Goal: Transaction & Acquisition: Download file/media

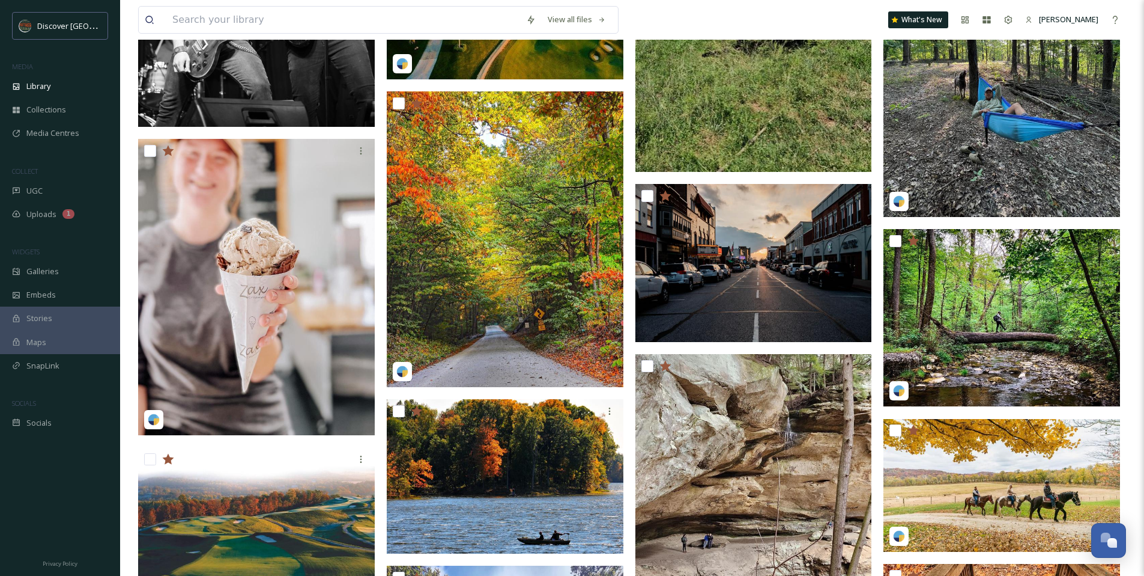
scroll to position [1830, 0]
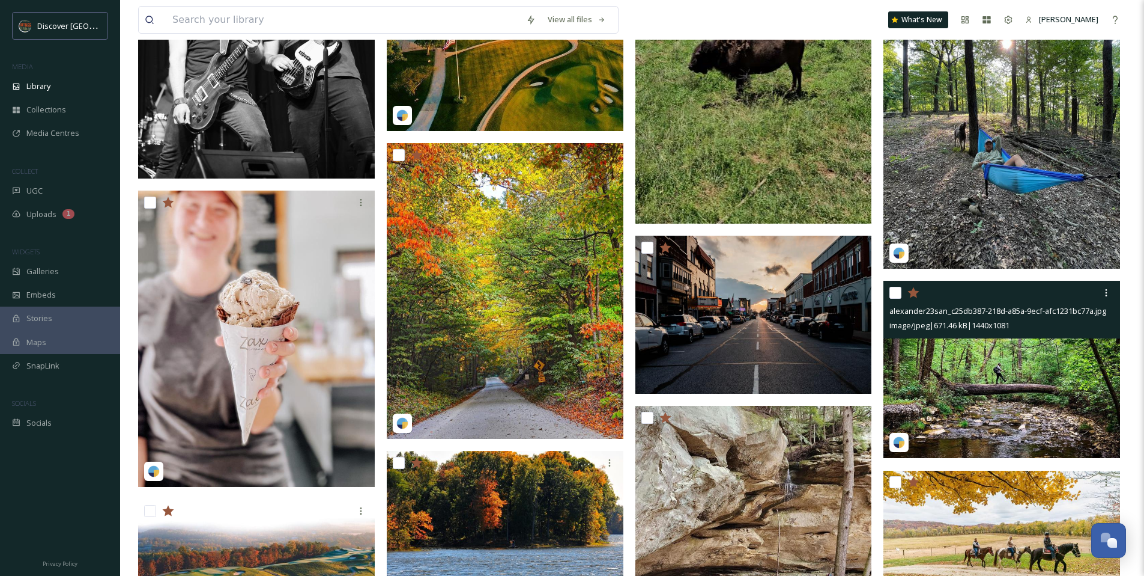
click at [982, 353] on img at bounding box center [1002, 370] width 237 height 178
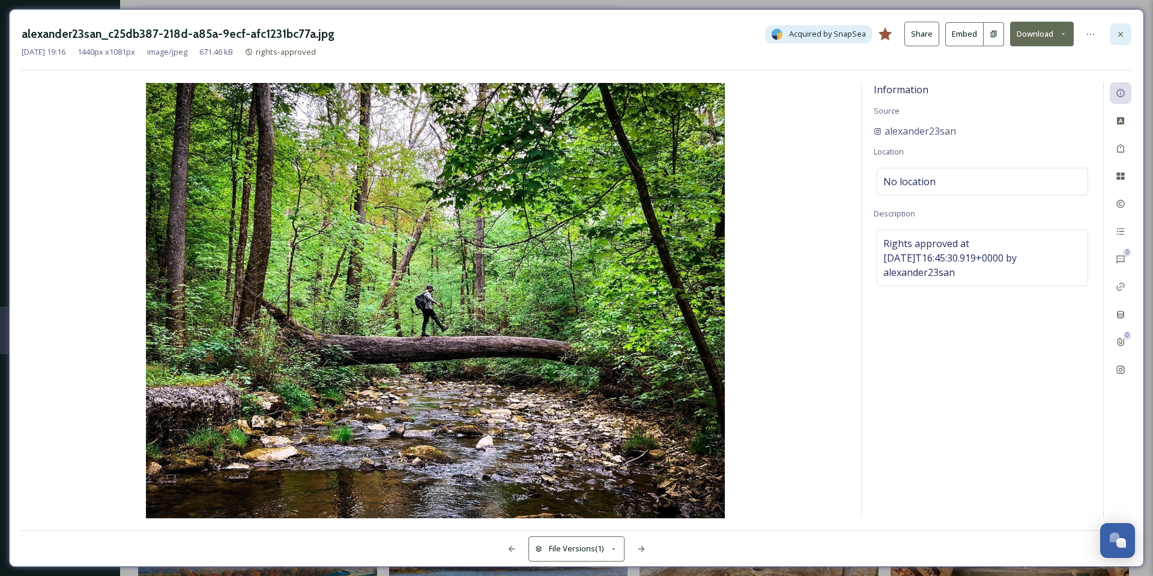
click at [1122, 36] on icon at bounding box center [1121, 34] width 10 height 10
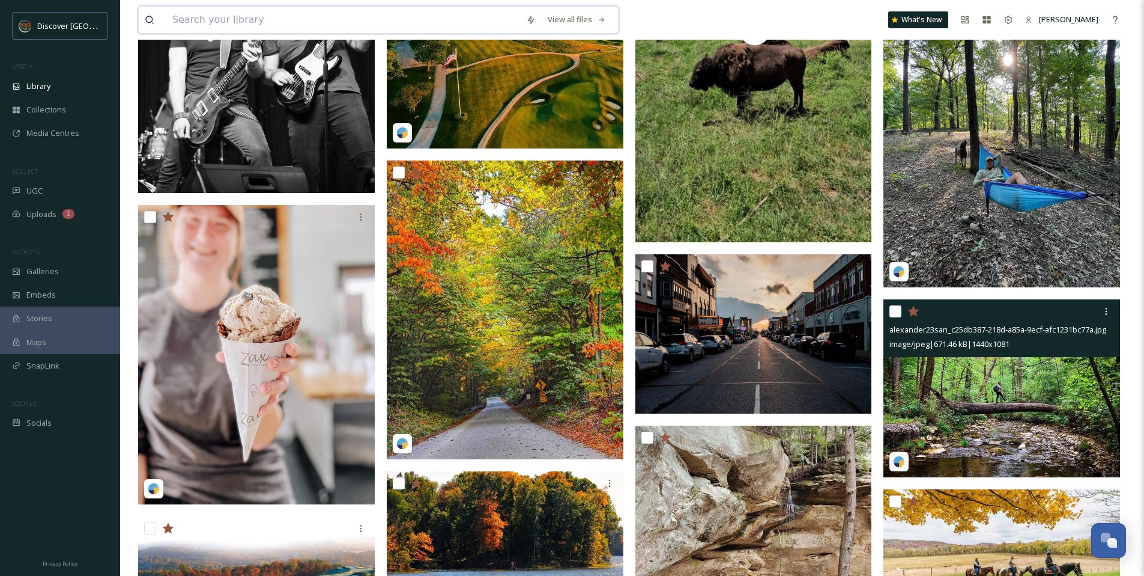
click at [202, 26] on input at bounding box center [343, 20] width 354 height 26
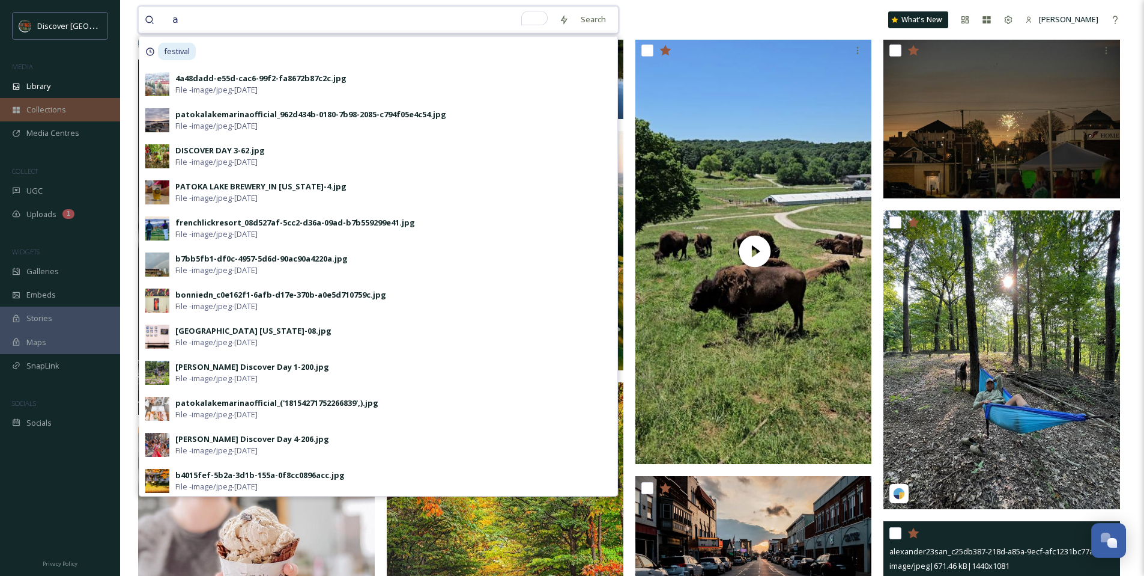
scroll to position [1545, 0]
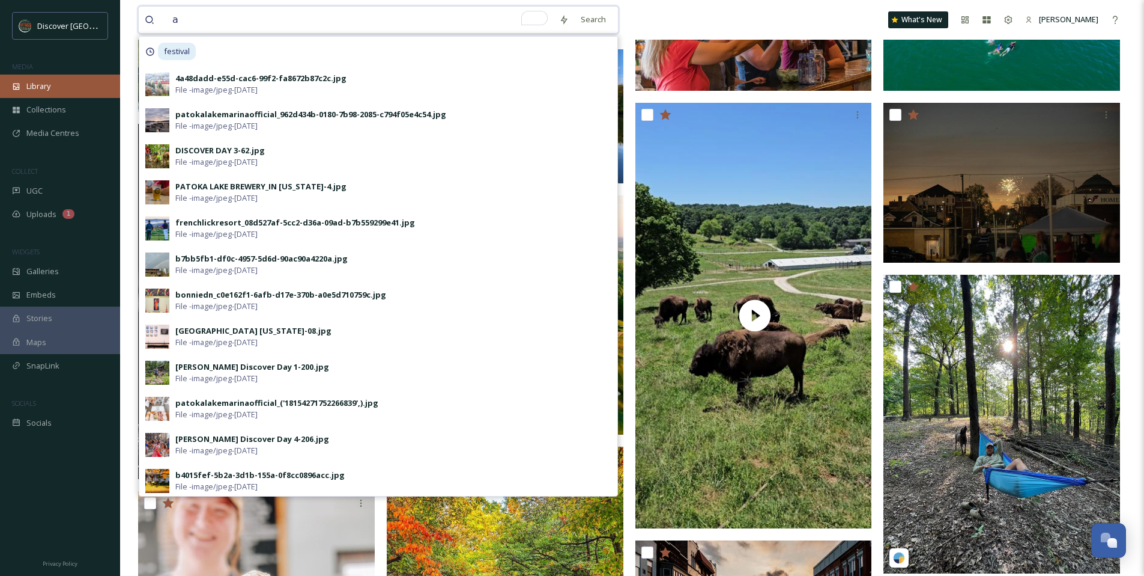
type input "a"
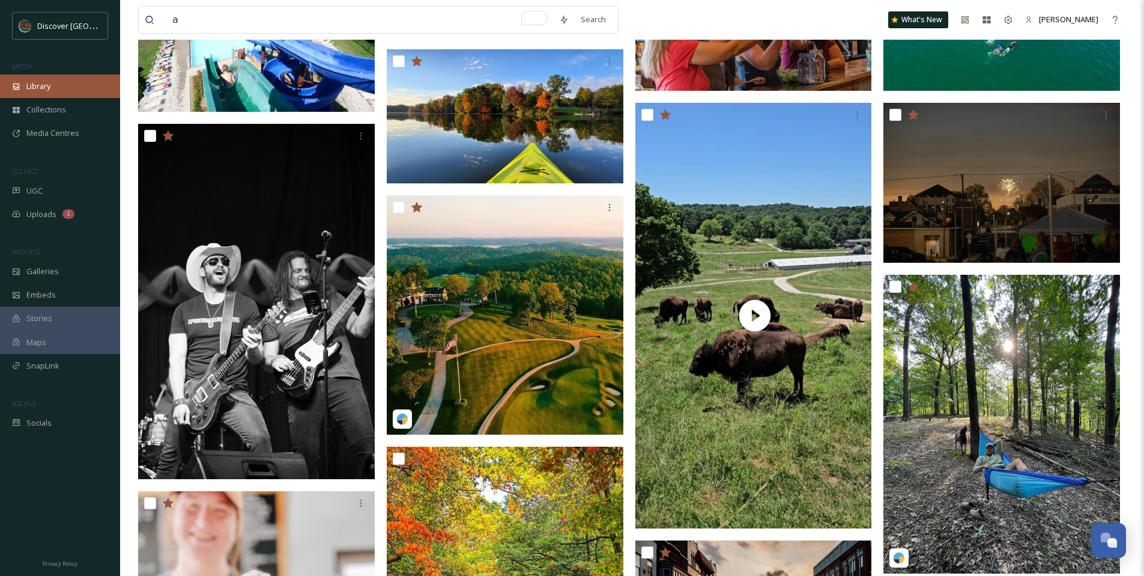
click at [41, 96] on div "Library" at bounding box center [60, 85] width 120 height 23
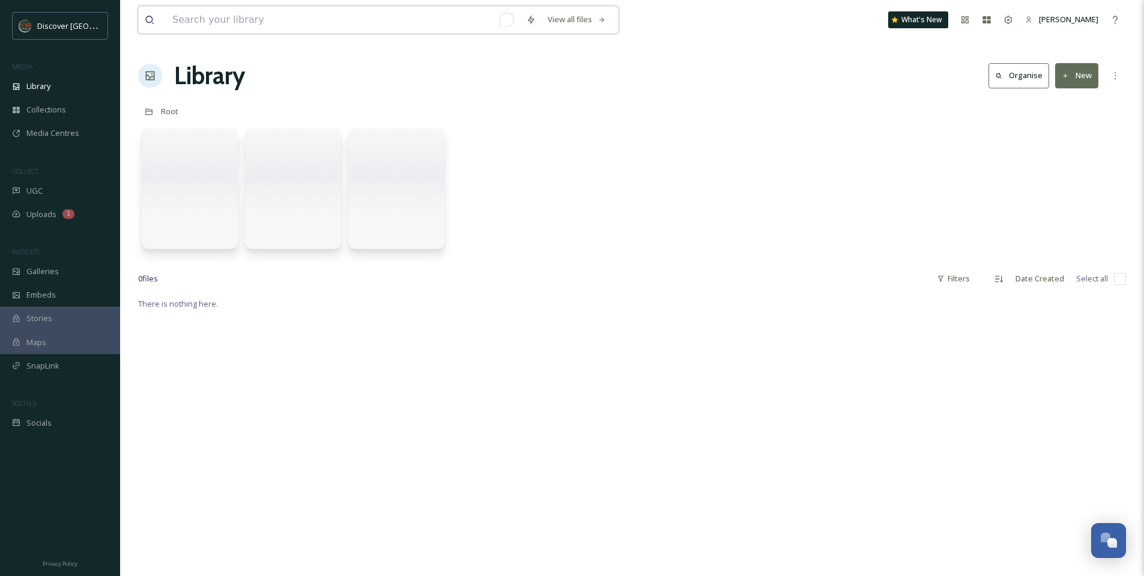
click at [248, 22] on input "To enrich screen reader interactions, please activate Accessibility in Grammarl…" at bounding box center [343, 20] width 354 height 26
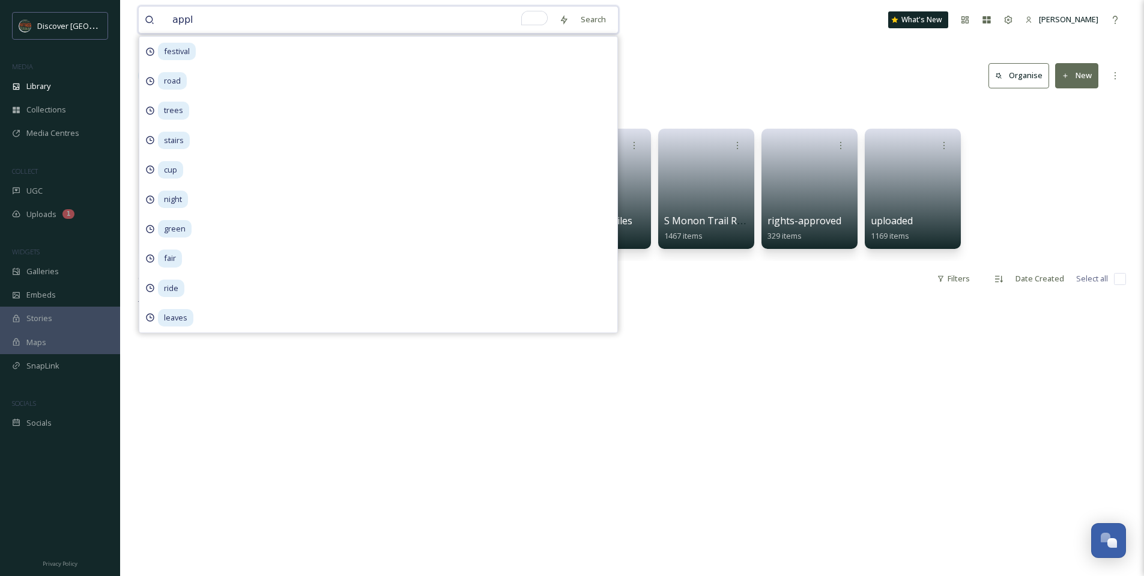
type input "apple"
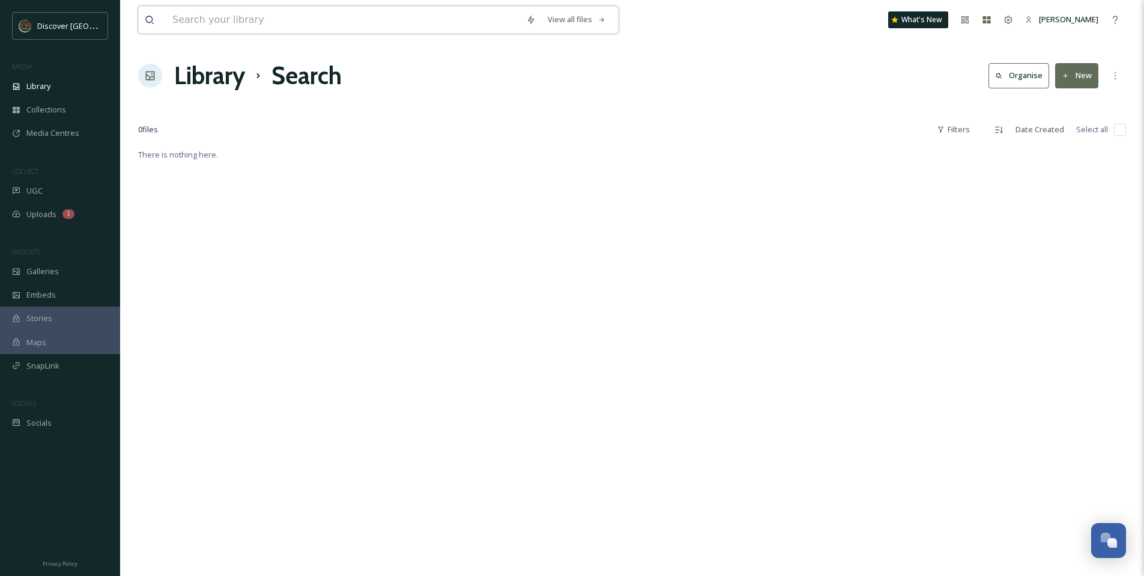
click at [292, 18] on input at bounding box center [343, 20] width 354 height 26
drag, startPoint x: 291, startPoint y: 18, endPoint x: 216, endPoint y: 25, distance: 76.0
click at [290, 29] on input "cider" at bounding box center [359, 20] width 387 height 26
click at [218, 25] on input "cider" at bounding box center [359, 20] width 387 height 26
type input "cider"
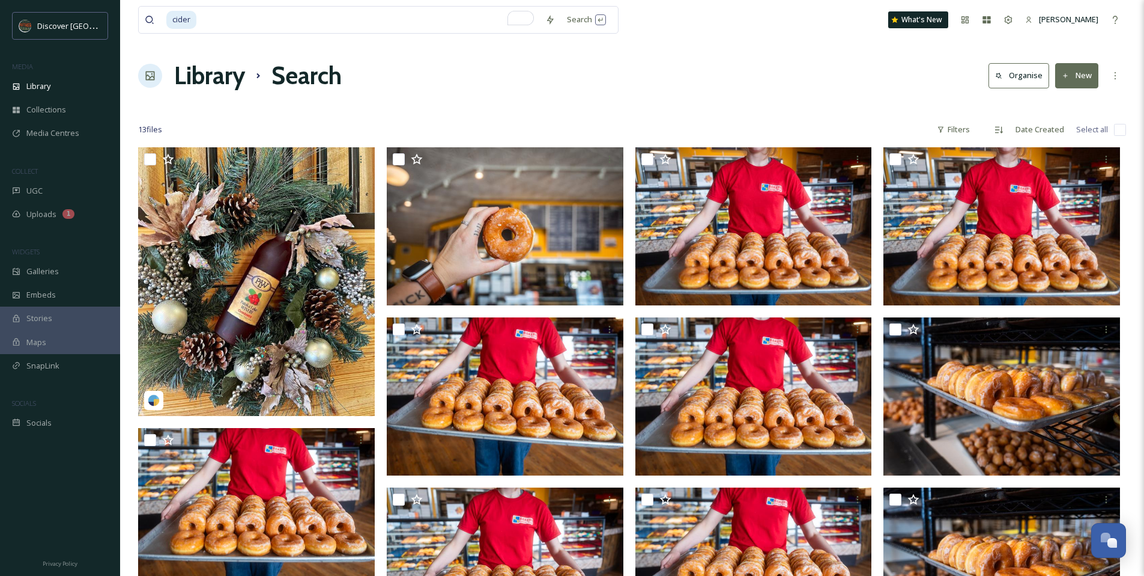
click at [762, 100] on div at bounding box center [632, 106] width 988 height 12
click at [310, 19] on input "To enrich screen reader interactions, please activate Accessibility in Grammarl…" at bounding box center [369, 20] width 342 height 26
type input "c"
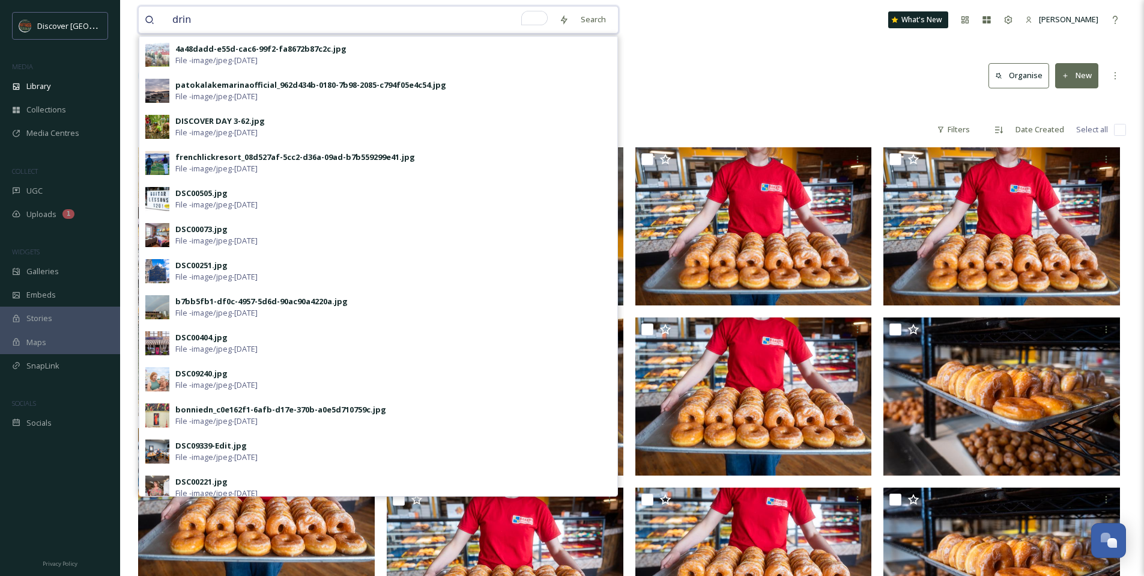
type input "drink"
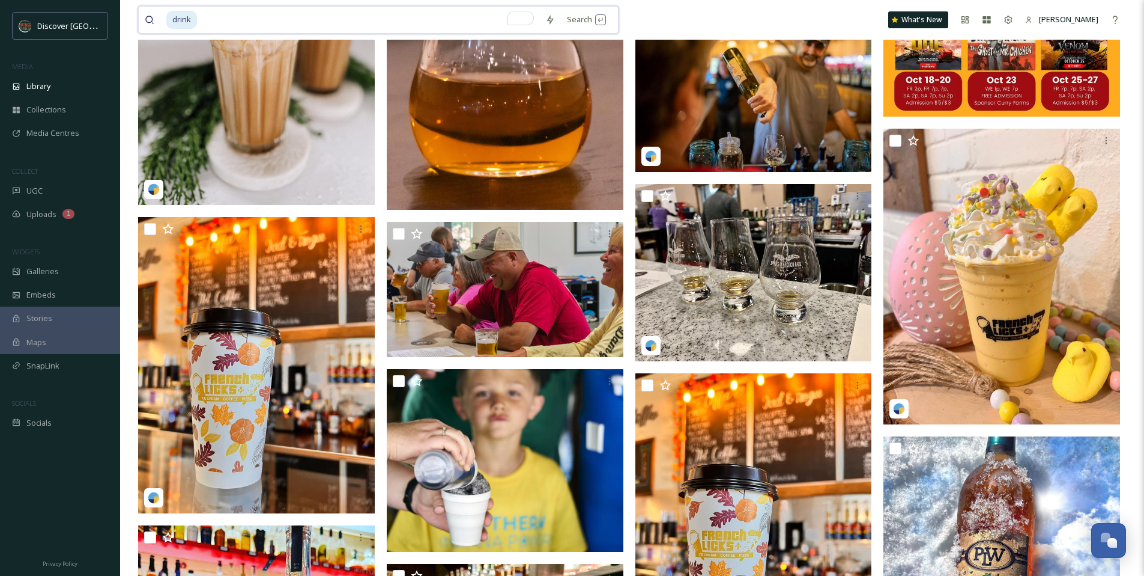
scroll to position [2590, 0]
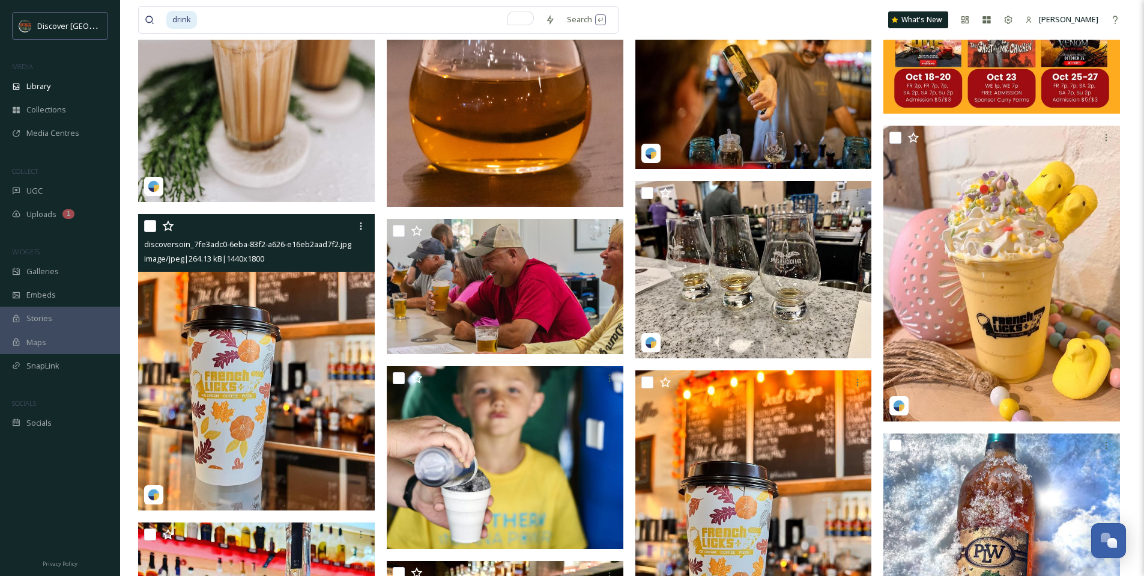
click at [173, 225] on icon at bounding box center [168, 226] width 12 height 12
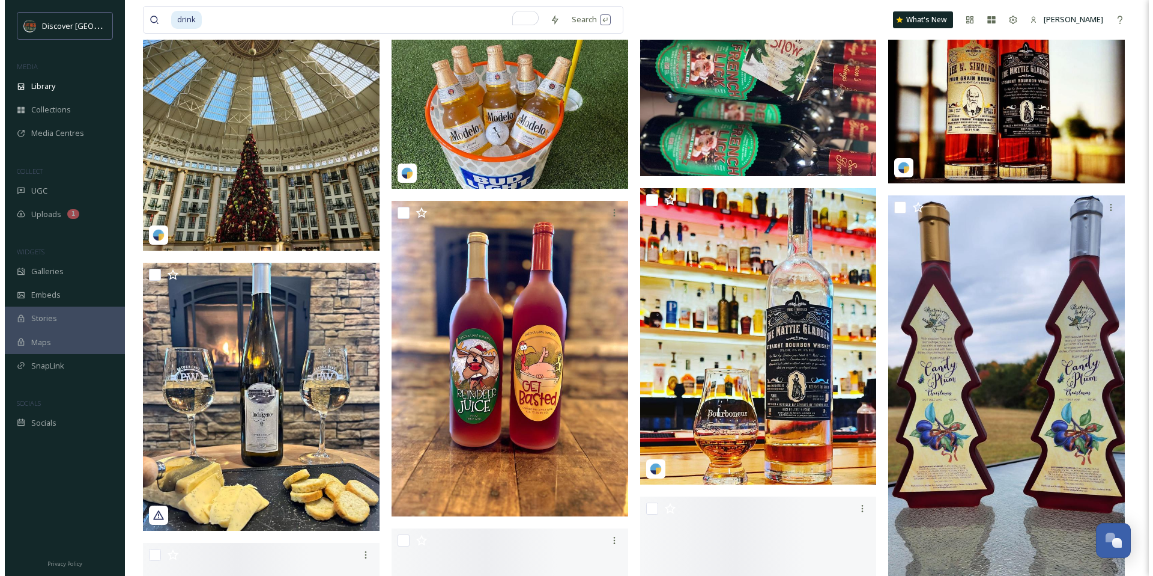
scroll to position [3705, 0]
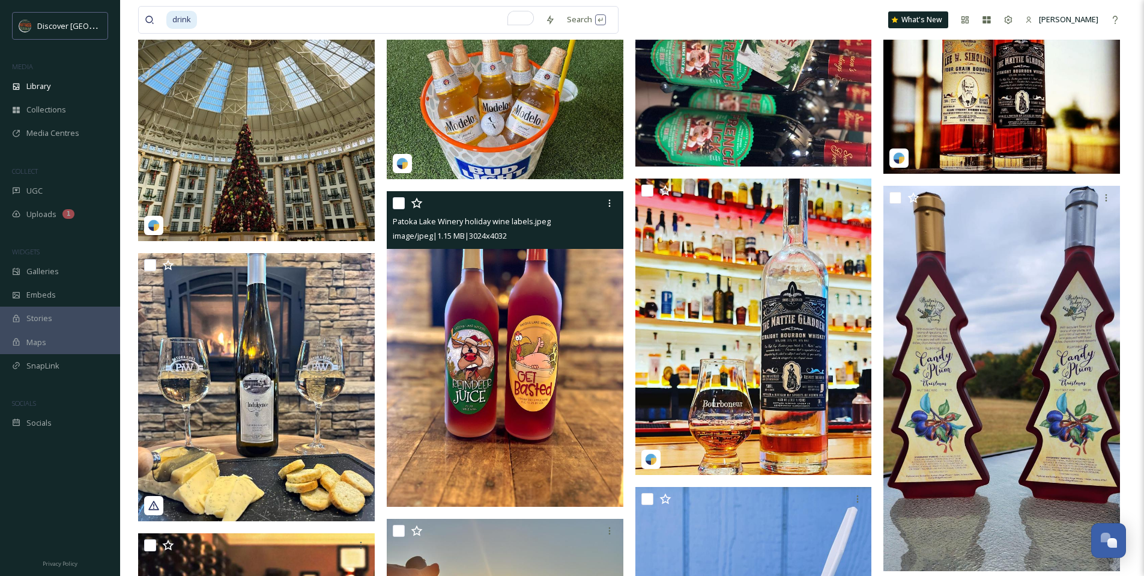
click at [528, 387] on img at bounding box center [505, 348] width 237 height 315
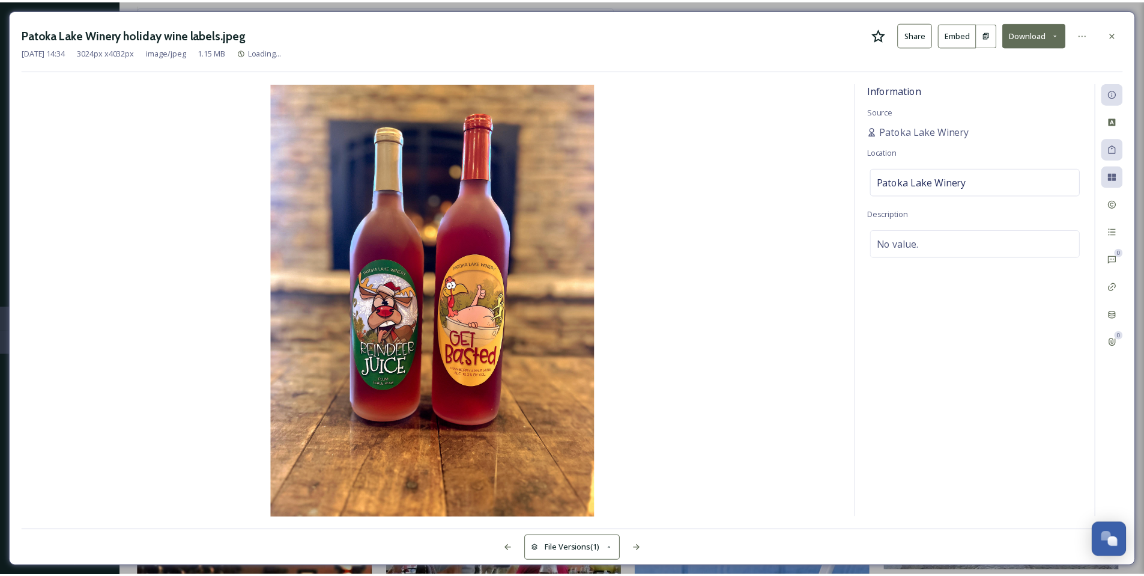
scroll to position [3738, 0]
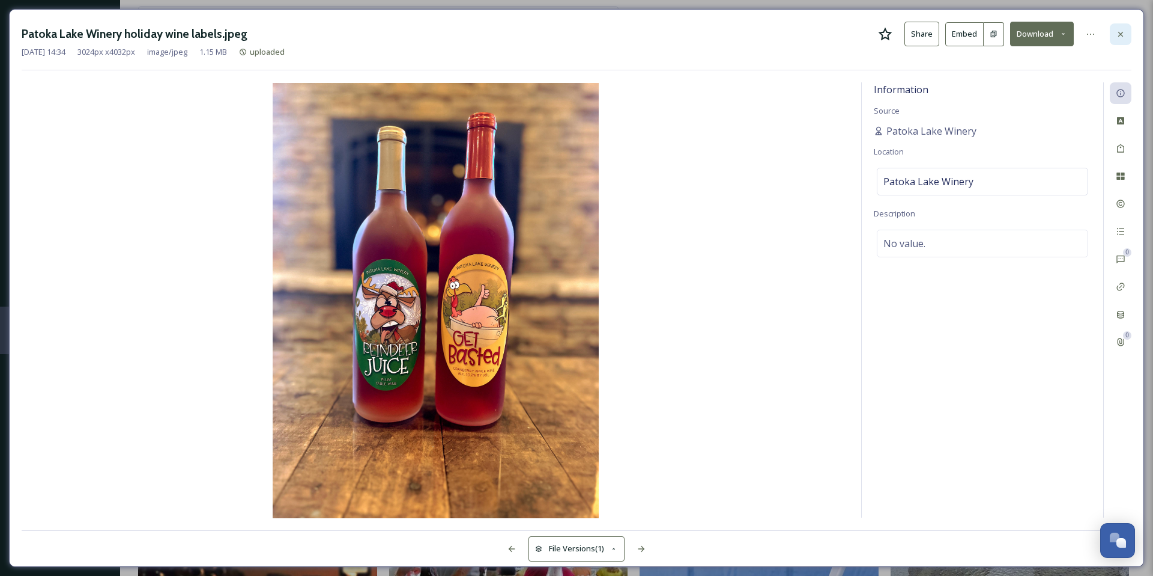
click at [1114, 34] on div at bounding box center [1121, 34] width 22 height 22
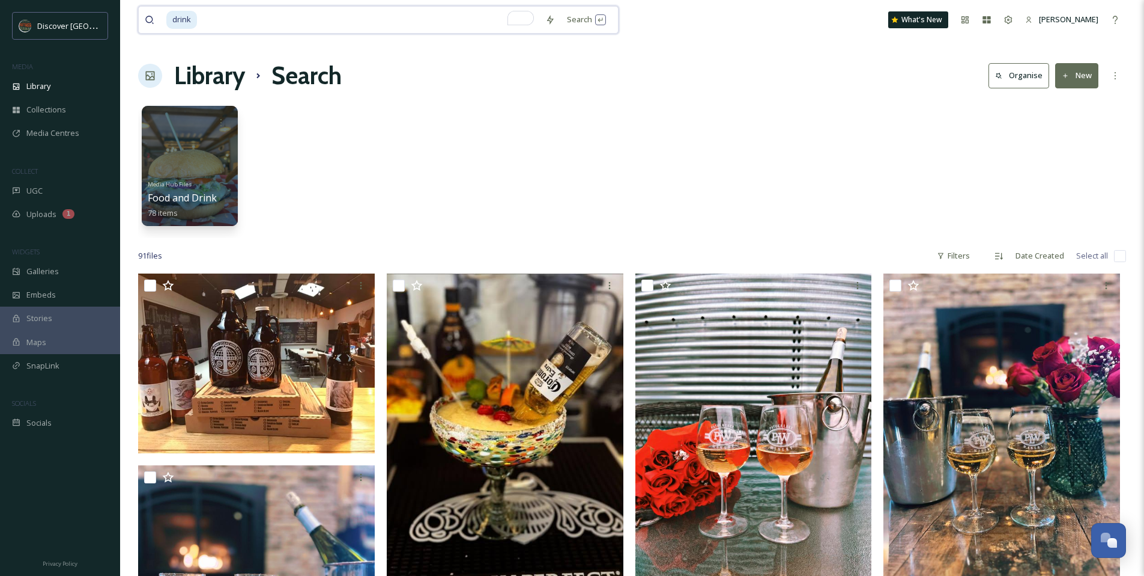
click at [309, 25] on input "To enrich screen reader interactions, please activate Accessibility in Grammarl…" at bounding box center [368, 20] width 341 height 26
type input "d"
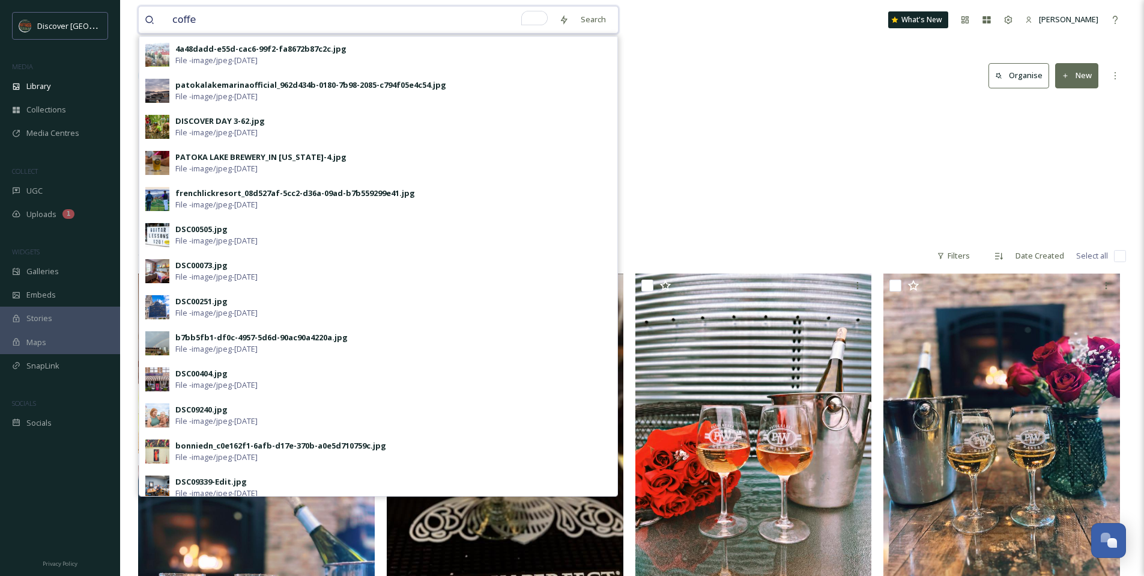
type input "coffee"
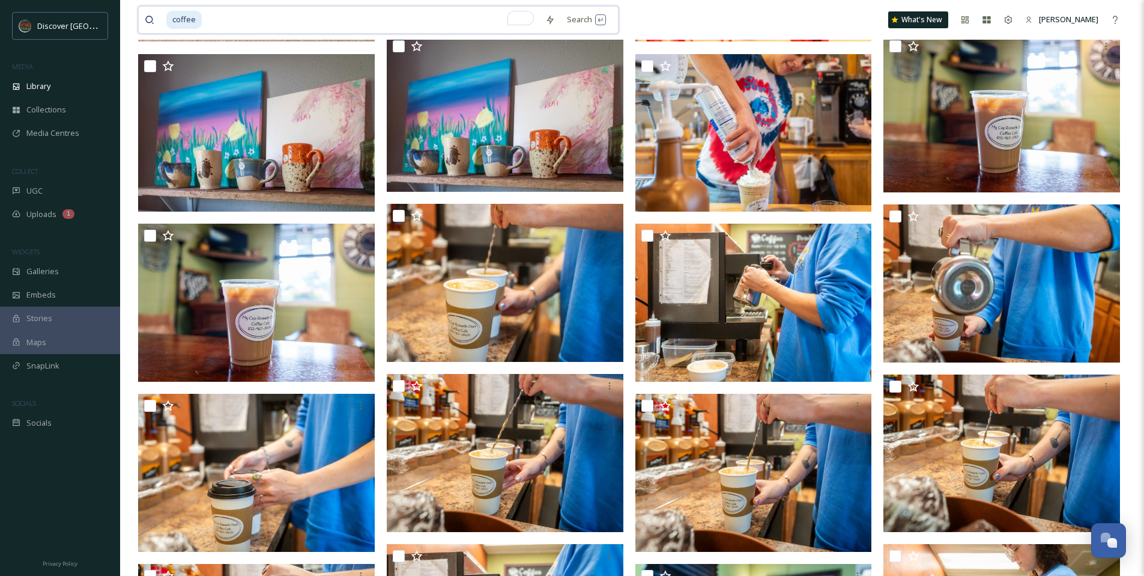
scroll to position [449, 0]
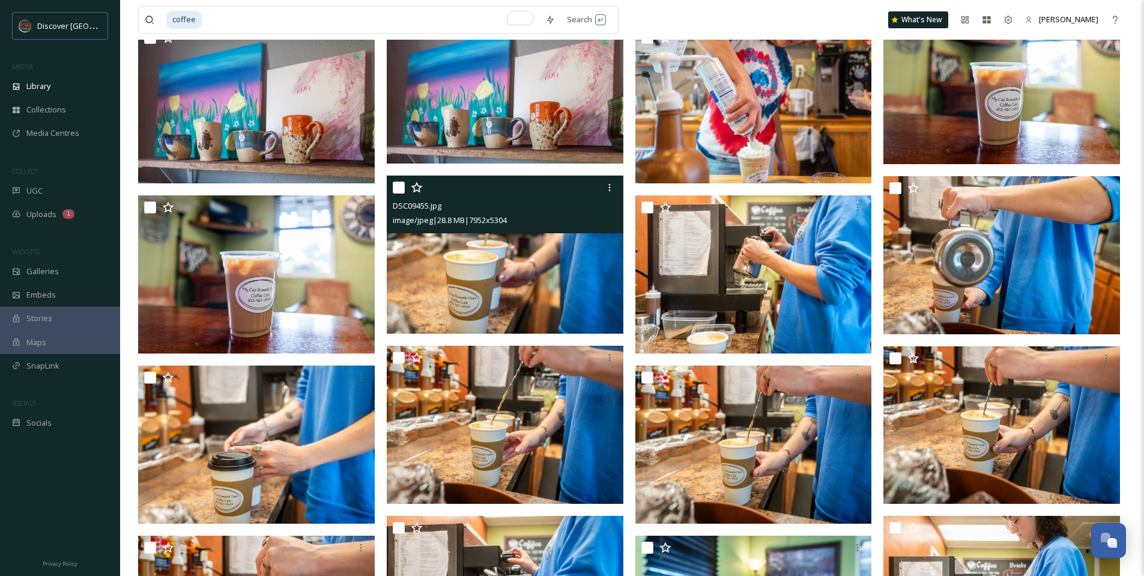
click at [583, 291] on img at bounding box center [505, 254] width 237 height 158
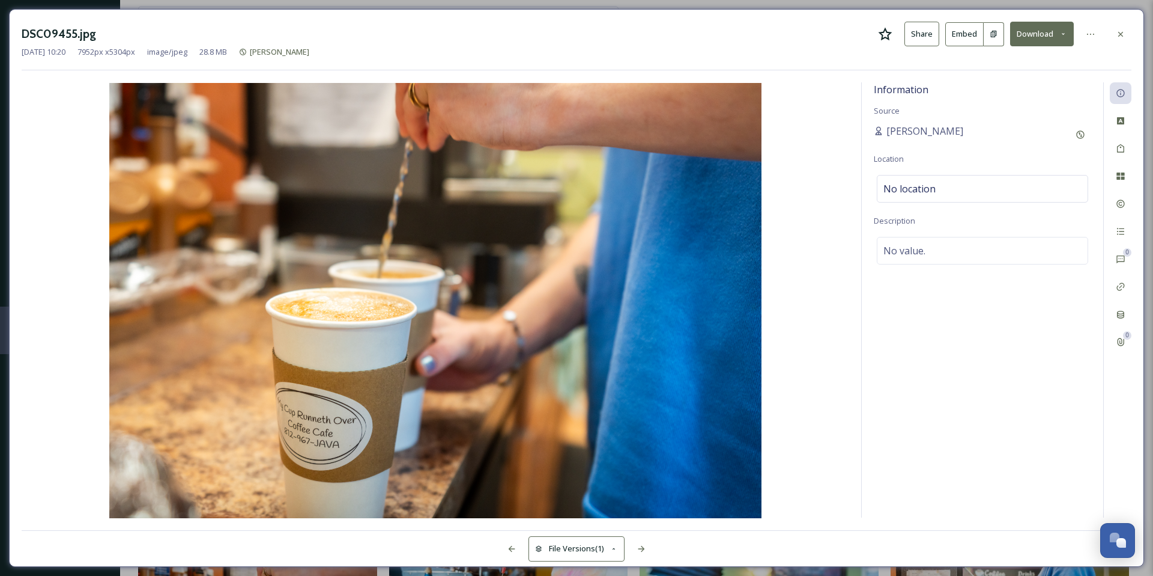
click at [884, 34] on icon at bounding box center [885, 34] width 14 height 14
click at [1119, 31] on icon at bounding box center [1121, 34] width 10 height 10
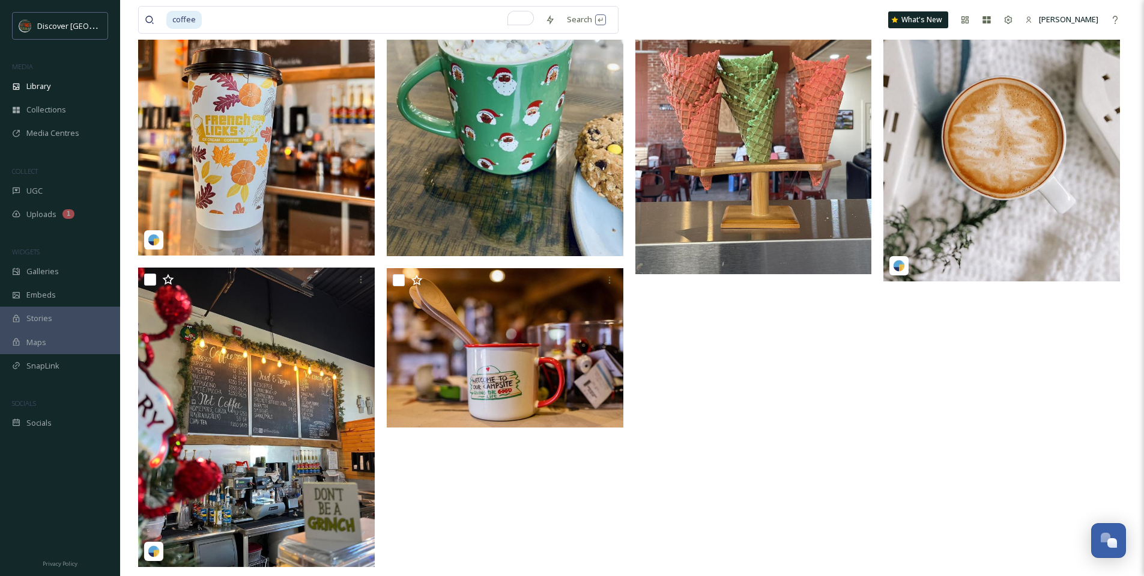
scroll to position [1993, 0]
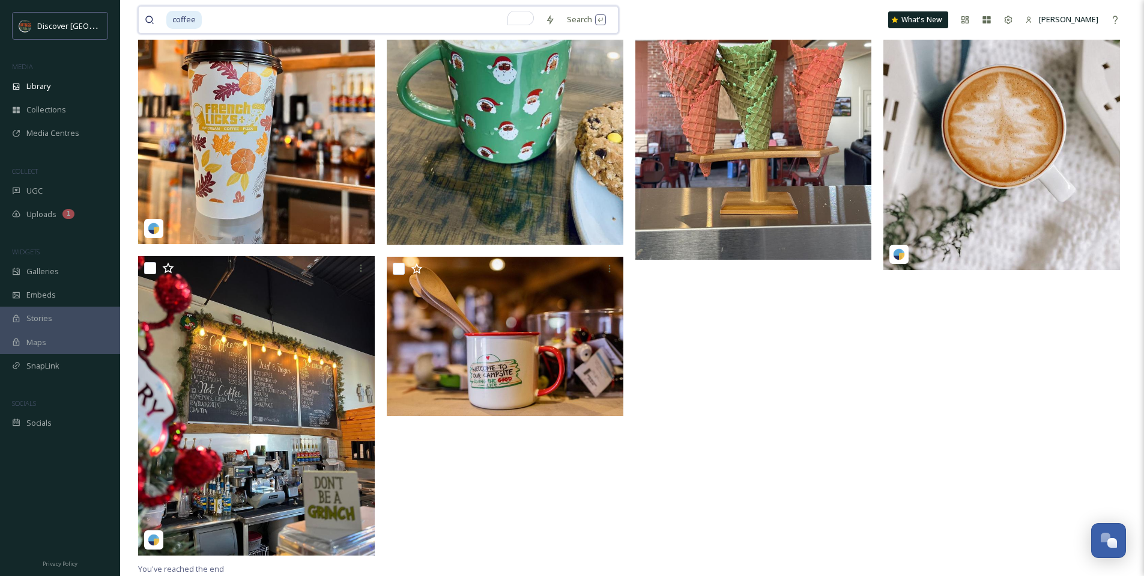
click at [257, 20] on input "To enrich screen reader interactions, please activate Accessibility in Grammarl…" at bounding box center [371, 20] width 336 height 26
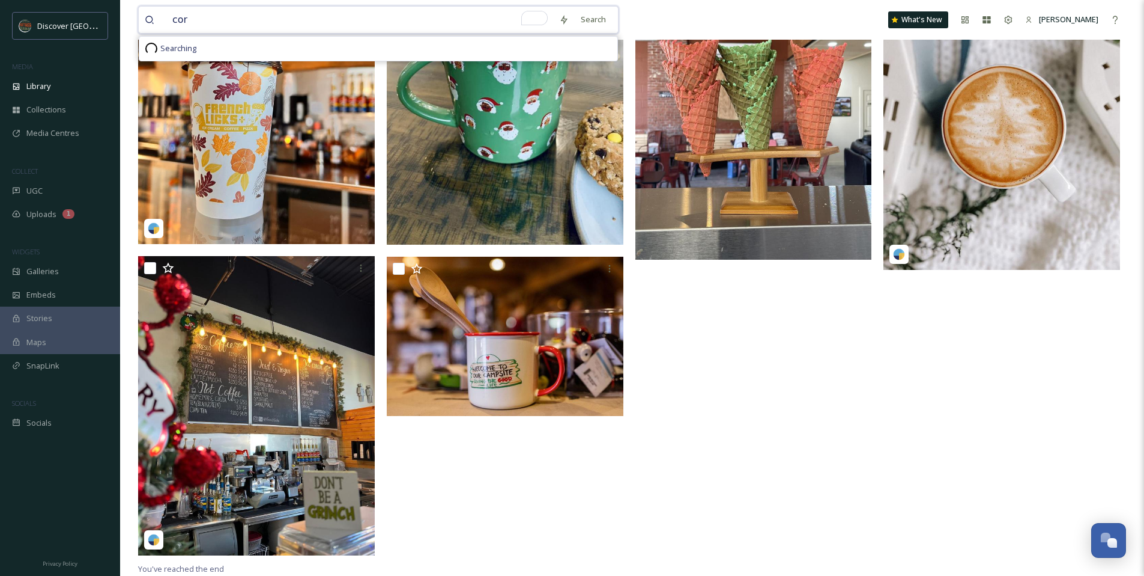
type input "corn"
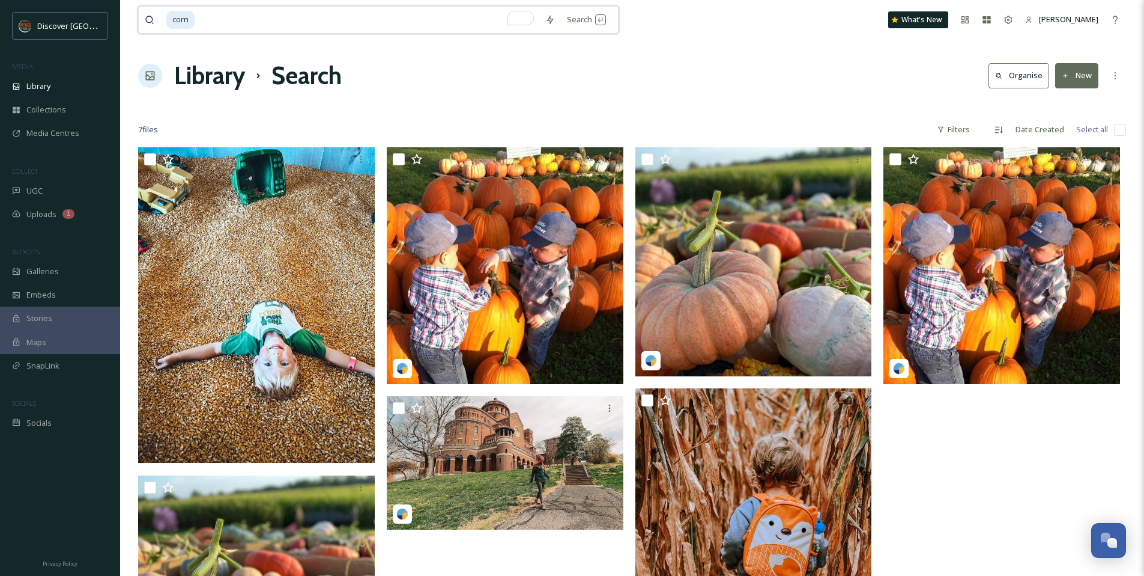
click at [276, 24] on input "To enrich screen reader interactions, please activate Accessibility in Grammarl…" at bounding box center [368, 20] width 344 height 26
type input "c"
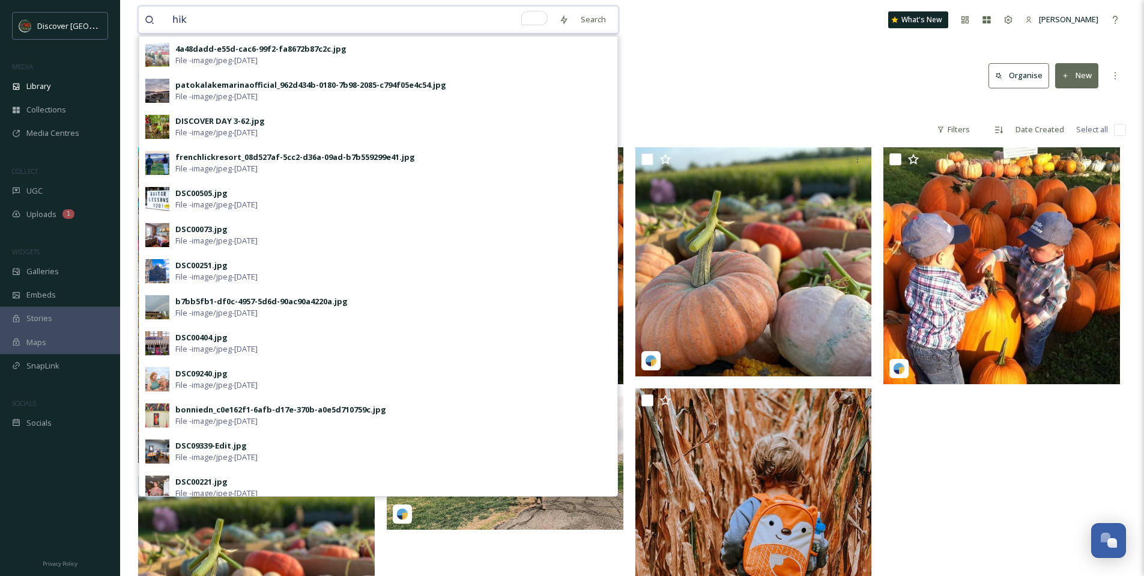
type input "hike"
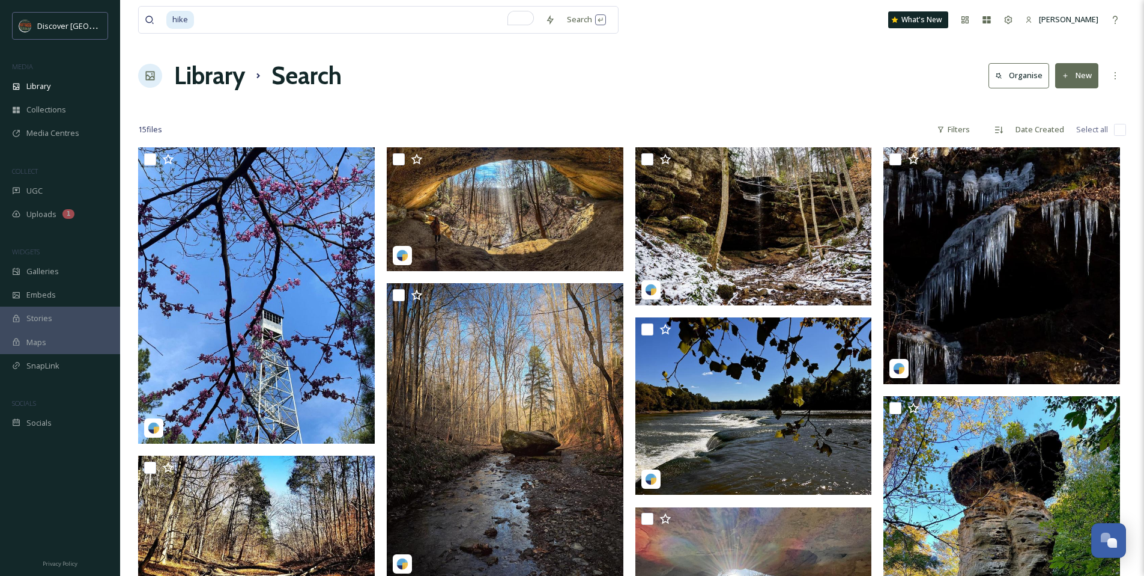
click at [240, 25] on input "To enrich screen reader interactions, please activate Accessibility in Grammarl…" at bounding box center [367, 20] width 344 height 26
type input "h"
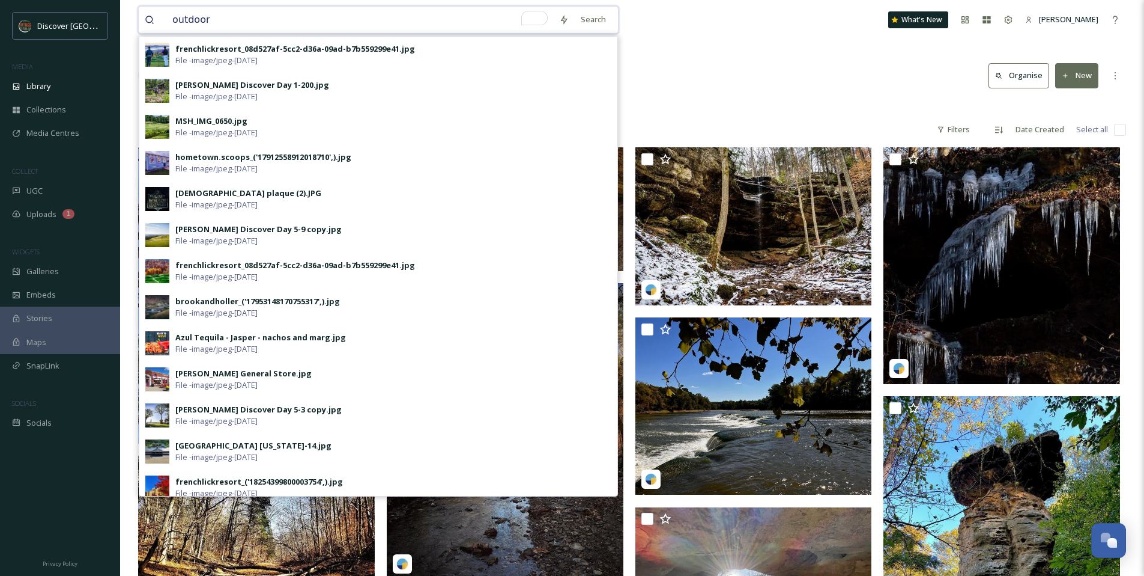
type input "outdoors"
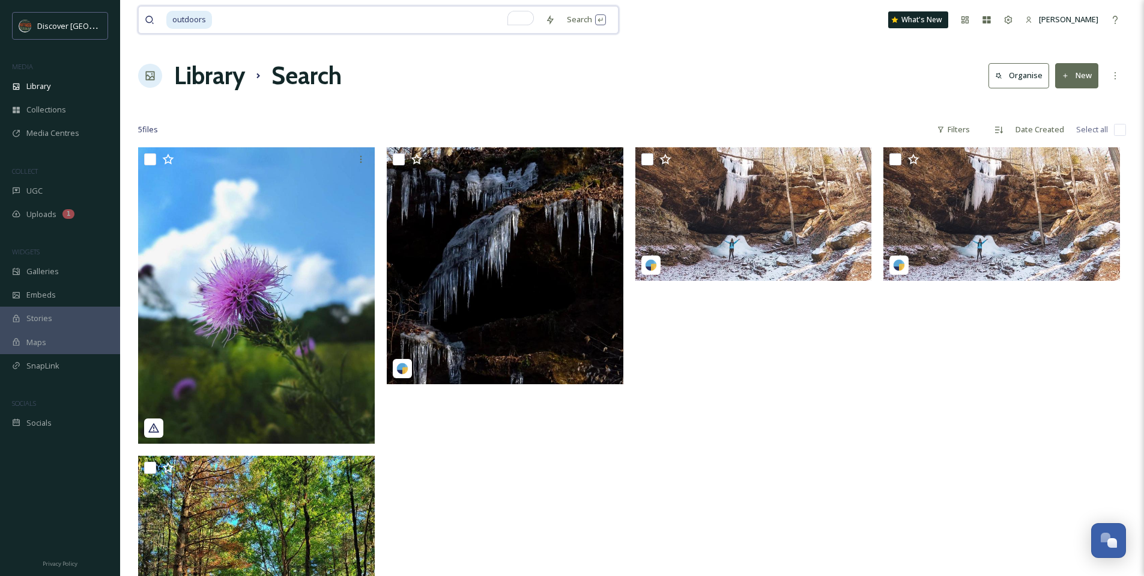
click at [243, 16] on input "To enrich screen reader interactions, please activate Accessibility in Grammarl…" at bounding box center [376, 20] width 326 height 26
type input "o"
type input "fall"
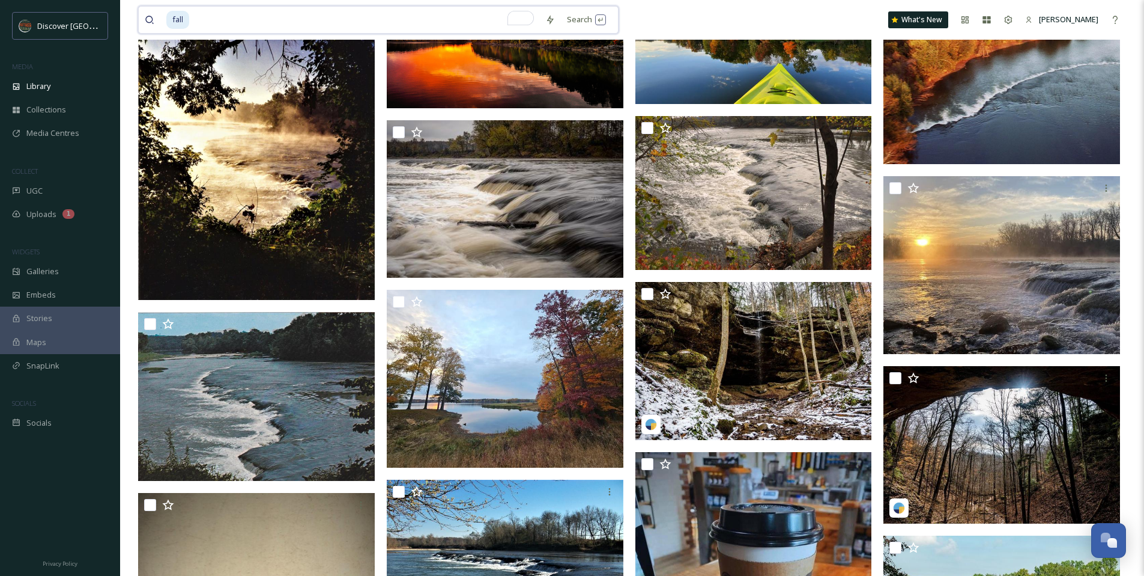
scroll to position [306, 0]
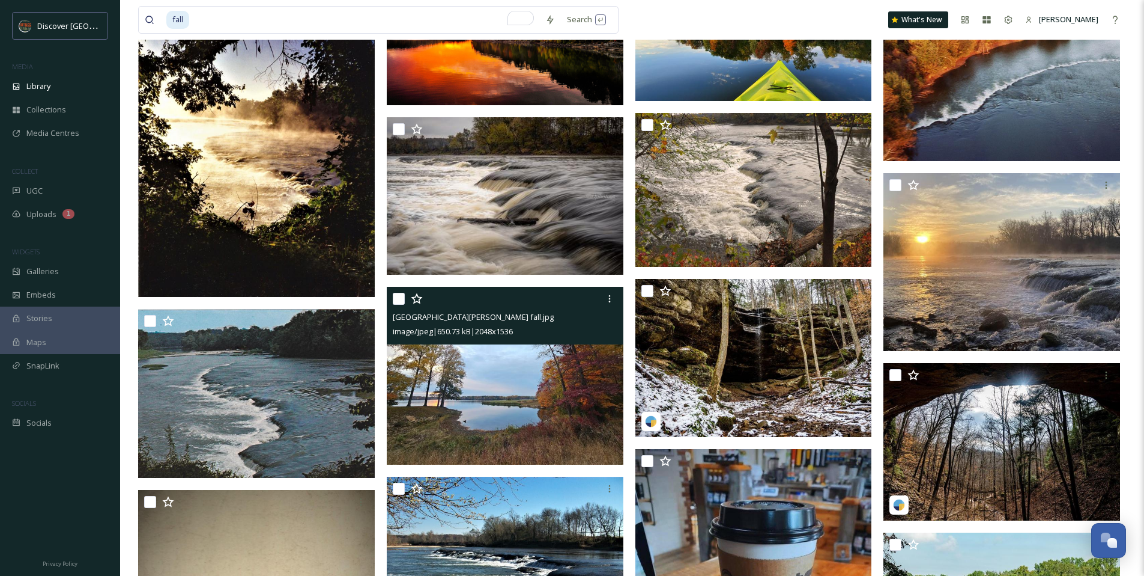
click at [504, 390] on img at bounding box center [505, 376] width 237 height 178
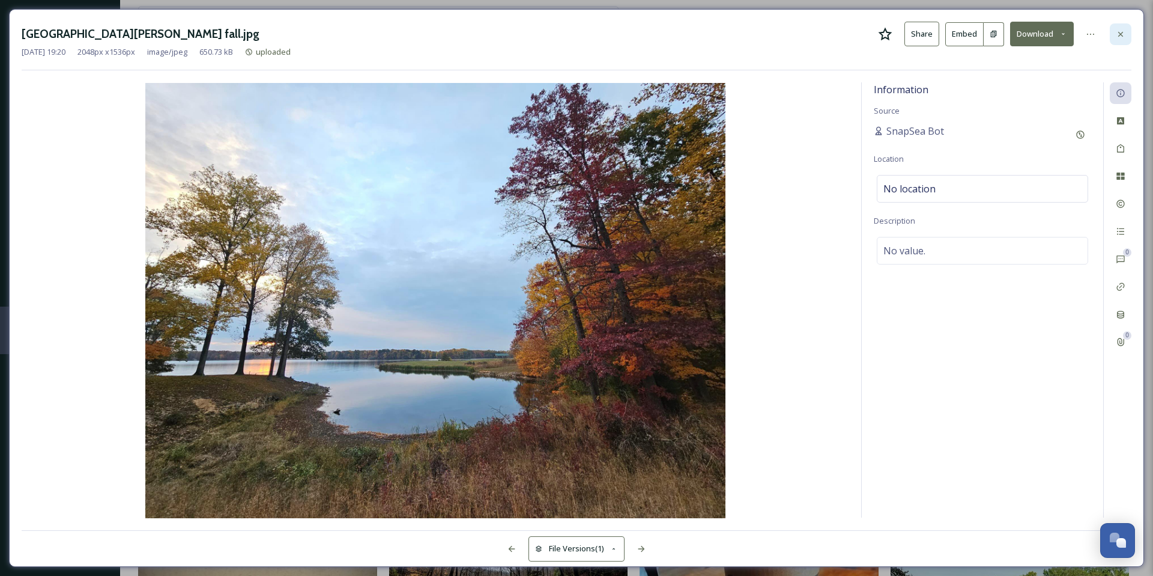
click at [1121, 36] on icon at bounding box center [1121, 34] width 10 height 10
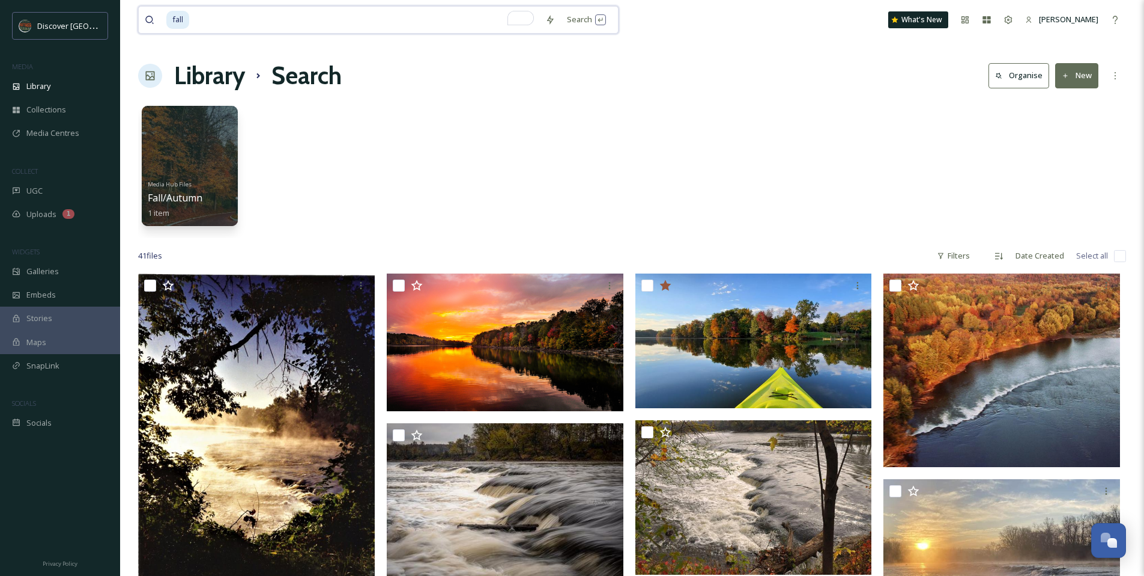
click at [197, 26] on input "To enrich screen reader interactions, please activate Accessibility in Grammarl…" at bounding box center [364, 20] width 349 height 26
type input "f"
type input "trail"
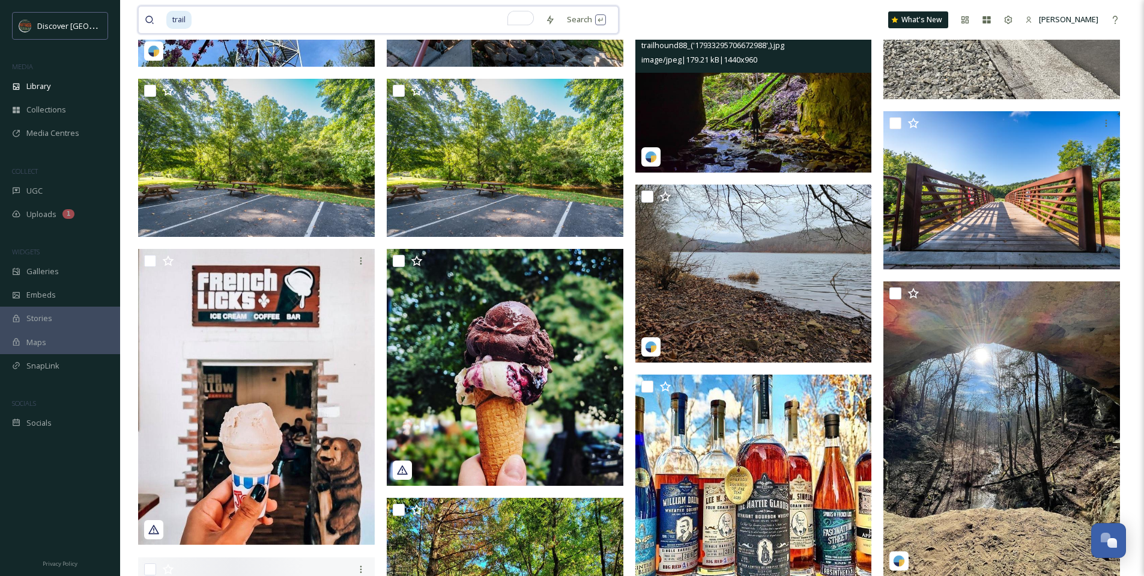
scroll to position [1232, 0]
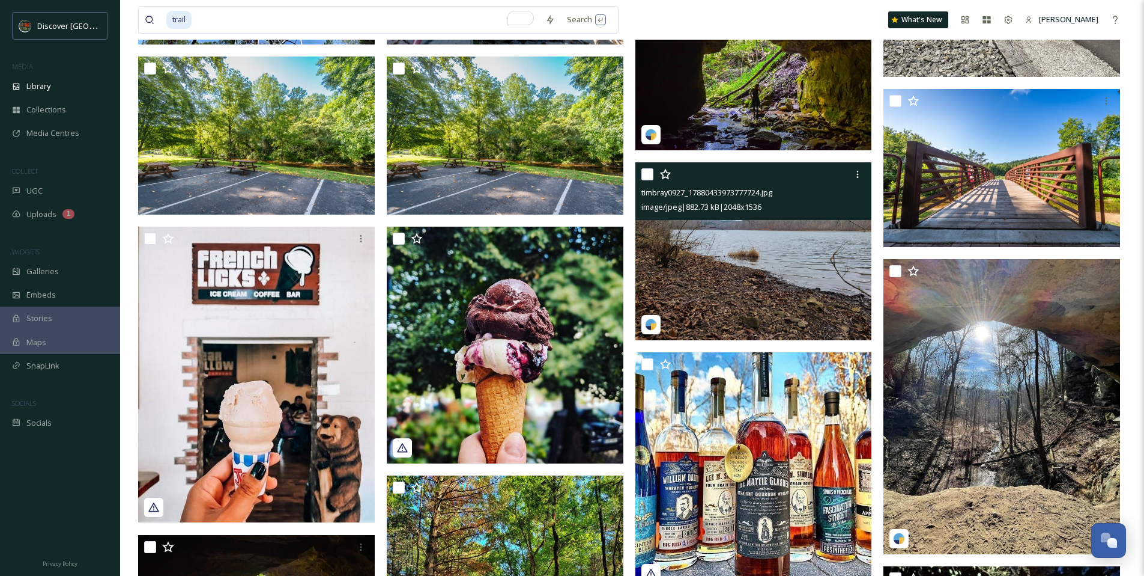
click at [756, 261] on img at bounding box center [754, 251] width 237 height 178
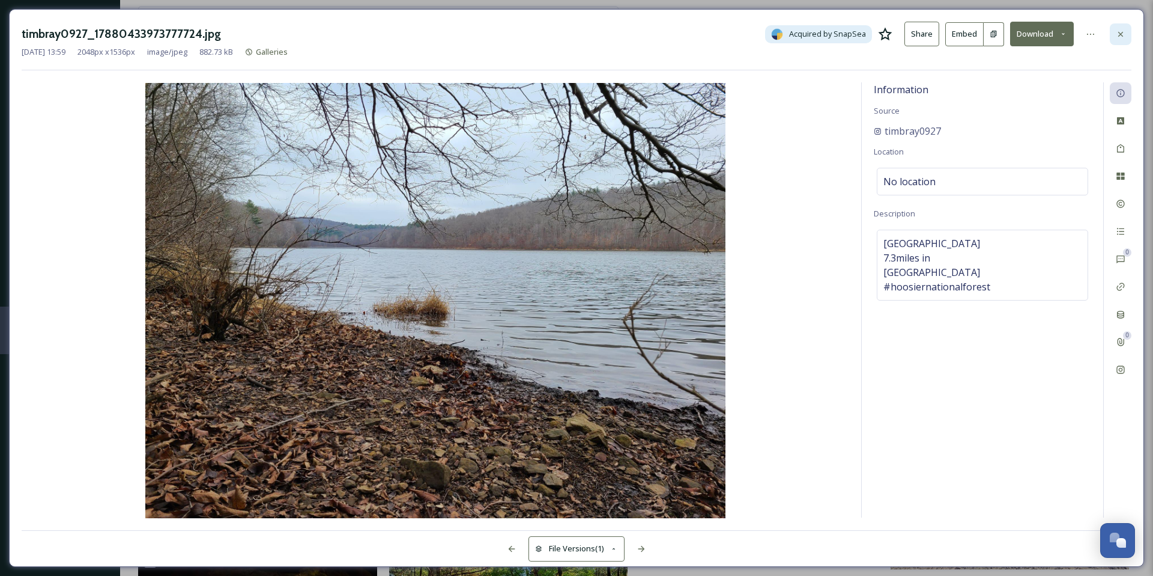
click at [1124, 40] on div at bounding box center [1121, 34] width 22 height 22
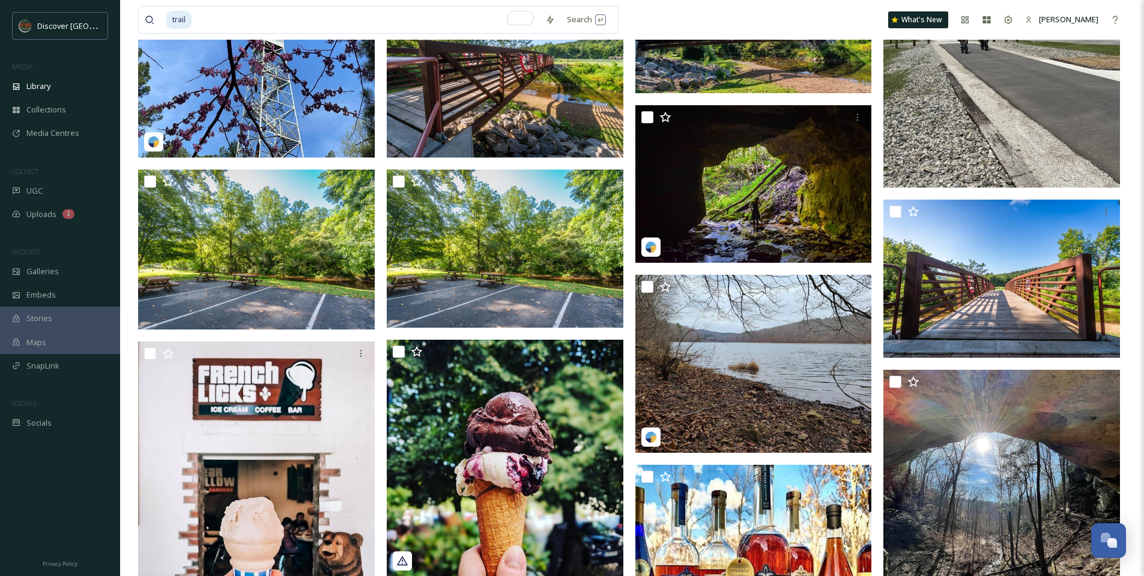
scroll to position [1098, 0]
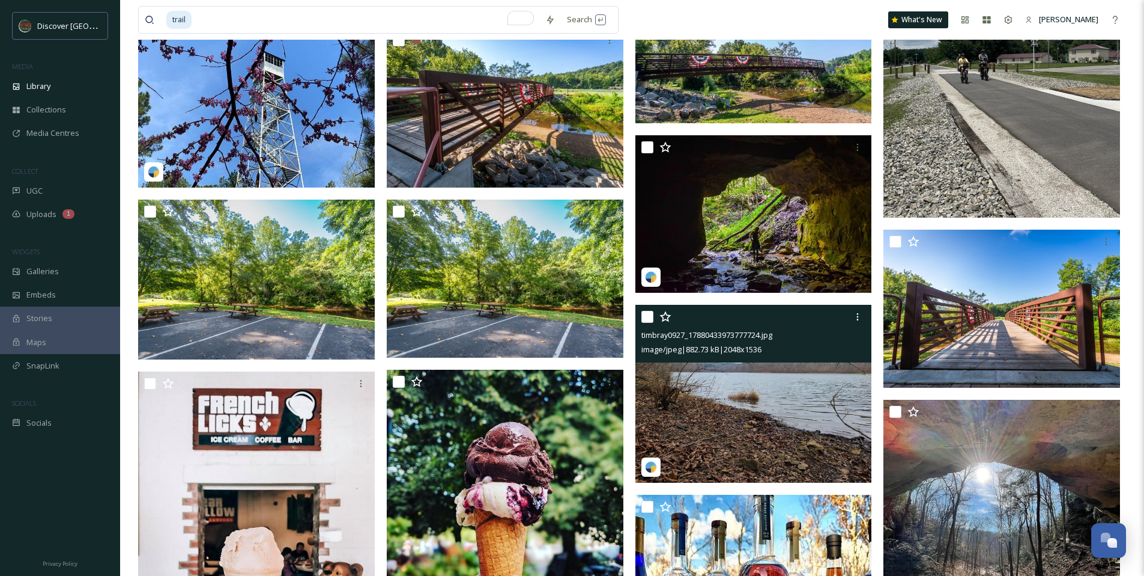
click at [663, 314] on icon at bounding box center [665, 316] width 11 height 11
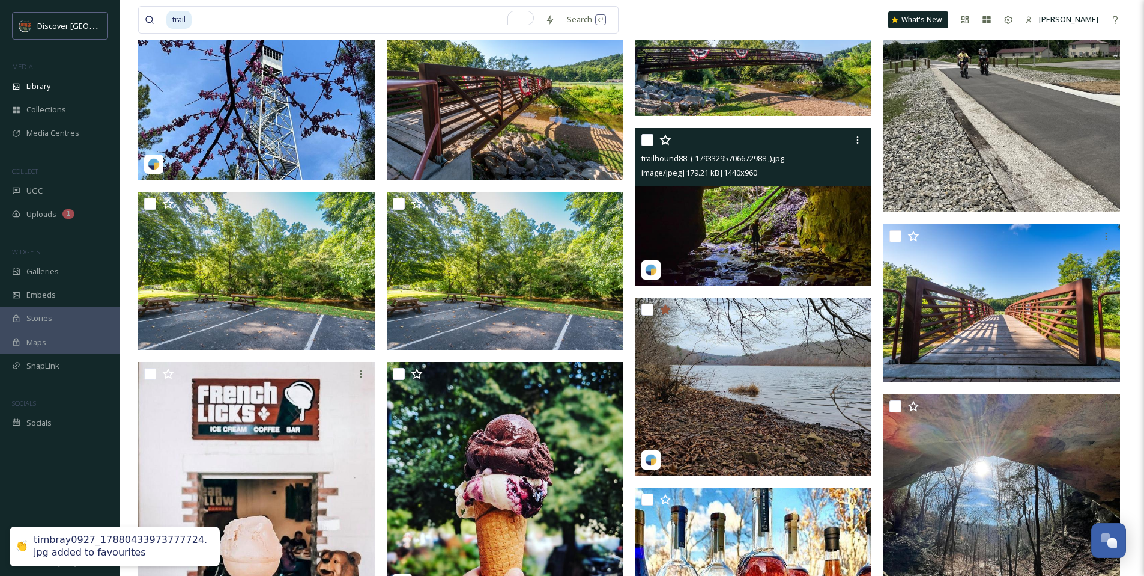
scroll to position [1096, 0]
click at [726, 234] on img at bounding box center [754, 207] width 237 height 158
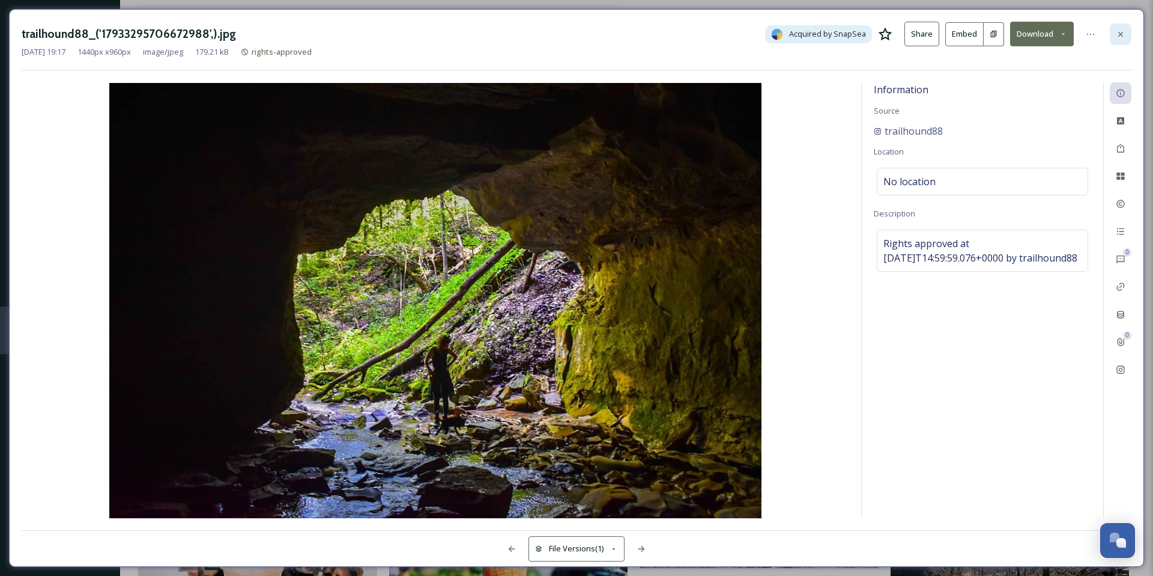
click at [1118, 36] on icon at bounding box center [1121, 34] width 10 height 10
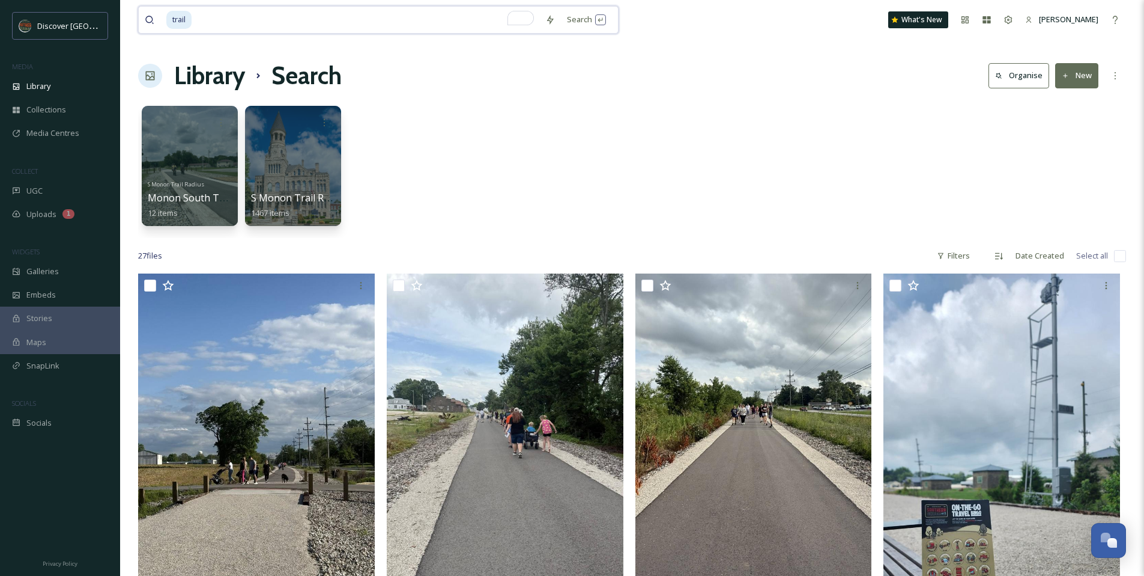
click at [235, 18] on input "To enrich screen reader interactions, please activate Accessibility in Grammarl…" at bounding box center [366, 20] width 347 height 26
type input "t"
type input "golf"
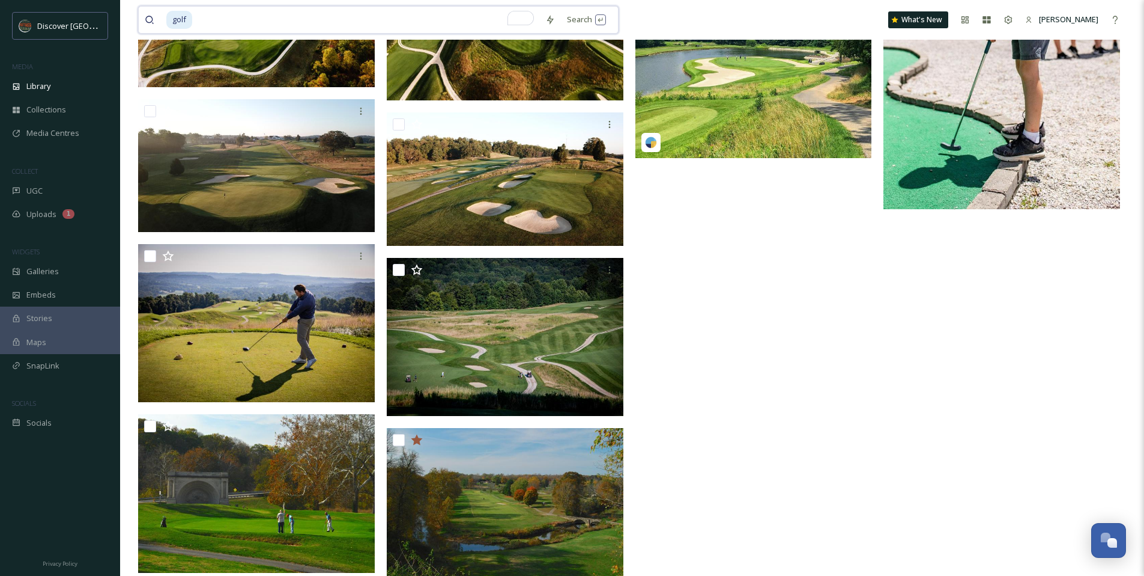
scroll to position [1563, 0]
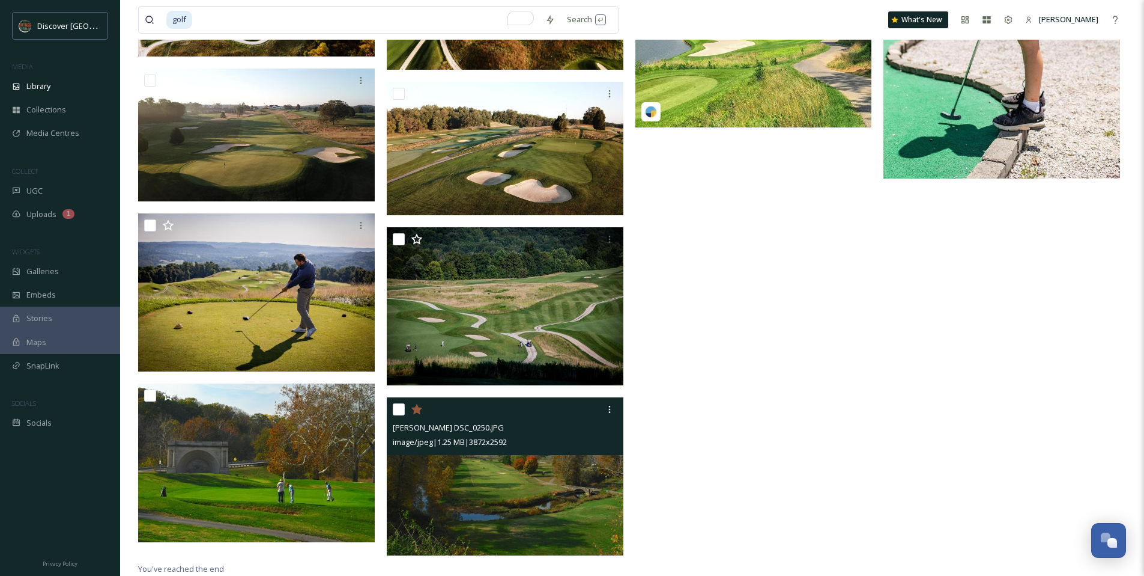
click at [483, 447] on span "image/jpeg | 1.25 MB | 3872 x 2592" at bounding box center [450, 441] width 114 height 11
click at [505, 472] on img at bounding box center [505, 476] width 237 height 159
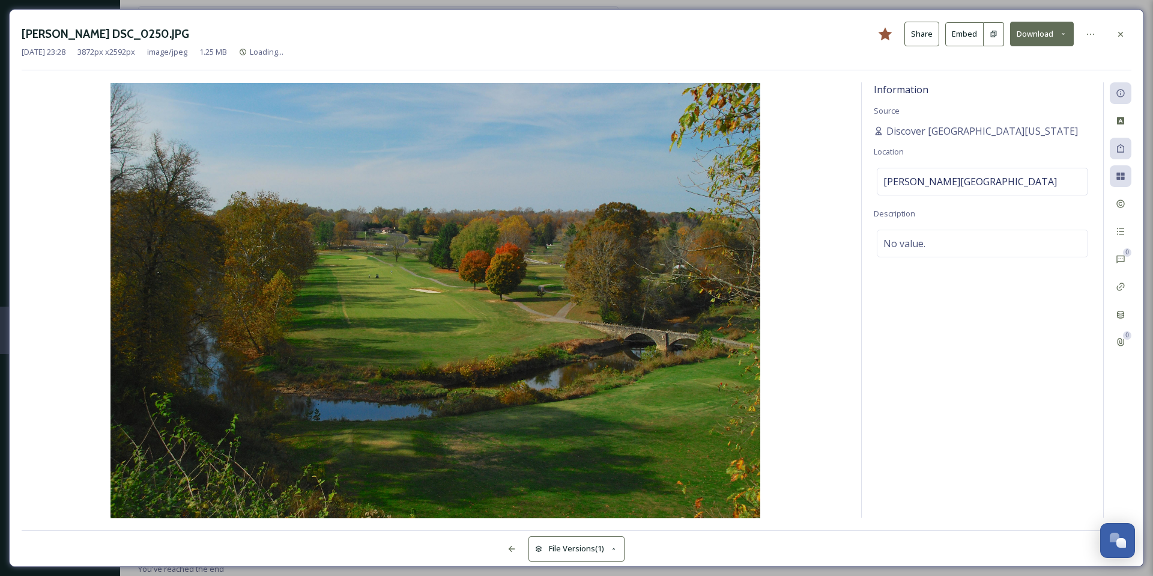
click at [1063, 38] on button "Download" at bounding box center [1042, 34] width 64 height 25
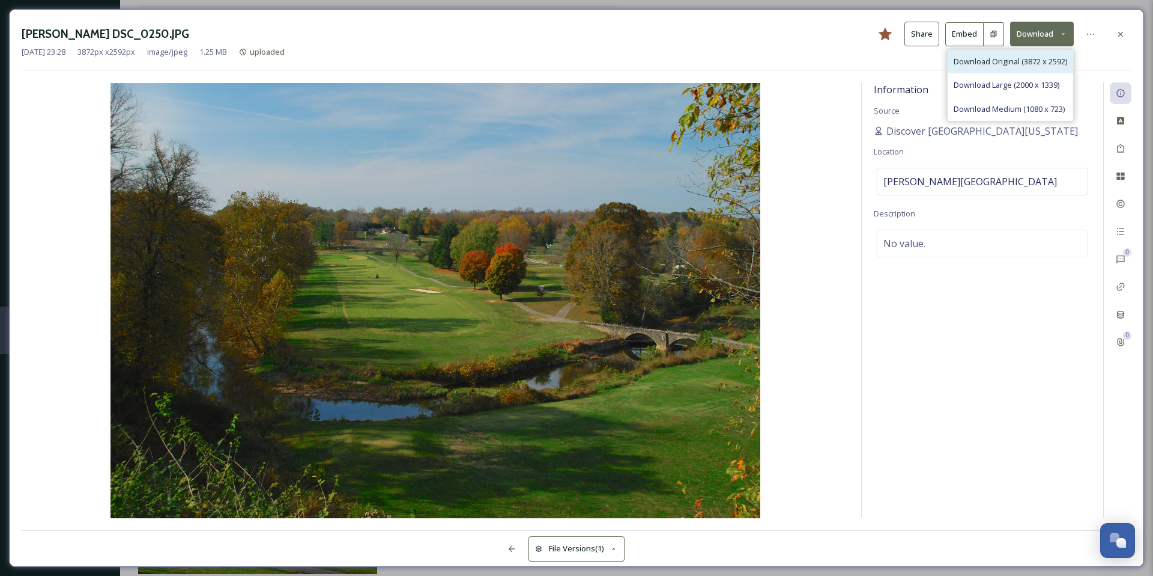
click at [1031, 57] on span "Download Original (3872 x 2592)" at bounding box center [1011, 61] width 114 height 11
click at [1114, 39] on div at bounding box center [1121, 34] width 22 height 22
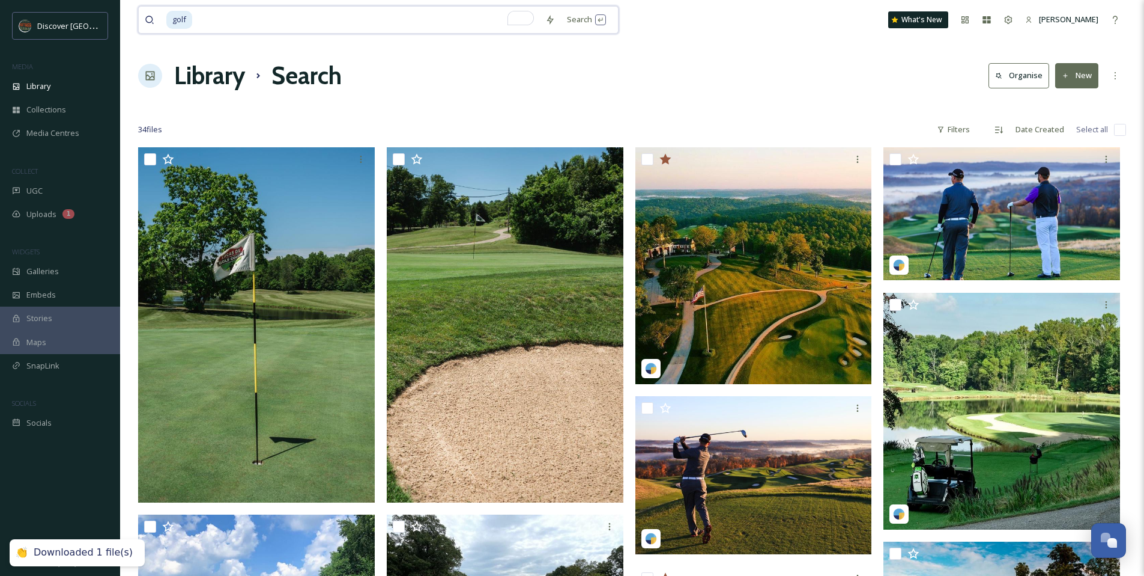
click at [422, 19] on input "To enrich screen reader interactions, please activate Accessibility in Grammarl…" at bounding box center [366, 20] width 346 height 26
type input "g"
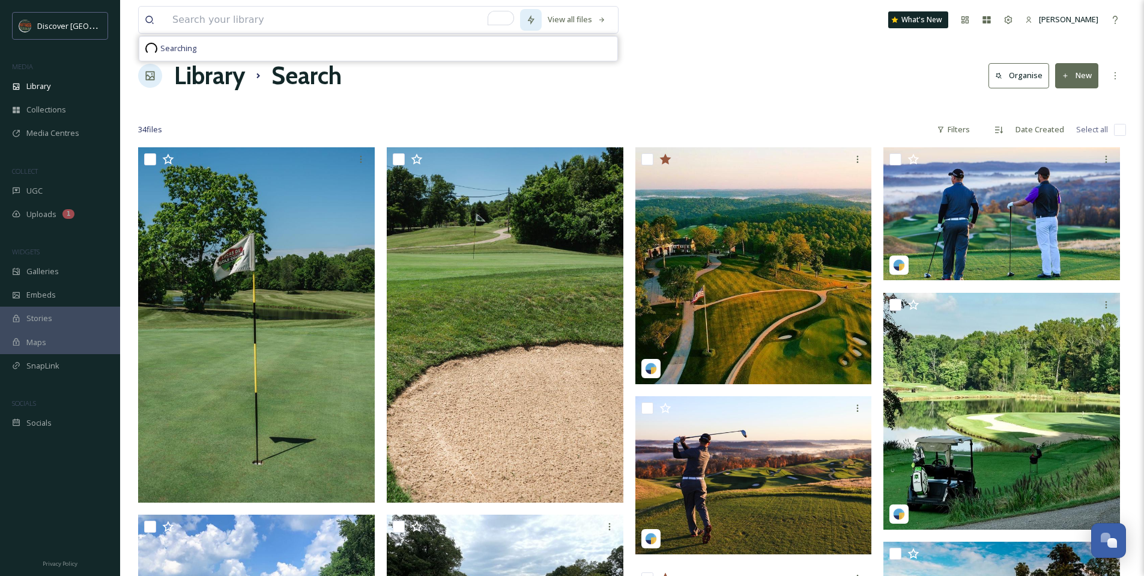
click at [539, 19] on div at bounding box center [531, 20] width 22 height 22
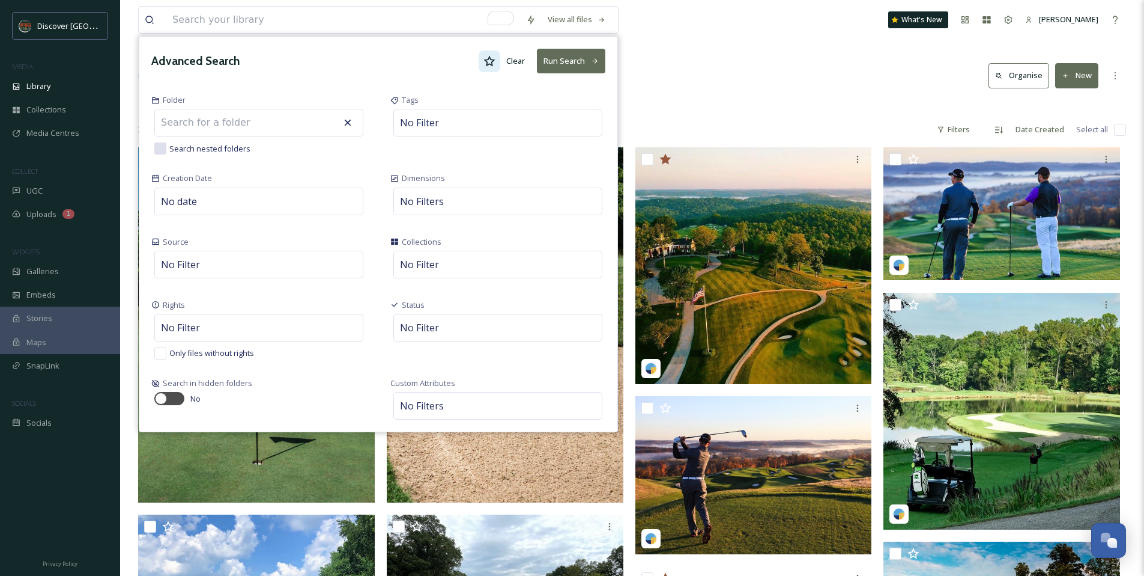
click at [492, 61] on icon at bounding box center [490, 61] width 12 height 12
click at [556, 67] on button "Run Search" at bounding box center [571, 61] width 68 height 25
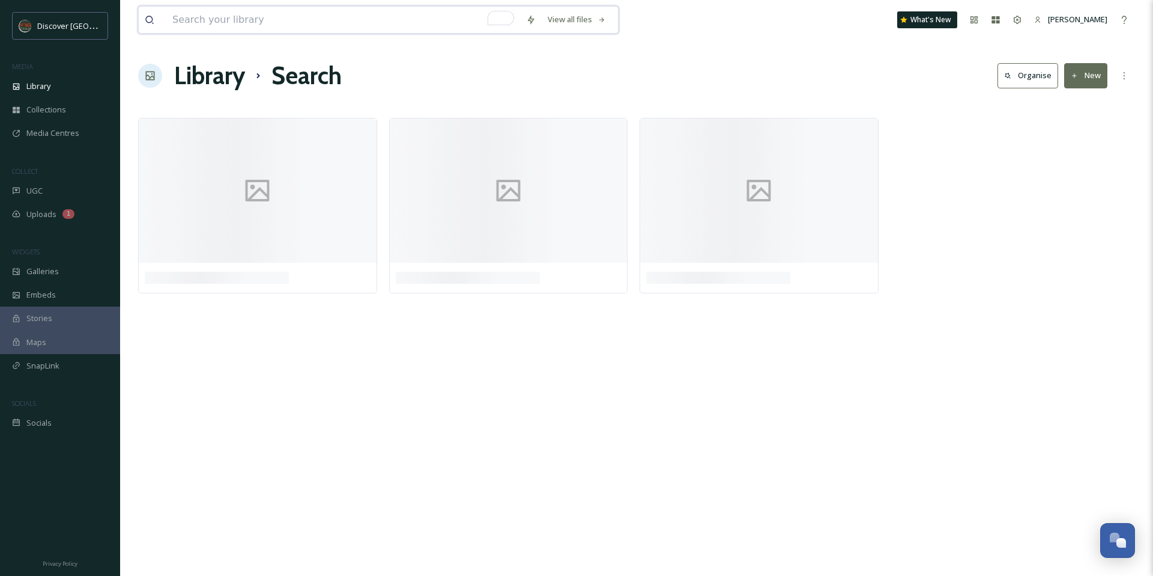
click at [724, 79] on div "Library Search Organise New" at bounding box center [636, 76] width 997 height 36
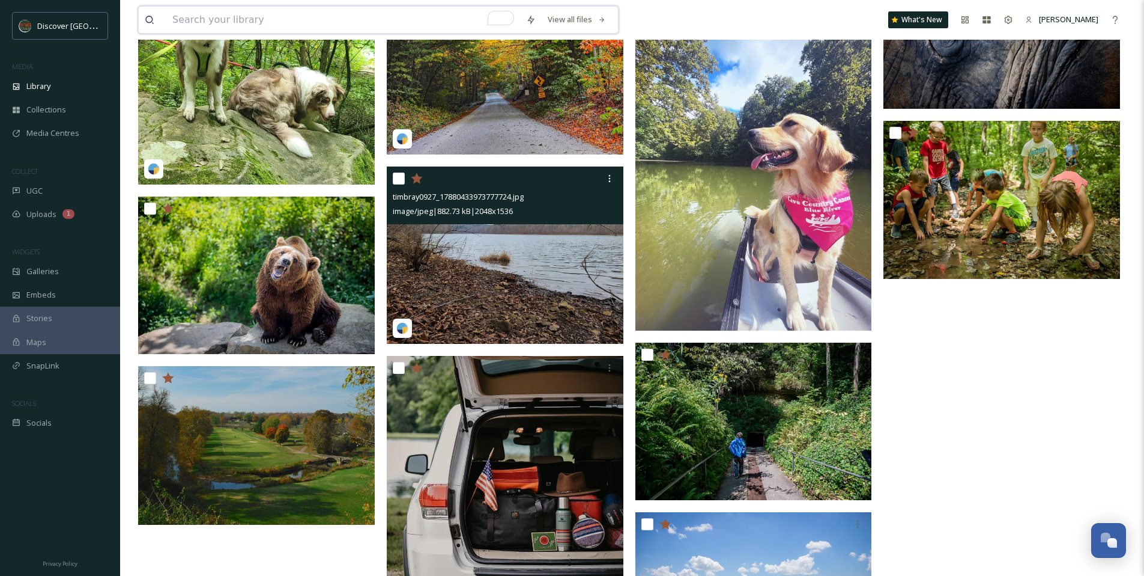
scroll to position [2743, 0]
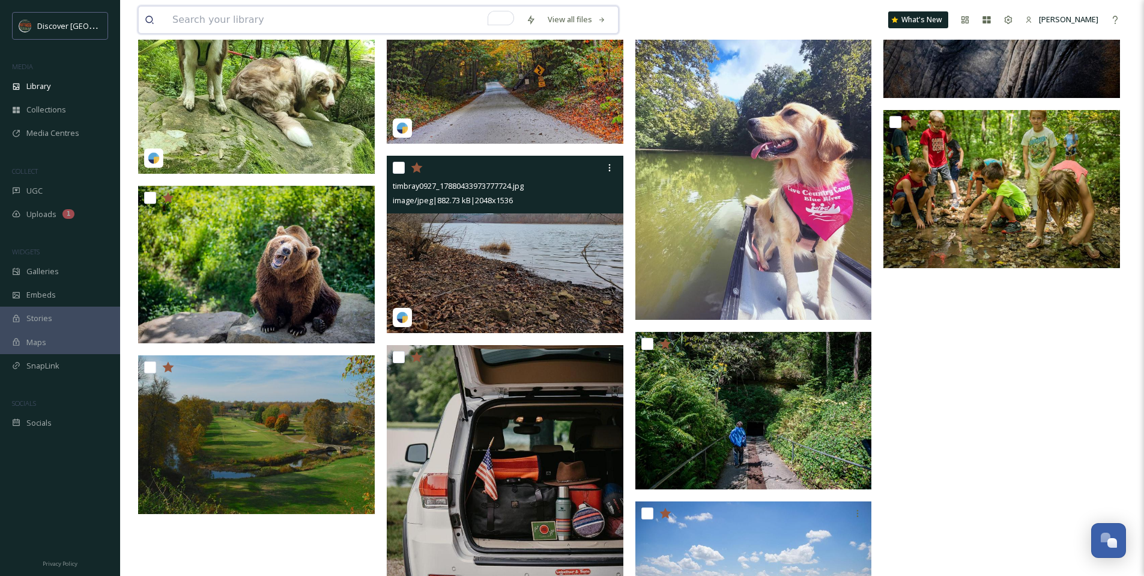
click at [570, 266] on img at bounding box center [505, 245] width 237 height 178
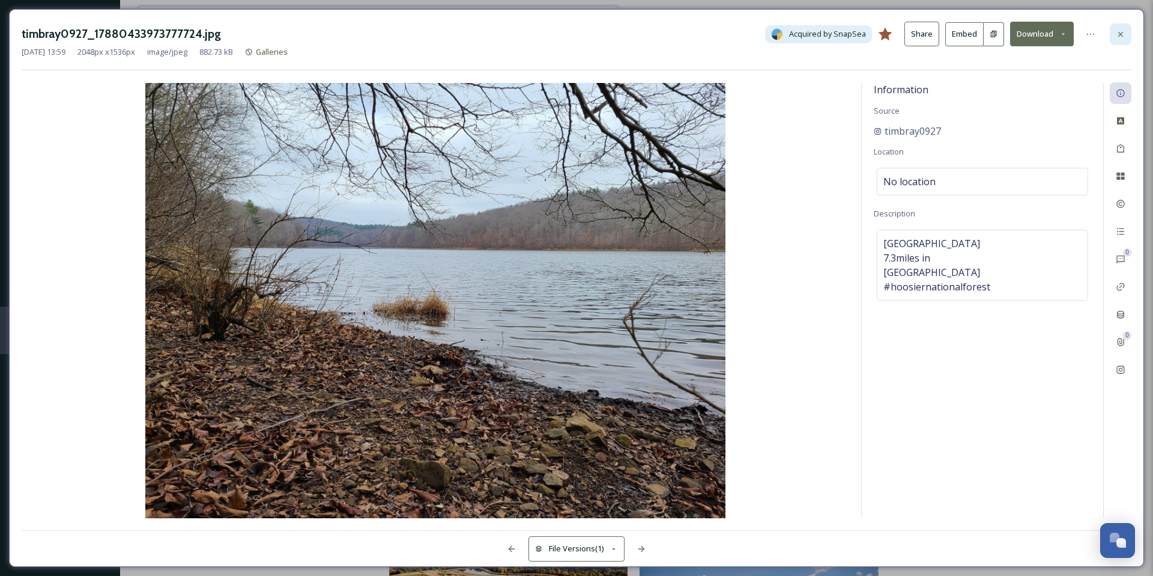
click at [1122, 38] on icon at bounding box center [1121, 34] width 10 height 10
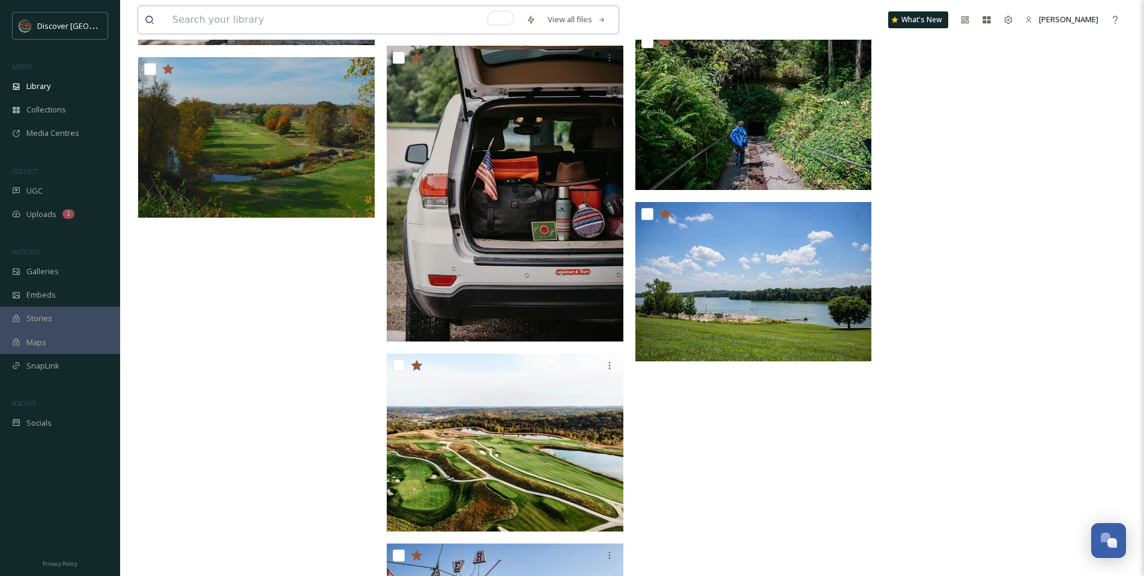
scroll to position [3020, 0]
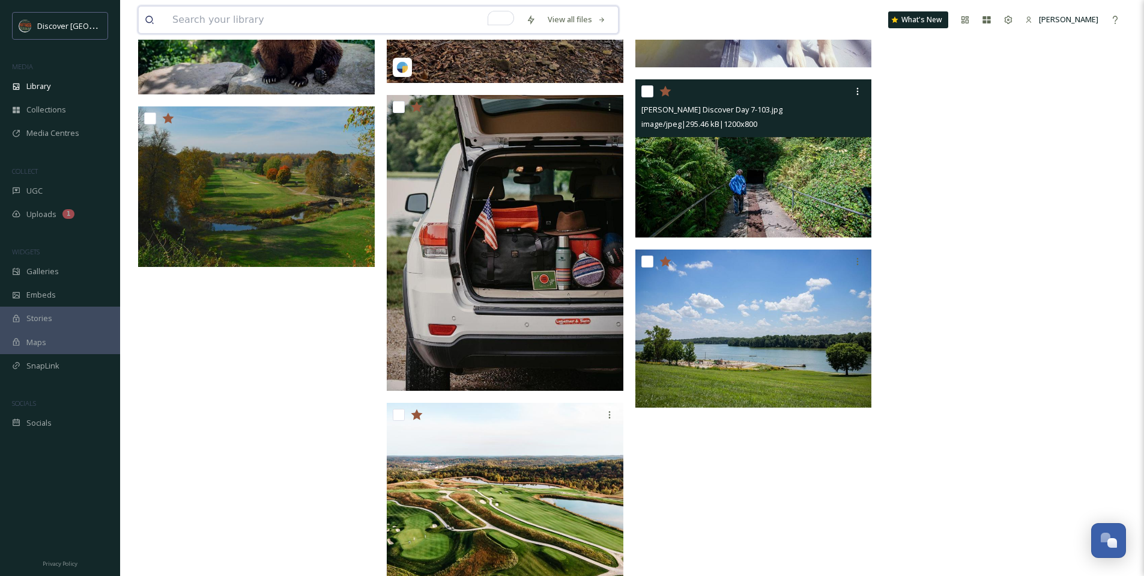
click at [727, 168] on img at bounding box center [754, 158] width 237 height 158
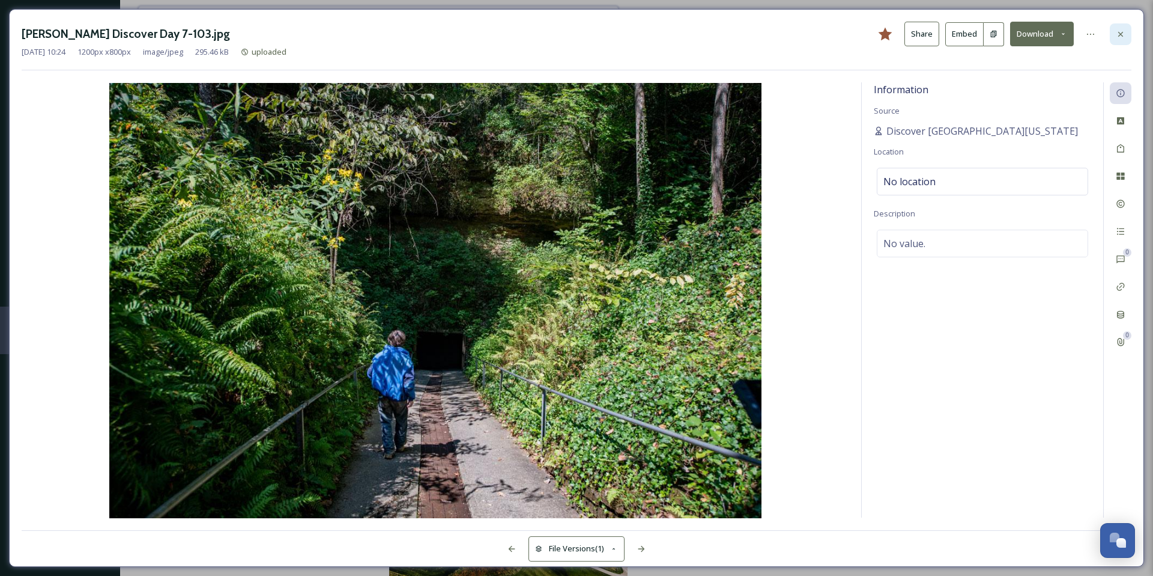
click at [1119, 26] on div at bounding box center [1121, 34] width 22 height 22
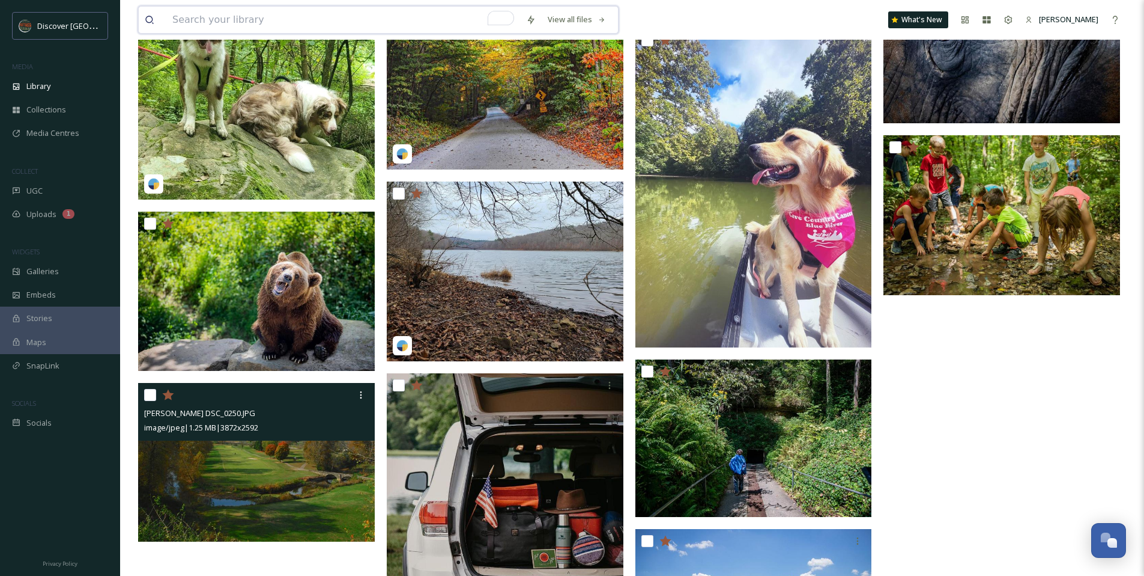
scroll to position [2004, 0]
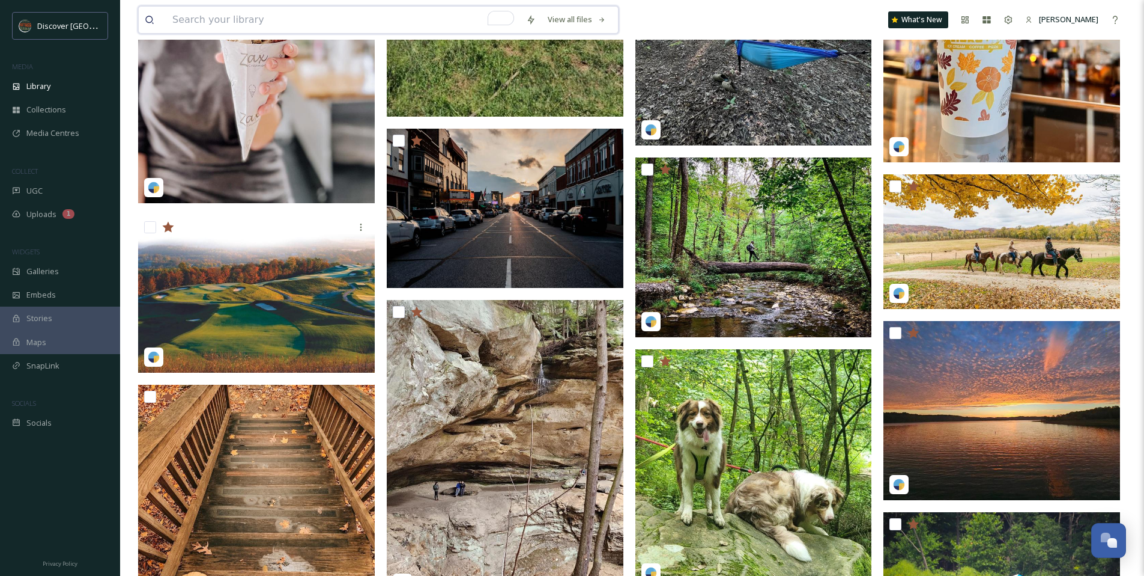
click at [237, 18] on input "To enrich screen reader interactions, please activate Accessibility in Grammarl…" at bounding box center [343, 20] width 354 height 26
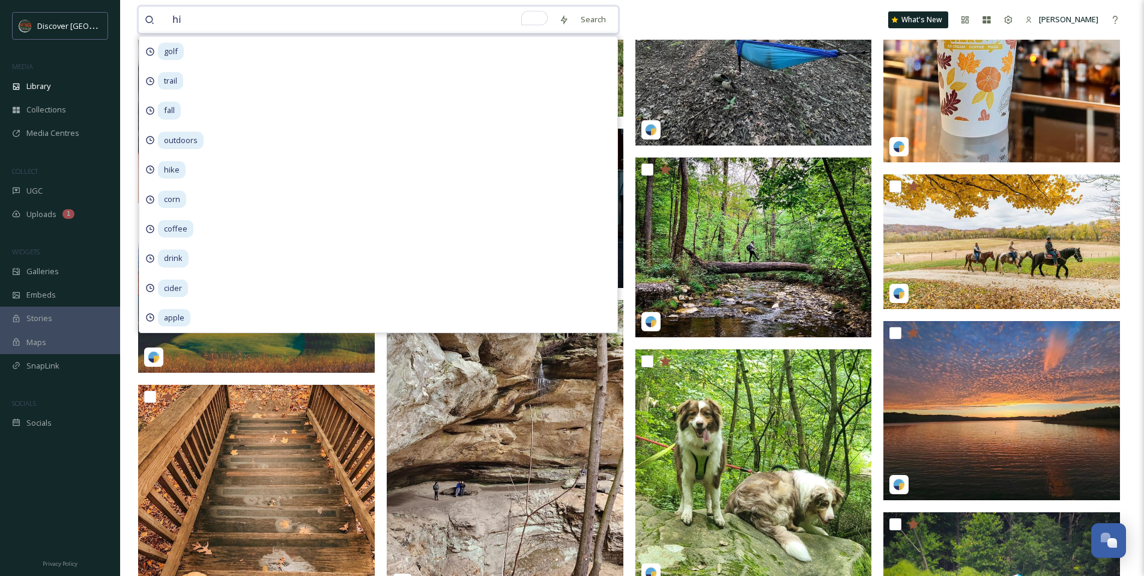
type input "h"
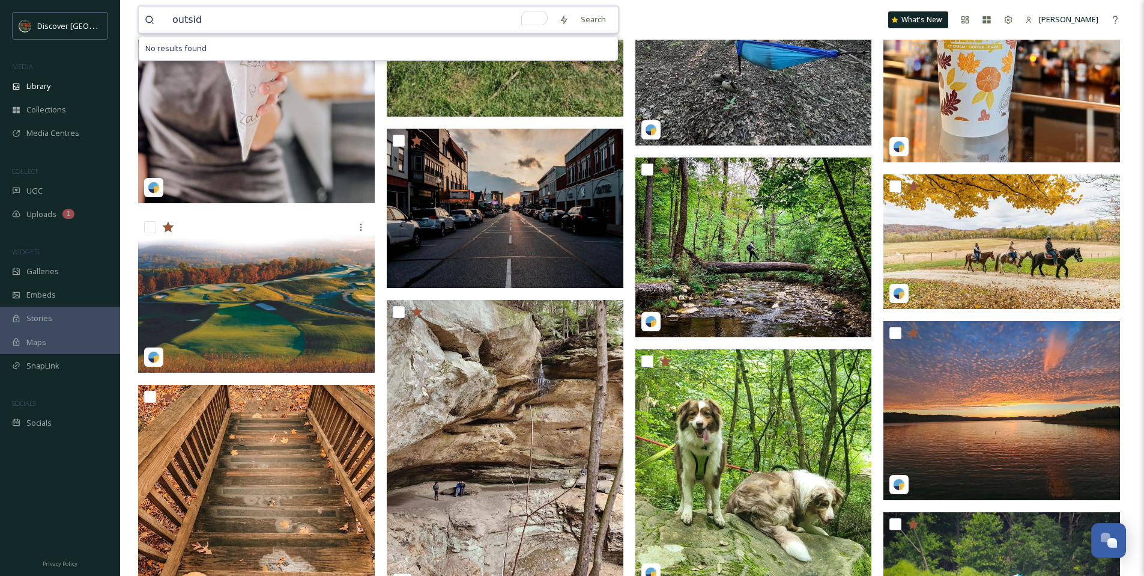
type input "outside"
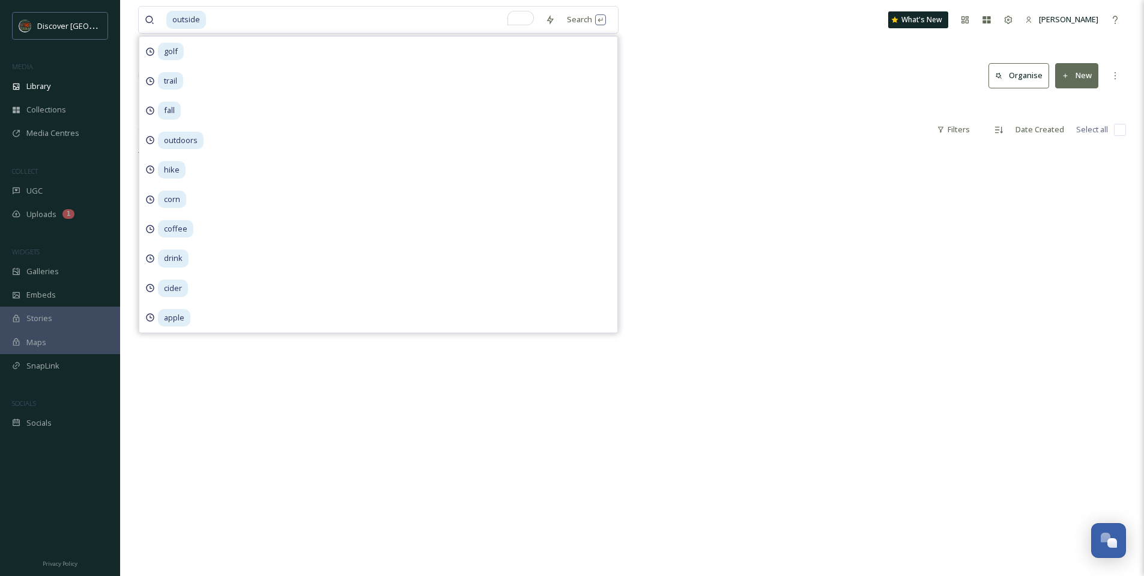
click at [804, 25] on div "outside Search golf trail fall outdoors hike corn coffee drink cider apple What…" at bounding box center [632, 20] width 988 height 40
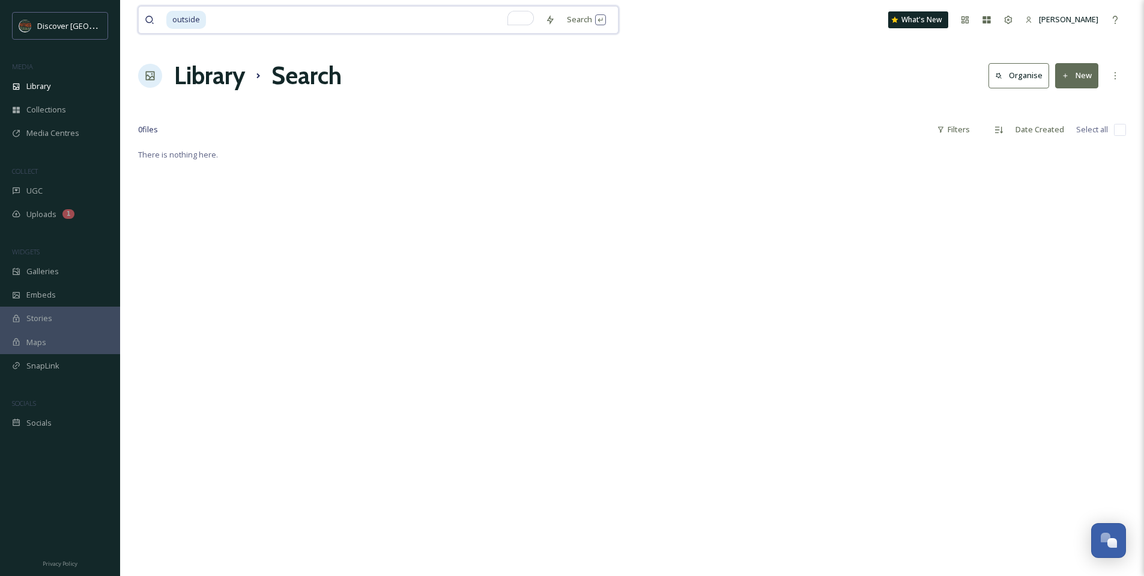
click at [263, 25] on input "To enrich screen reader interactions, please activate Accessibility in Grammarl…" at bounding box center [373, 20] width 332 height 26
type input "outside"
click at [345, 11] on input "To enrich screen reader interactions, please activate Accessibility in Grammarl…" at bounding box center [373, 20] width 332 height 26
click at [36, 93] on div "Library" at bounding box center [60, 85] width 120 height 23
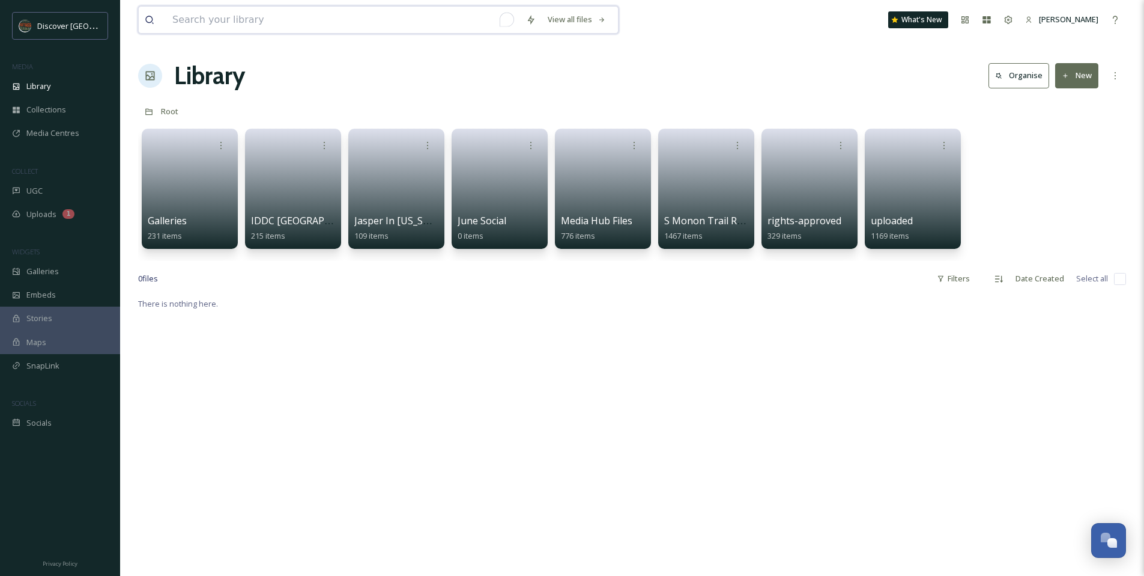
click at [199, 23] on input "To enrich screen reader interactions, please activate Accessibility in Grammarl…" at bounding box center [343, 20] width 354 height 26
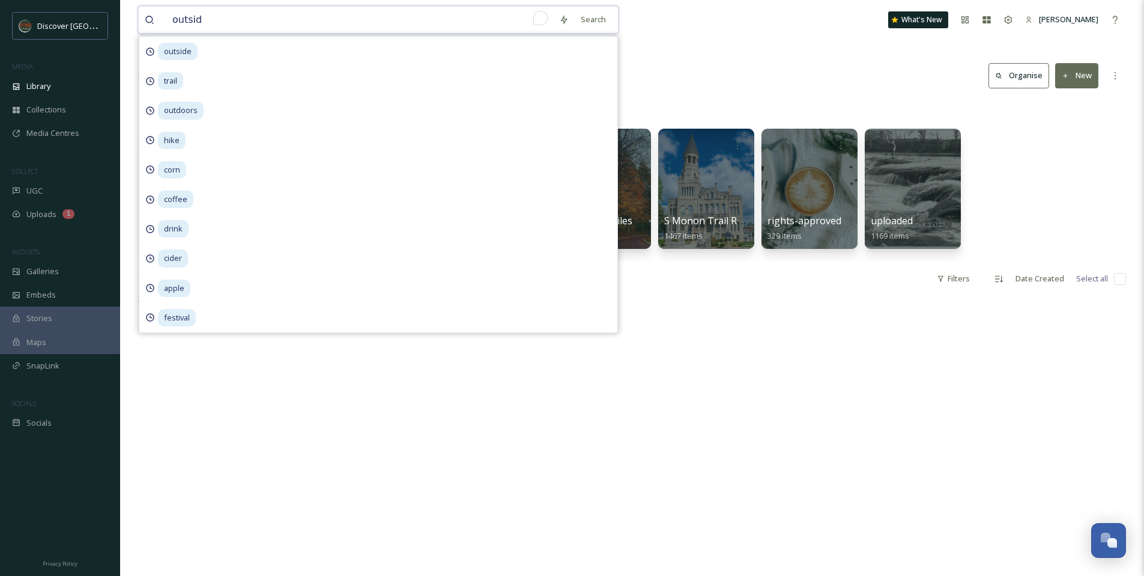
type input "outside"
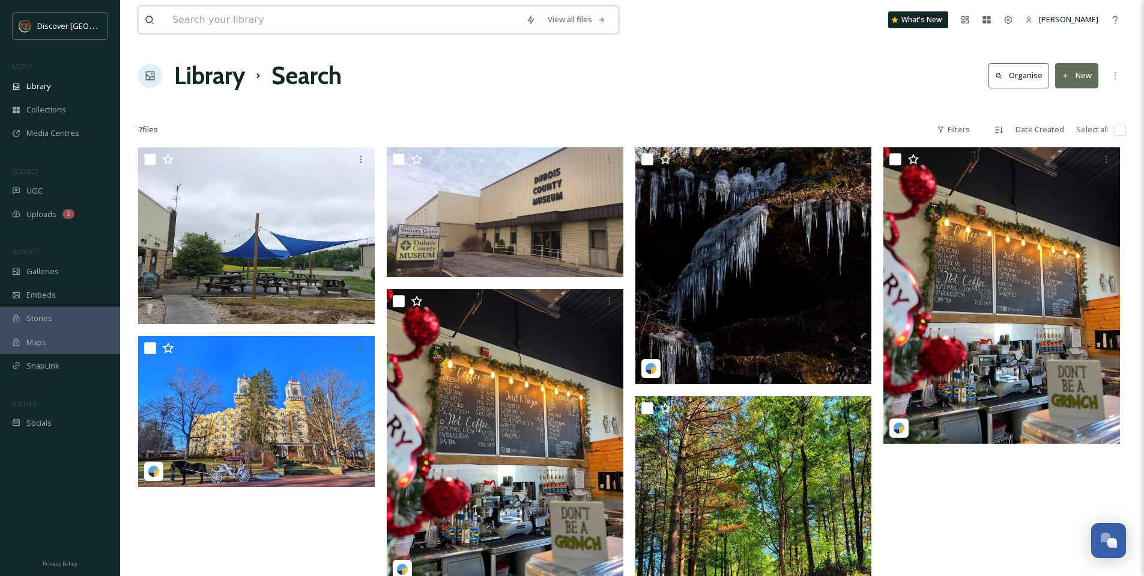
click at [281, 24] on input at bounding box center [343, 20] width 354 height 26
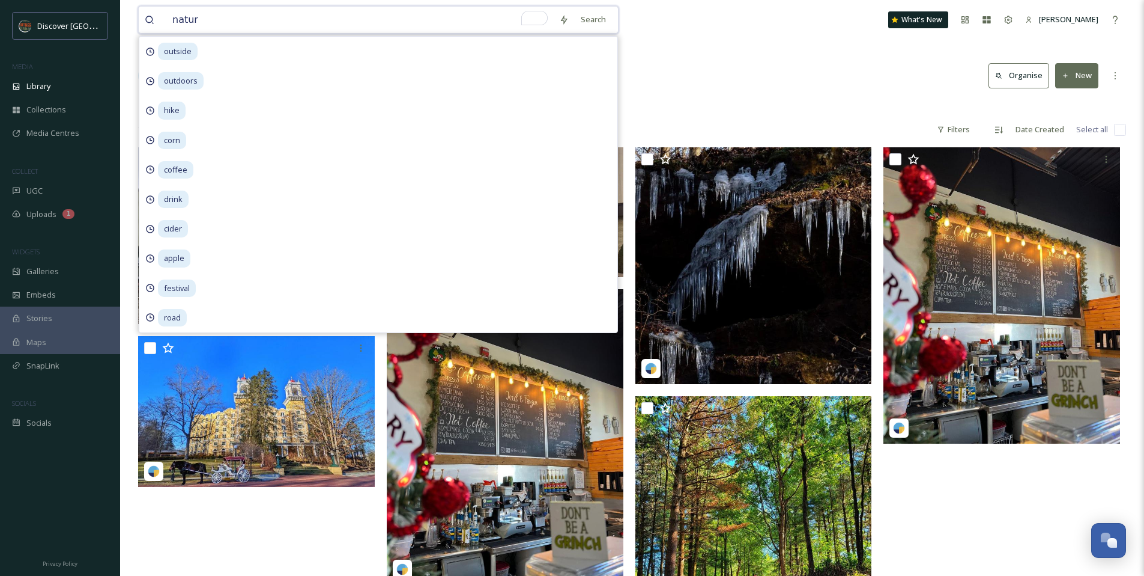
type input "nature"
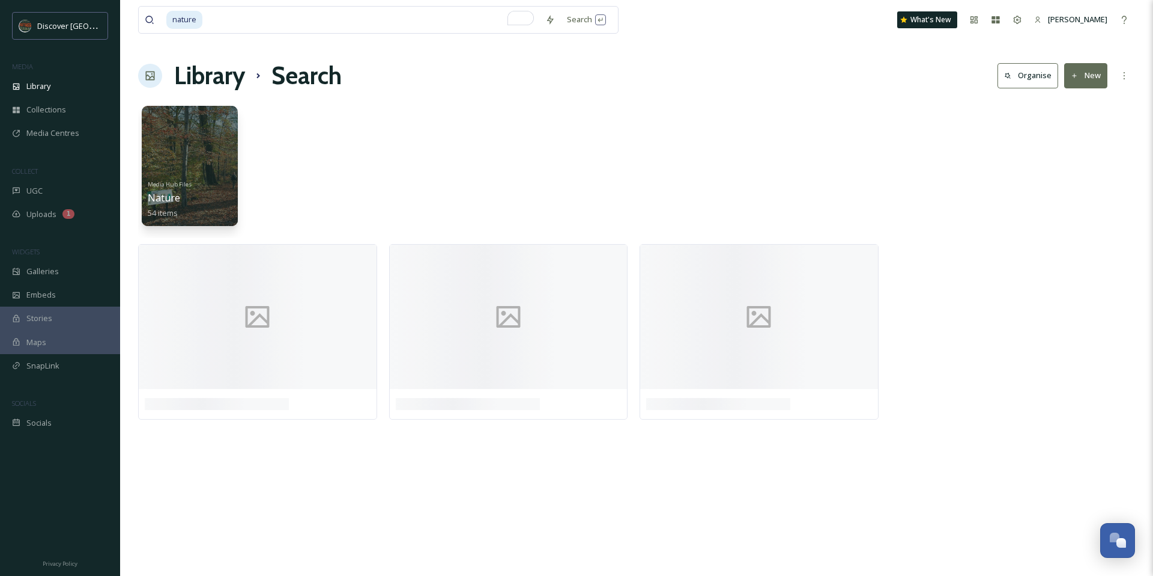
click at [775, 68] on div "Library Search Organise New" at bounding box center [636, 76] width 997 height 36
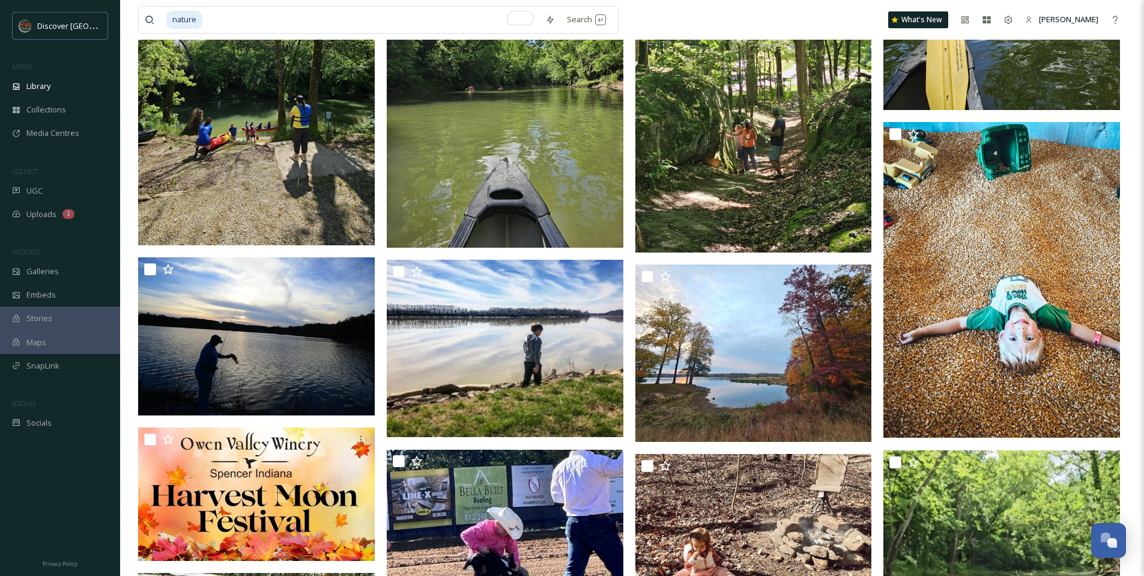
scroll to position [4861, 0]
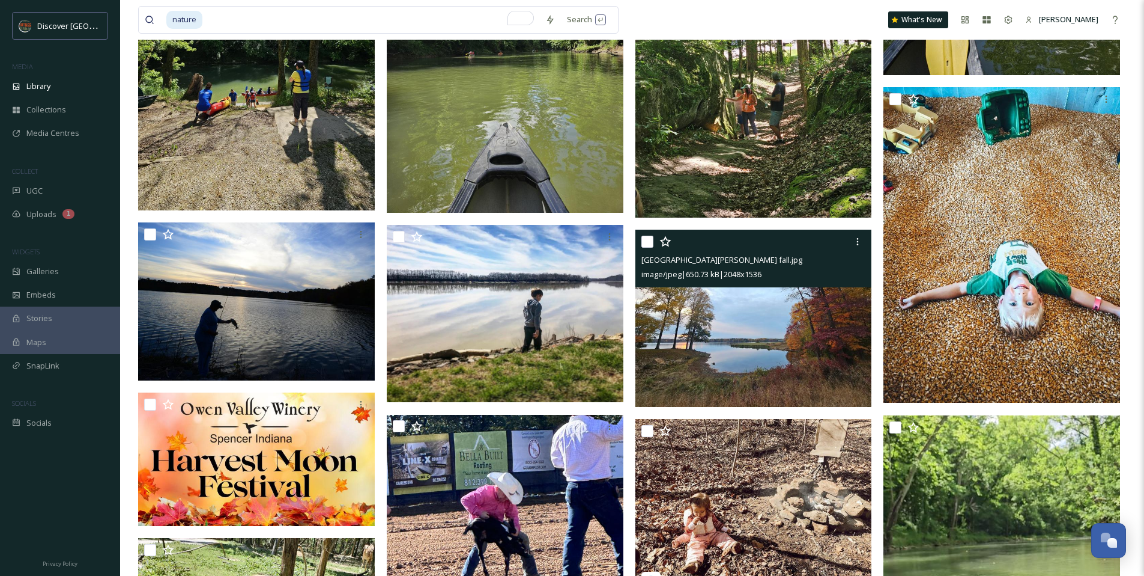
click at [746, 336] on img at bounding box center [754, 318] width 237 height 178
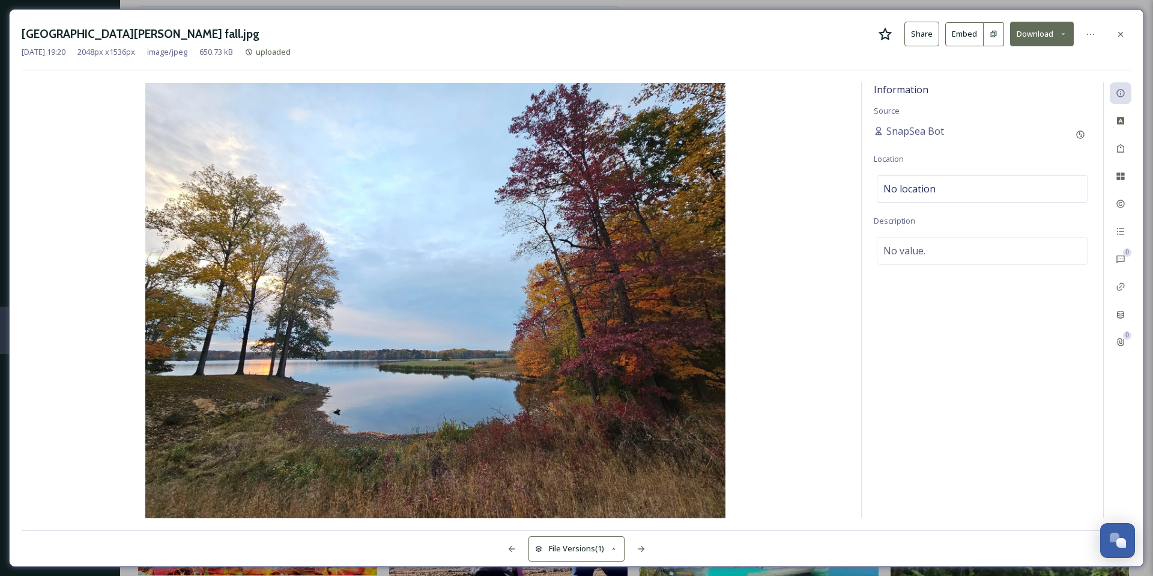
click at [1119, 41] on div at bounding box center [1121, 34] width 22 height 22
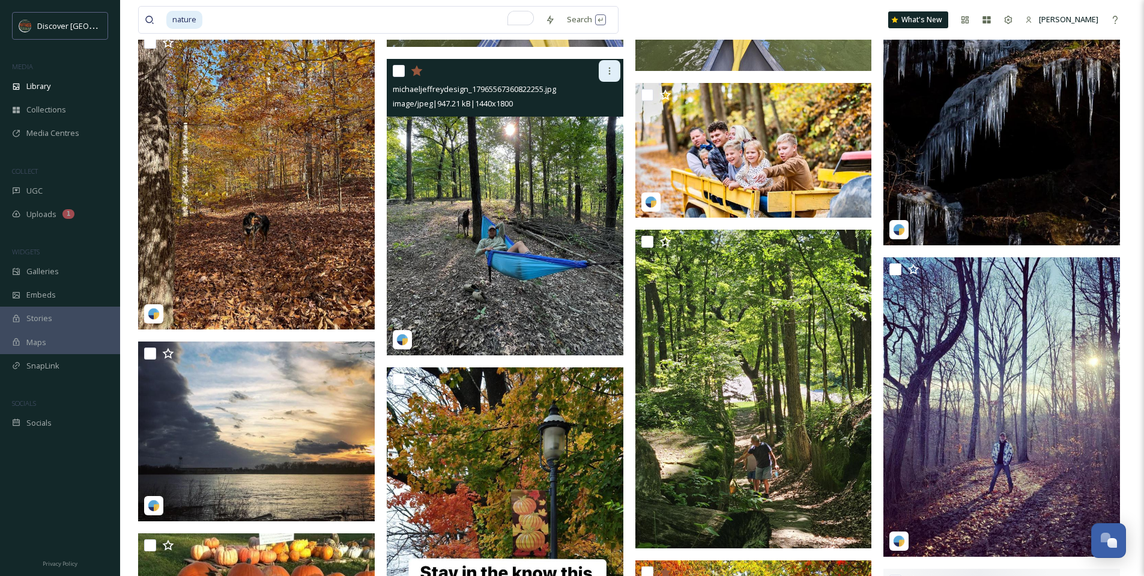
scroll to position [6251, 0]
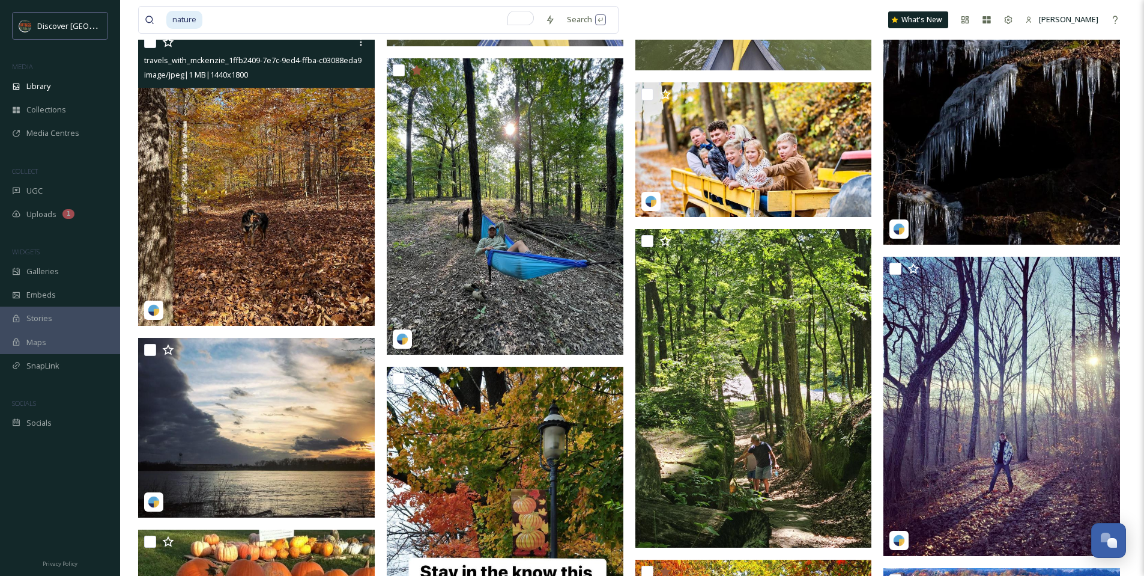
click at [222, 239] on img at bounding box center [256, 178] width 237 height 296
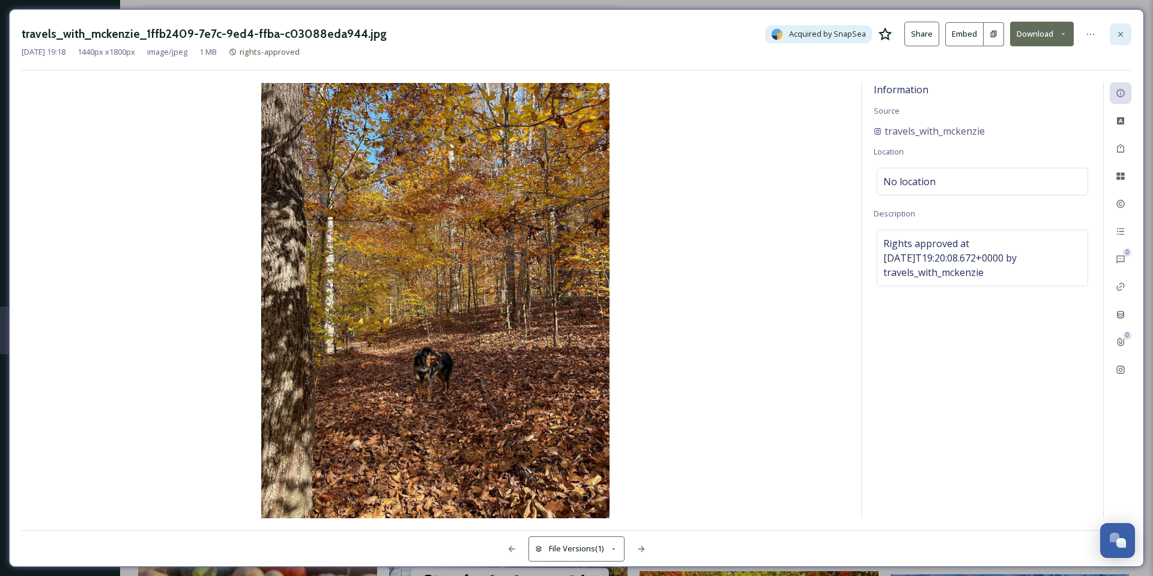
click at [1113, 33] on div at bounding box center [1121, 34] width 22 height 22
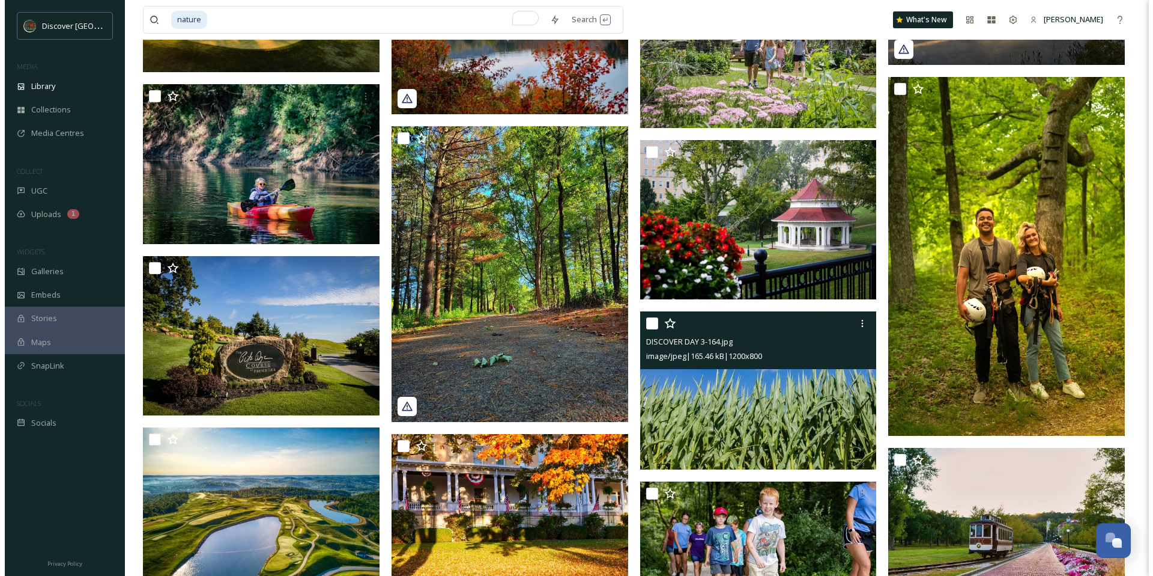
scroll to position [10185, 0]
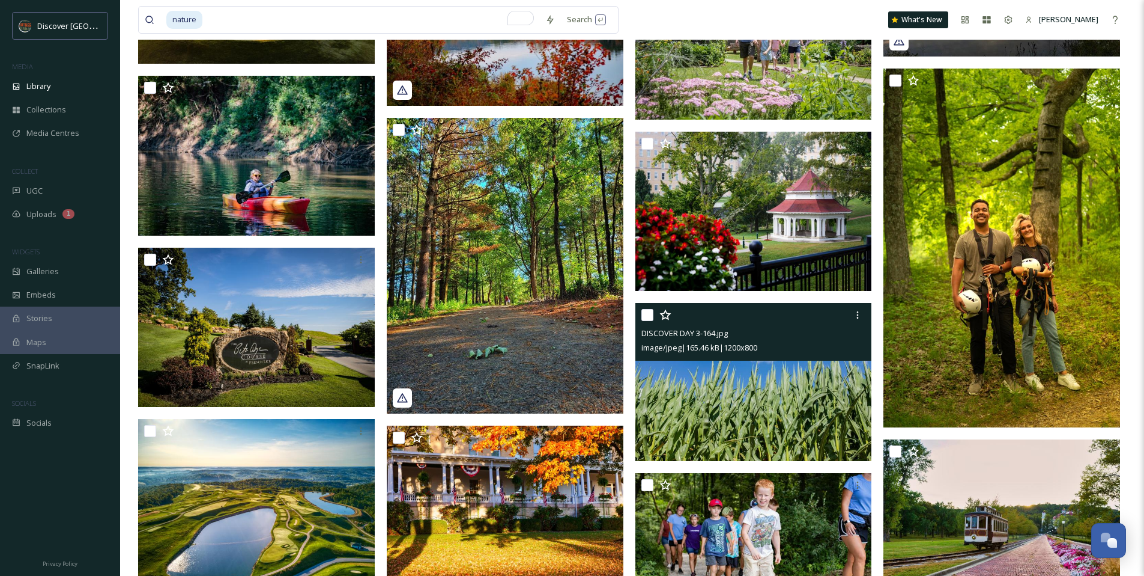
click at [783, 387] on img at bounding box center [754, 382] width 237 height 158
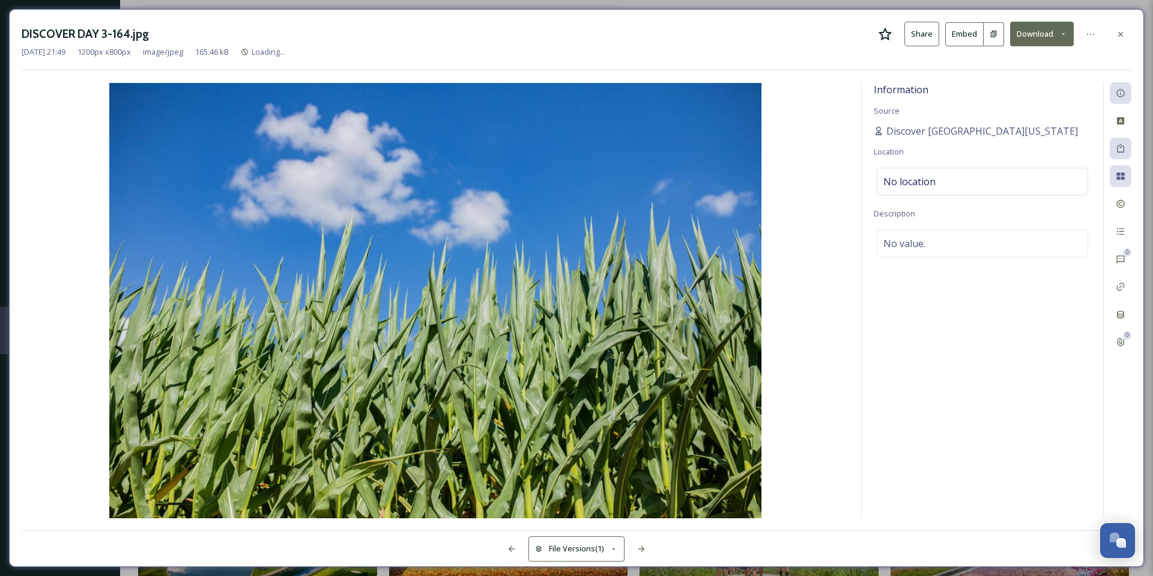
click at [885, 32] on icon at bounding box center [885, 34] width 14 height 14
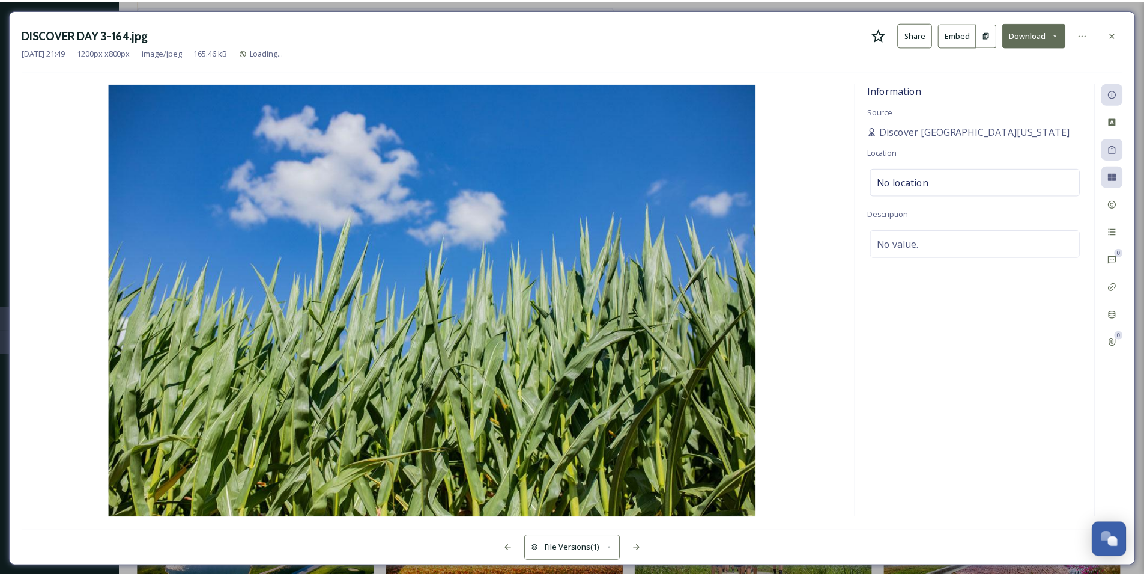
scroll to position [10188, 0]
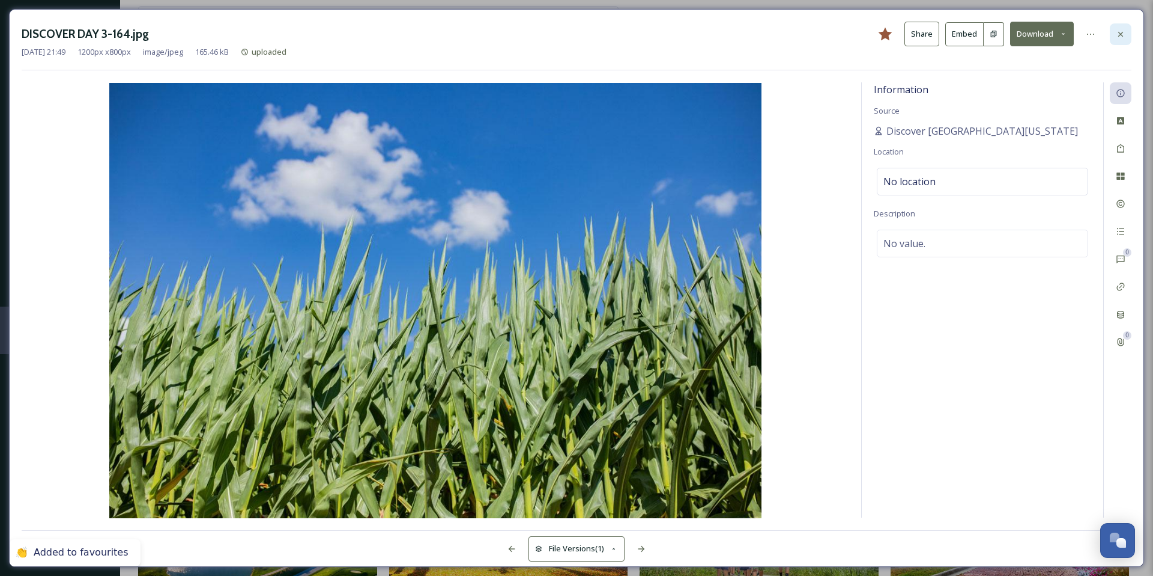
click at [1118, 39] on div at bounding box center [1121, 34] width 22 height 22
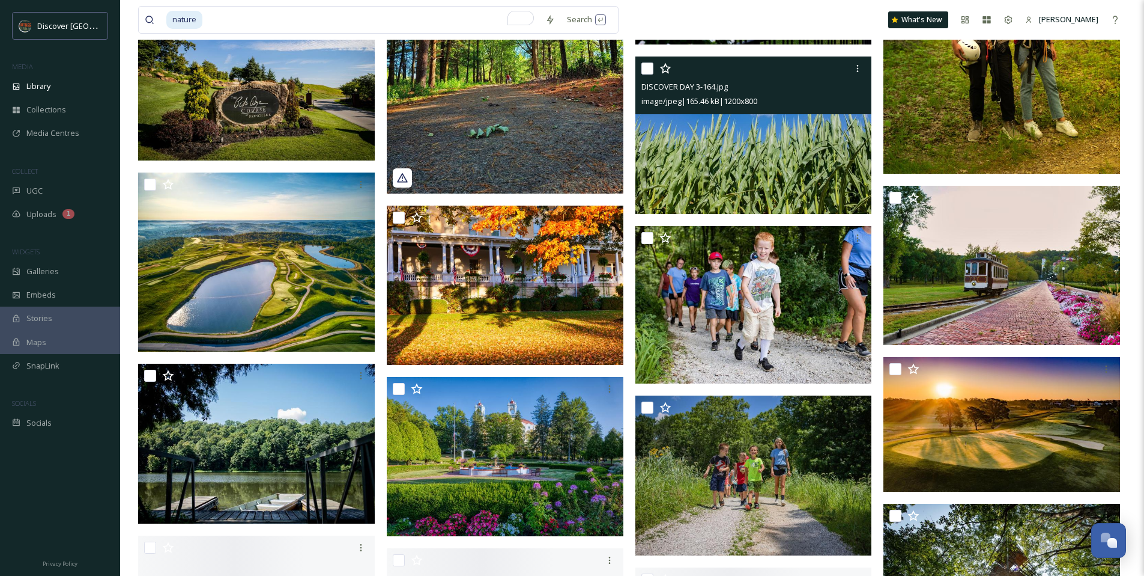
scroll to position [10549, 0]
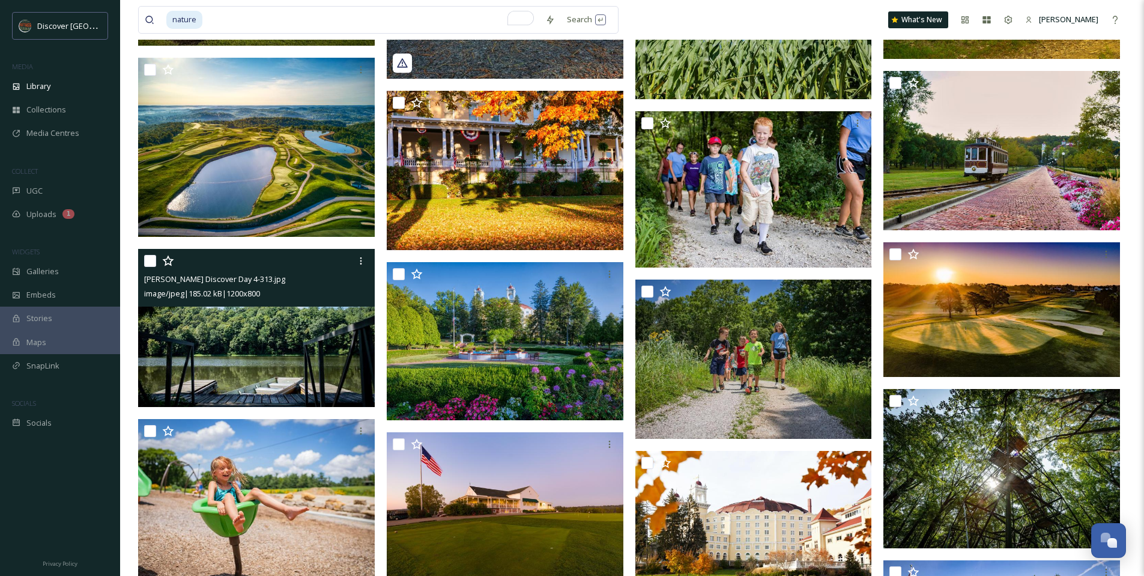
click at [243, 343] on img at bounding box center [256, 328] width 237 height 158
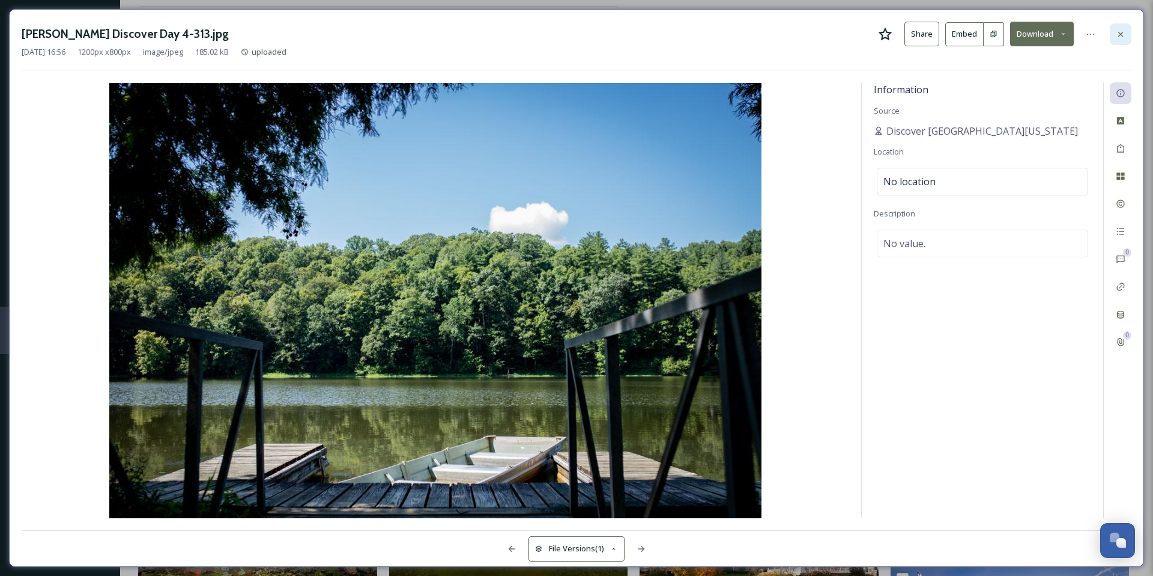
click at [1123, 33] on icon at bounding box center [1121, 34] width 10 height 10
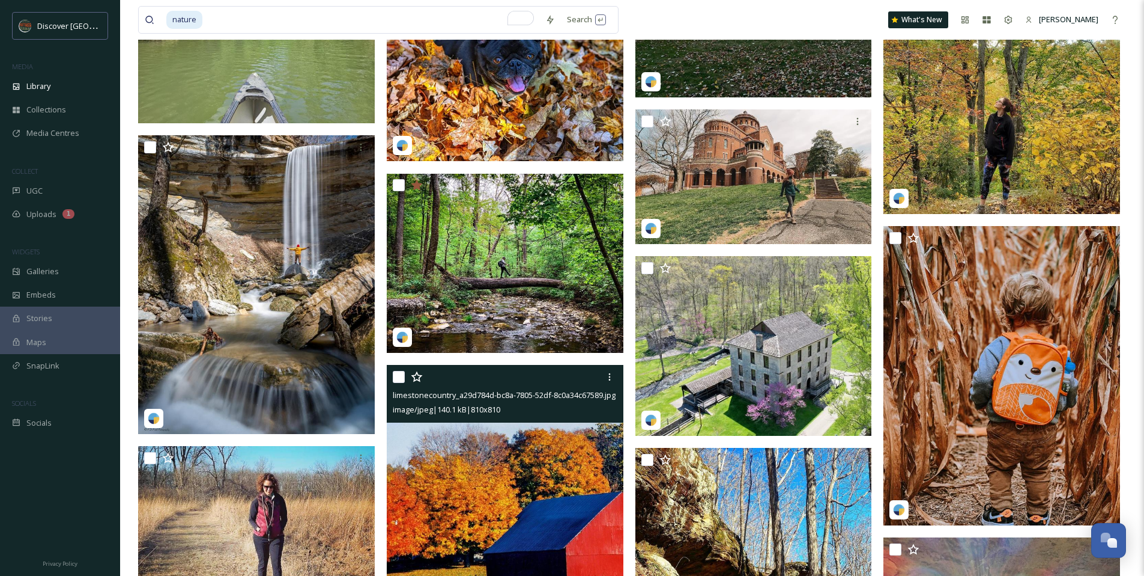
scroll to position [7286, 0]
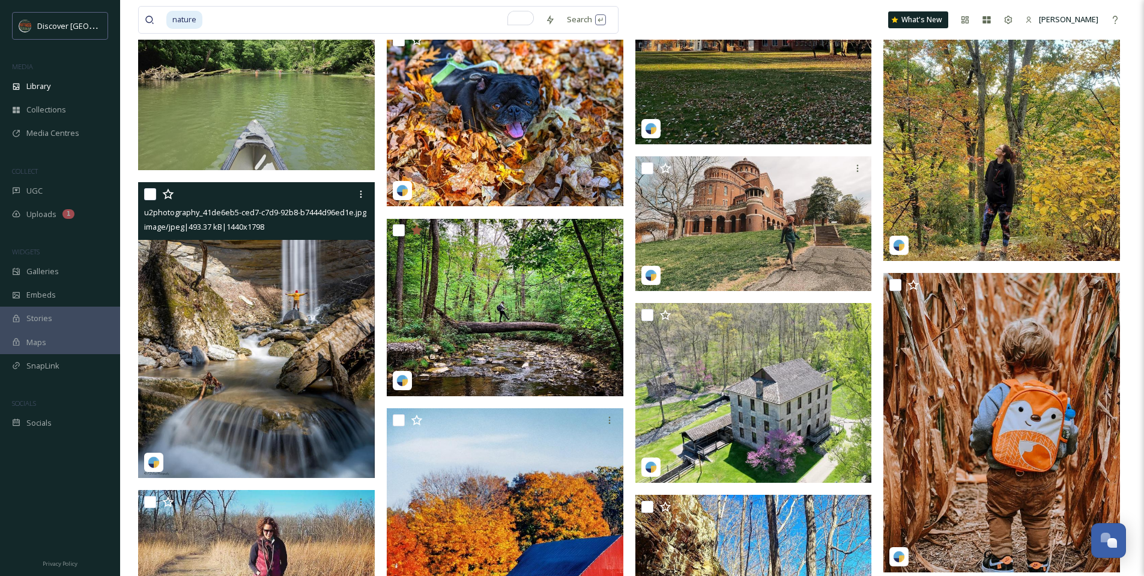
click at [278, 306] on img at bounding box center [256, 330] width 237 height 296
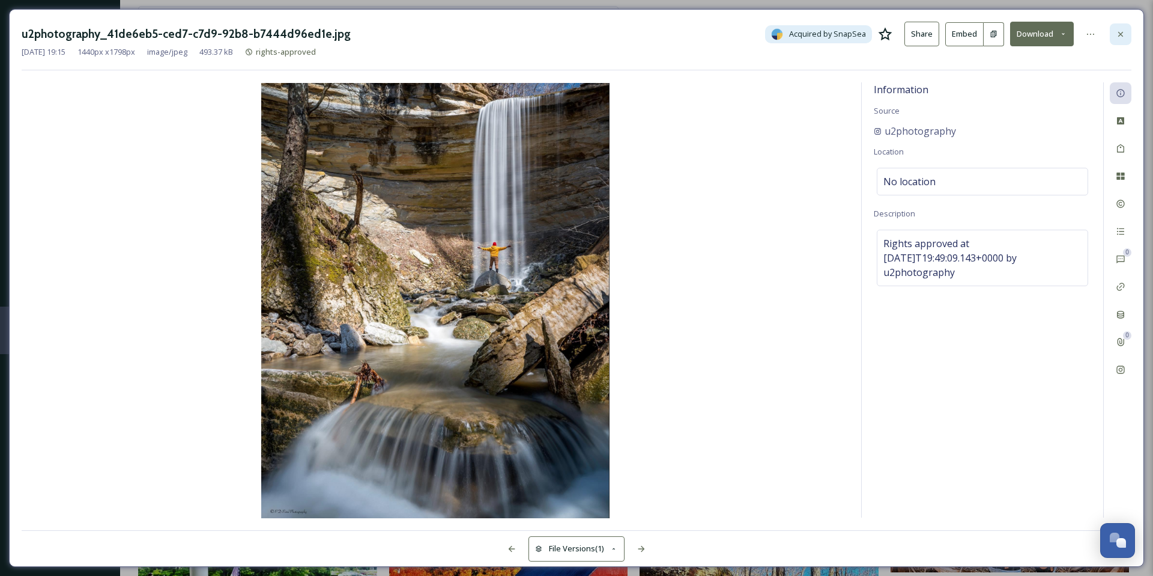
click at [1117, 35] on icon at bounding box center [1121, 34] width 10 height 10
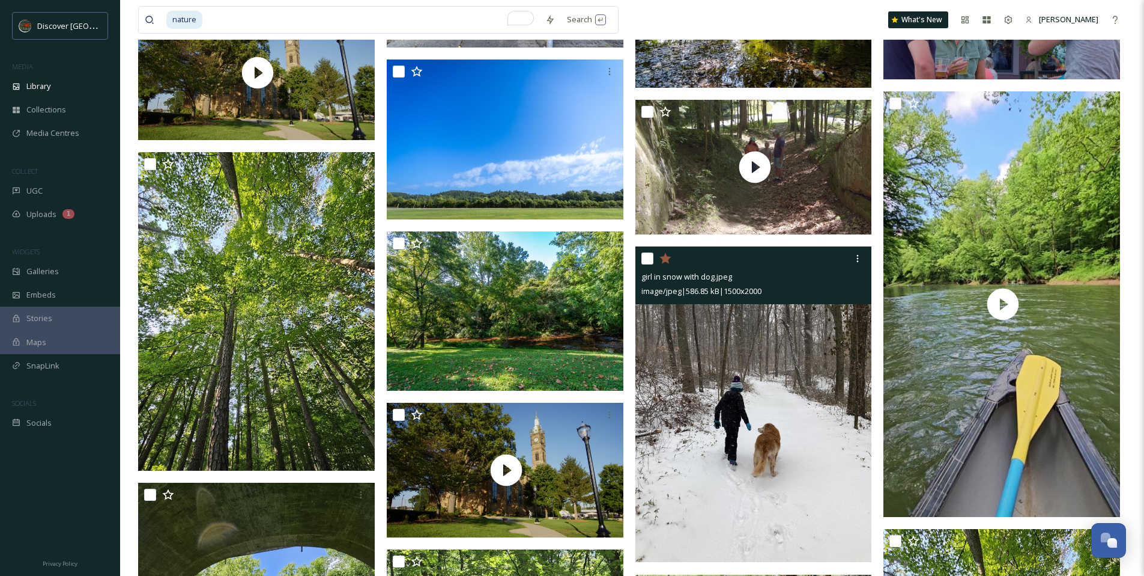
scroll to position [1656, 0]
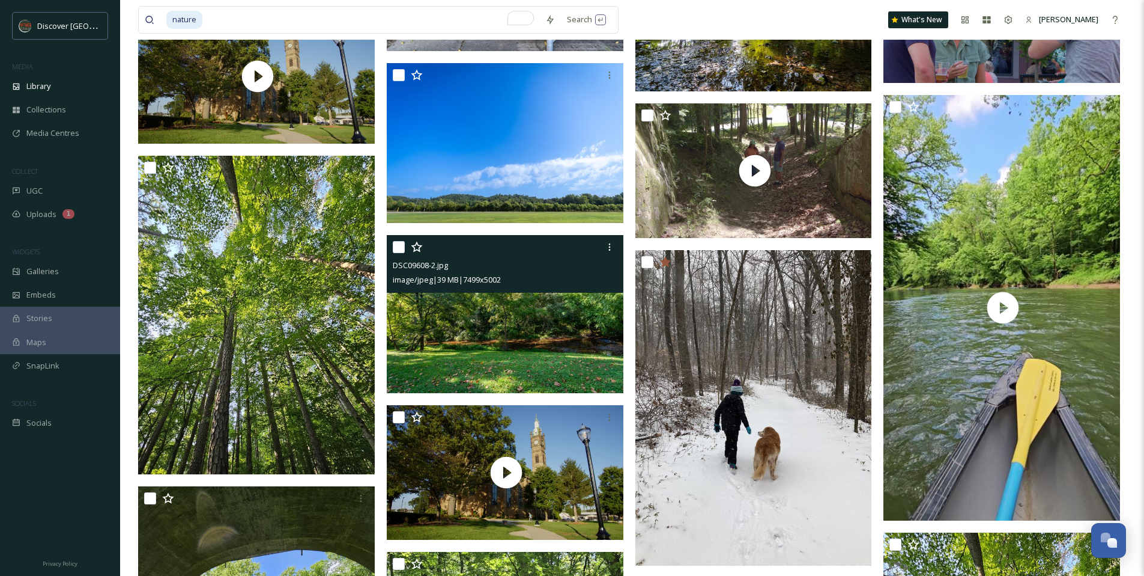
click at [566, 323] on img at bounding box center [505, 314] width 237 height 158
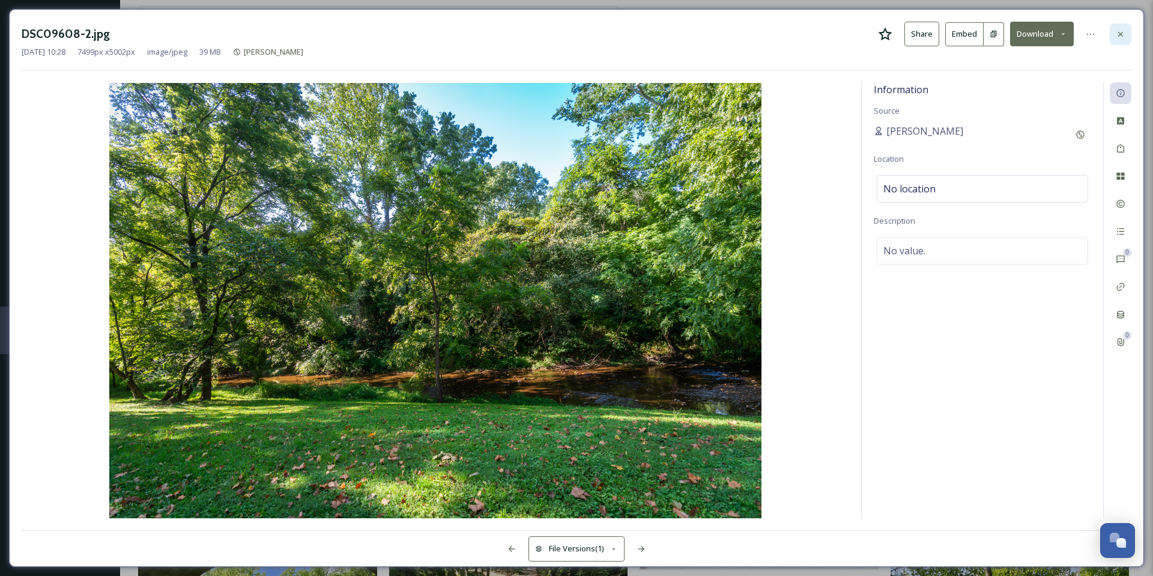
click at [1117, 38] on icon at bounding box center [1121, 34] width 10 height 10
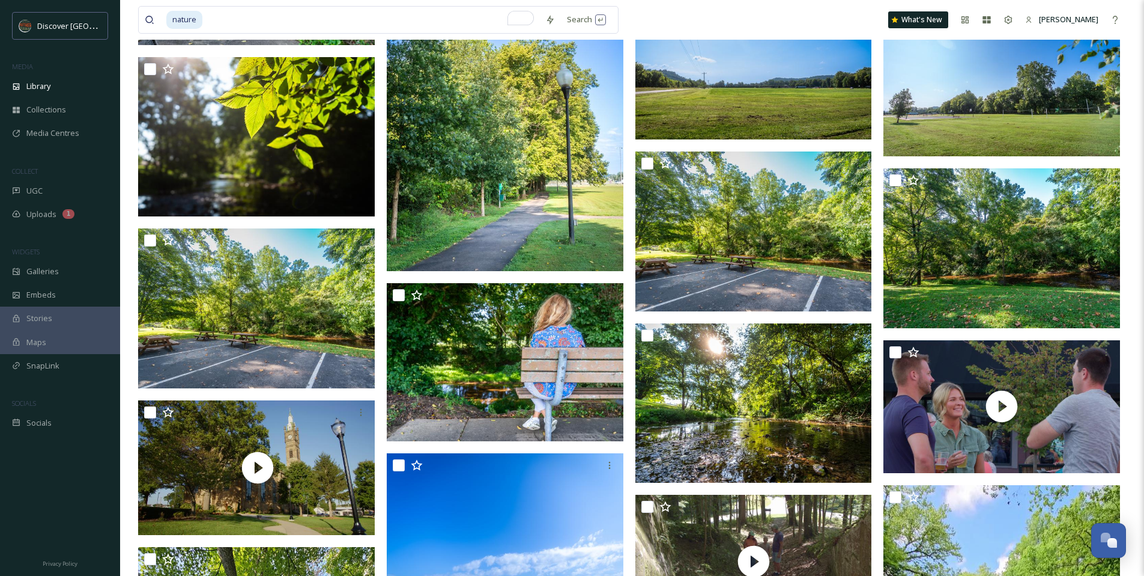
scroll to position [1263, 0]
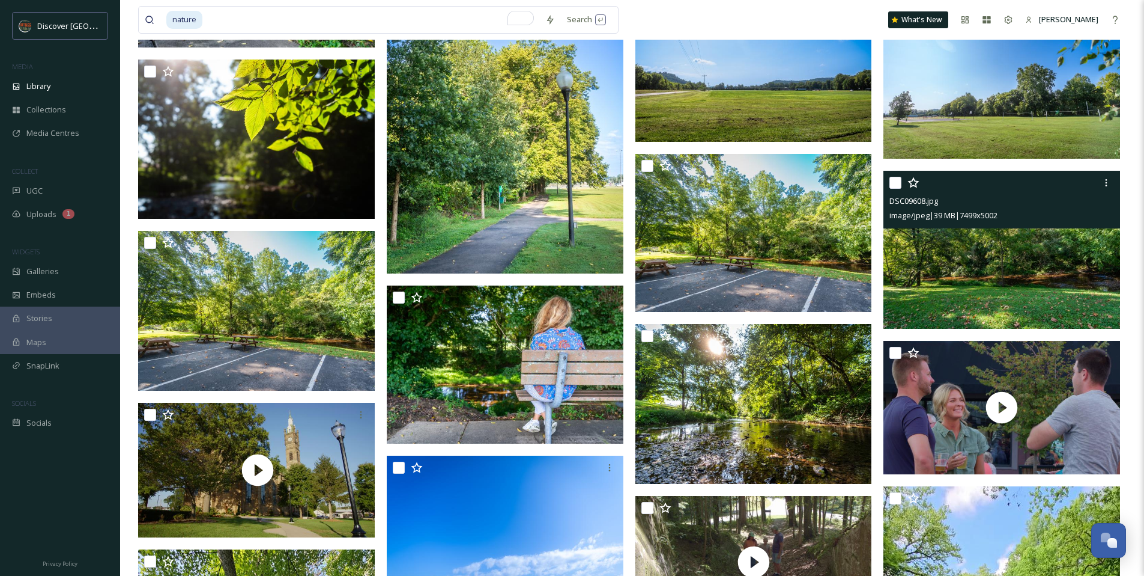
click at [940, 287] on img at bounding box center [1002, 250] width 237 height 158
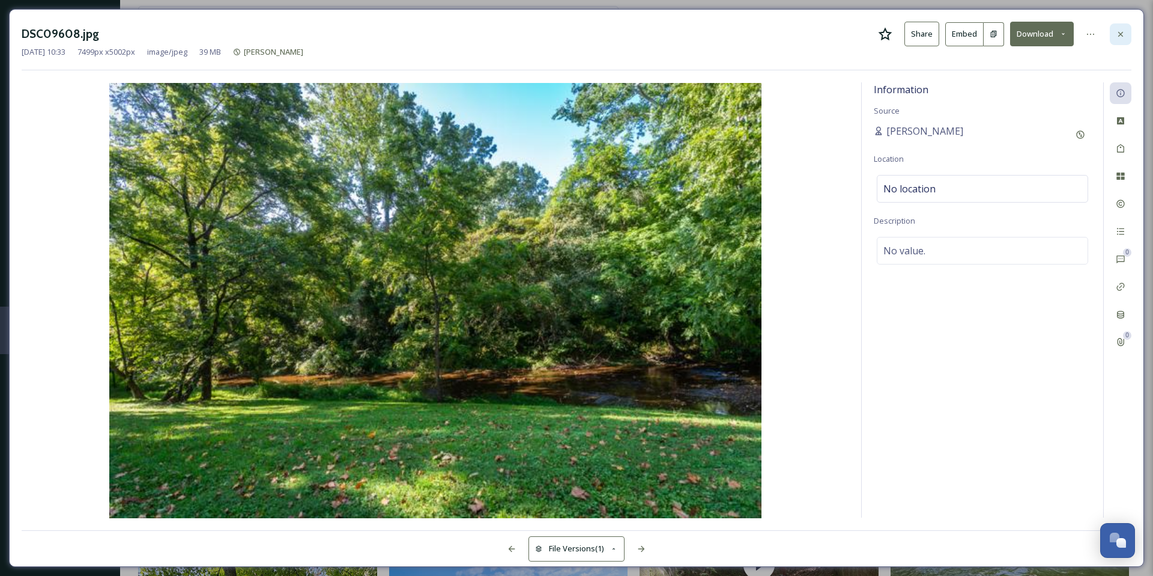
click at [1121, 34] on icon at bounding box center [1121, 33] width 5 height 5
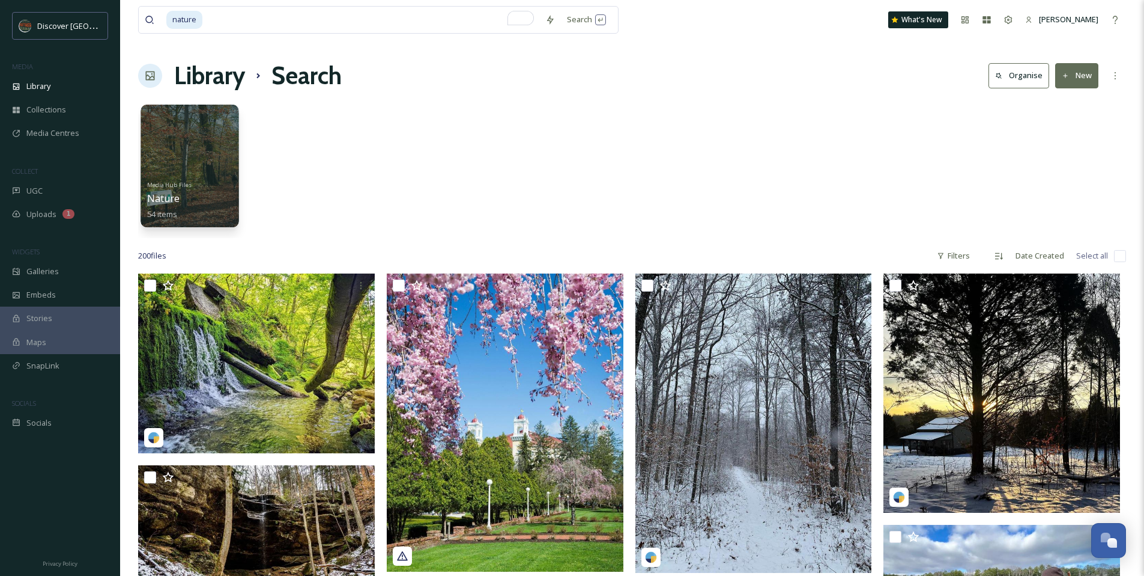
click at [202, 165] on div at bounding box center [190, 166] width 98 height 123
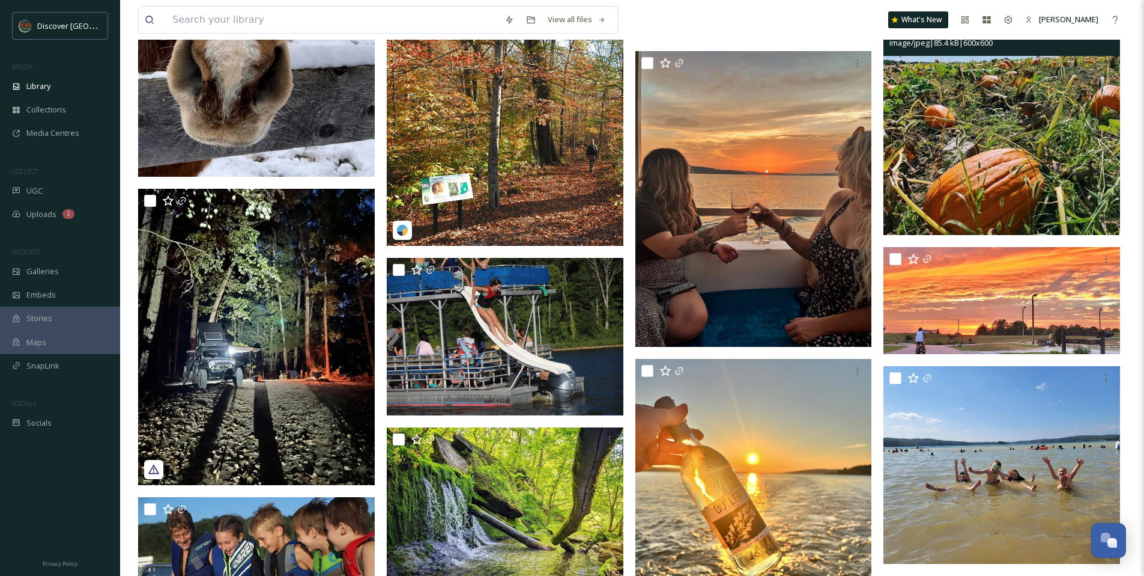
scroll to position [594, 0]
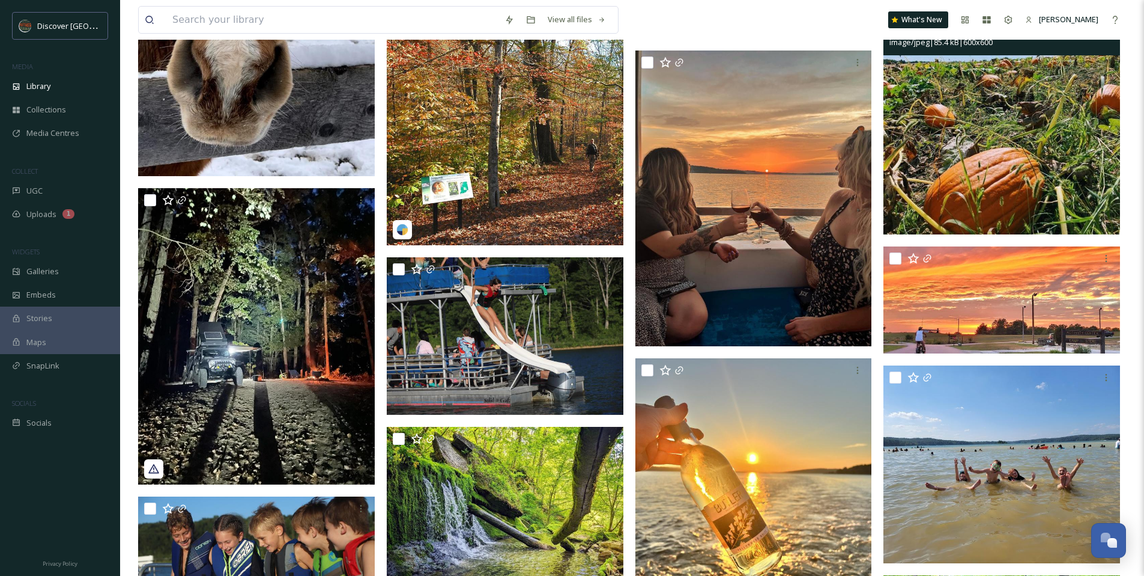
click at [981, 135] on img at bounding box center [1002, 116] width 237 height 237
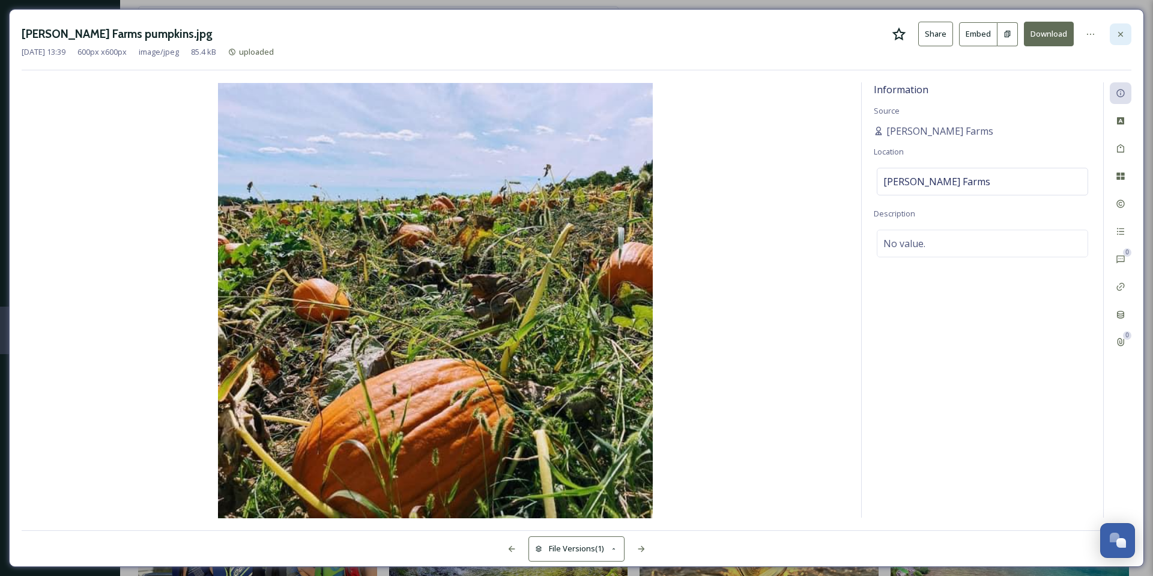
click at [1117, 40] on div at bounding box center [1121, 34] width 22 height 22
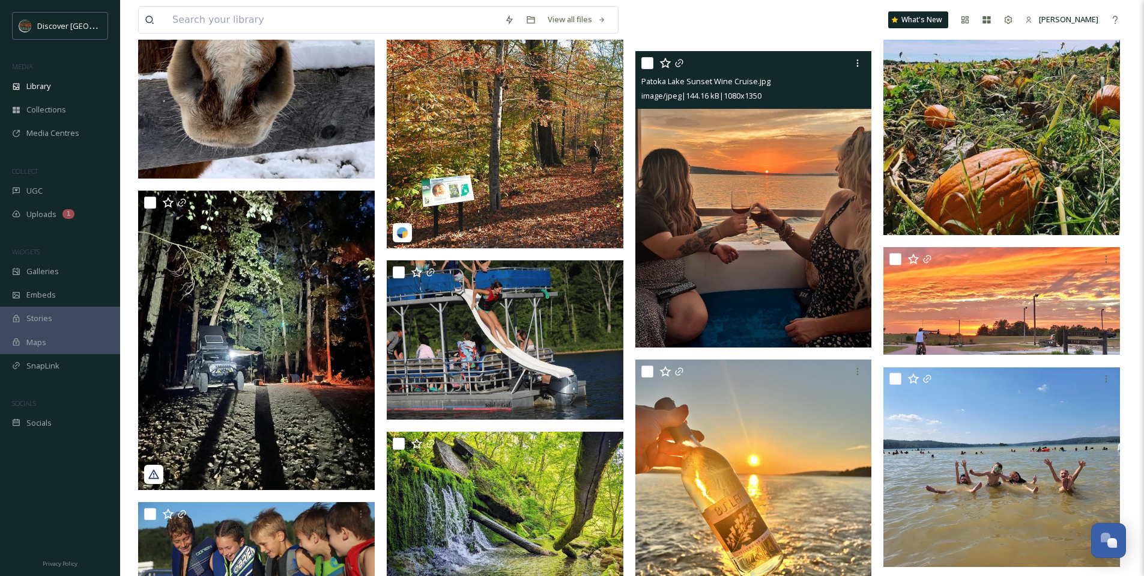
scroll to position [599, 0]
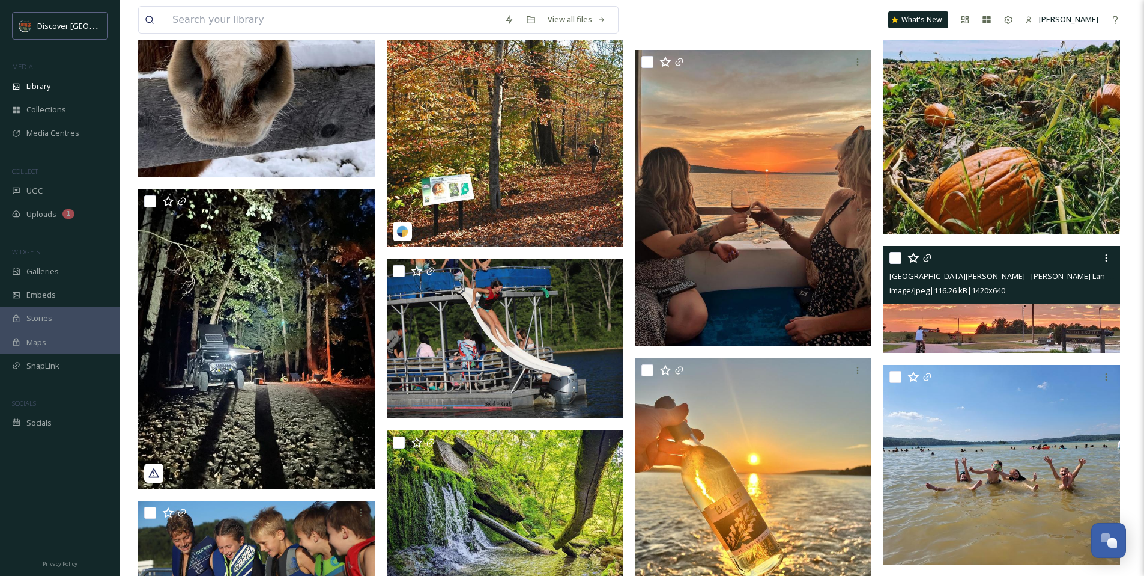
click at [979, 329] on img at bounding box center [1002, 299] width 237 height 106
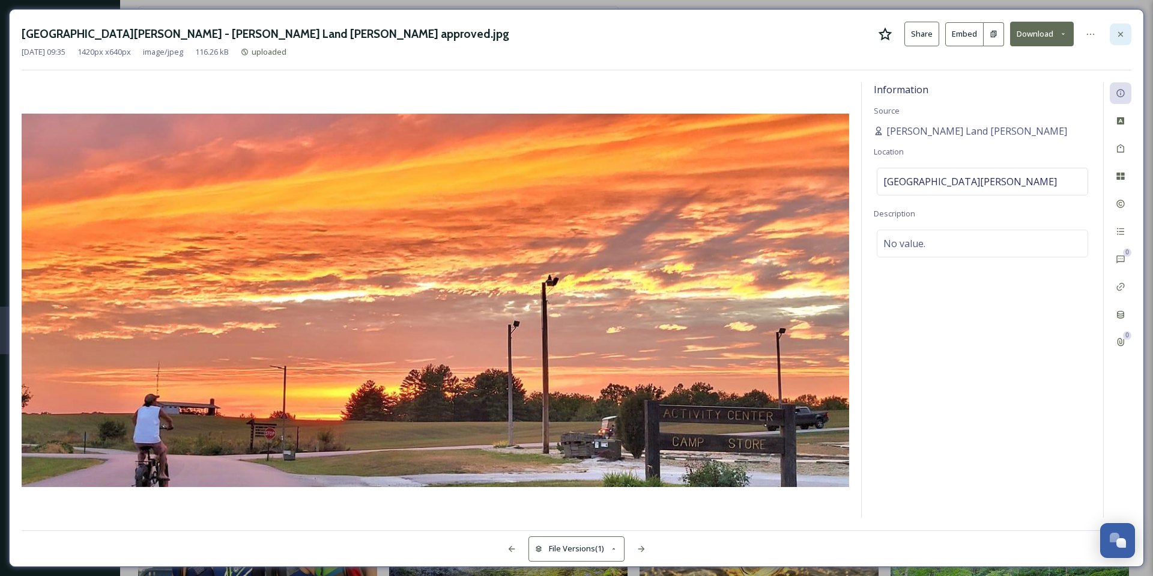
click at [1114, 37] on div at bounding box center [1121, 34] width 22 height 22
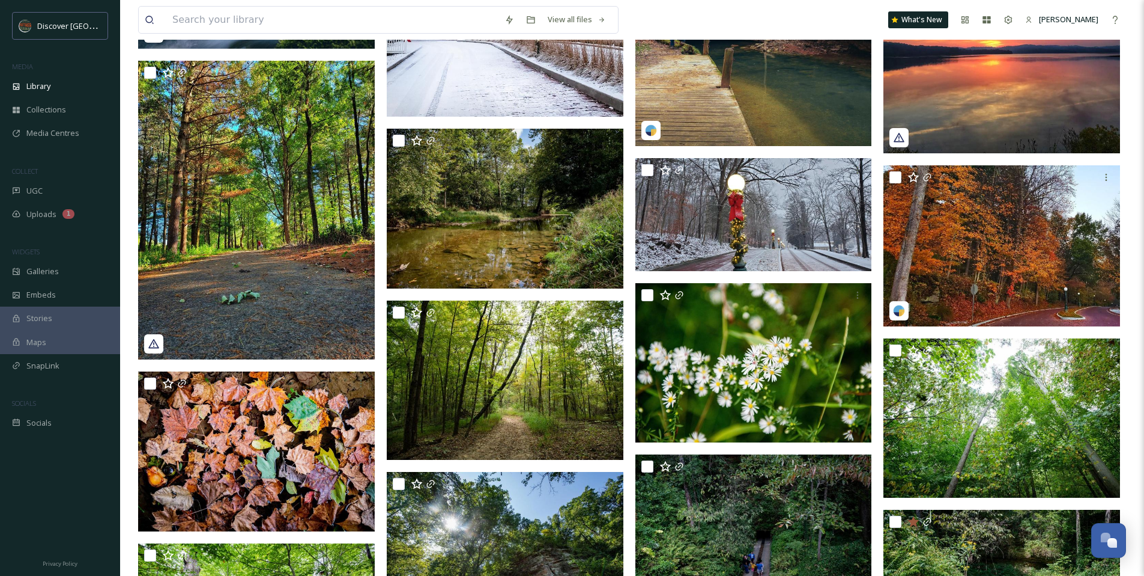
scroll to position [1633, 0]
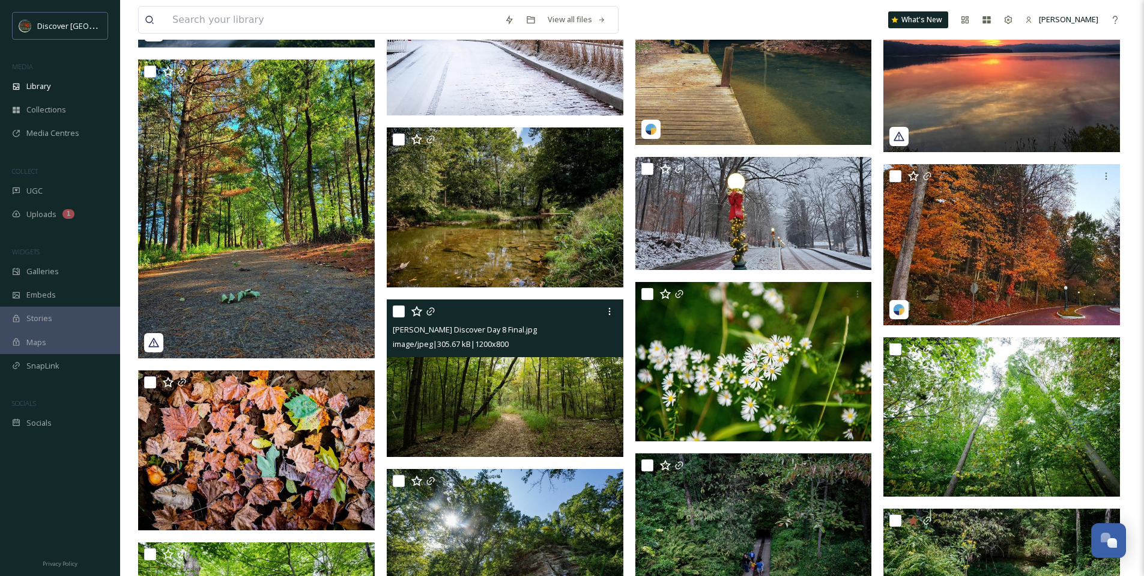
click at [560, 388] on img at bounding box center [505, 378] width 237 height 158
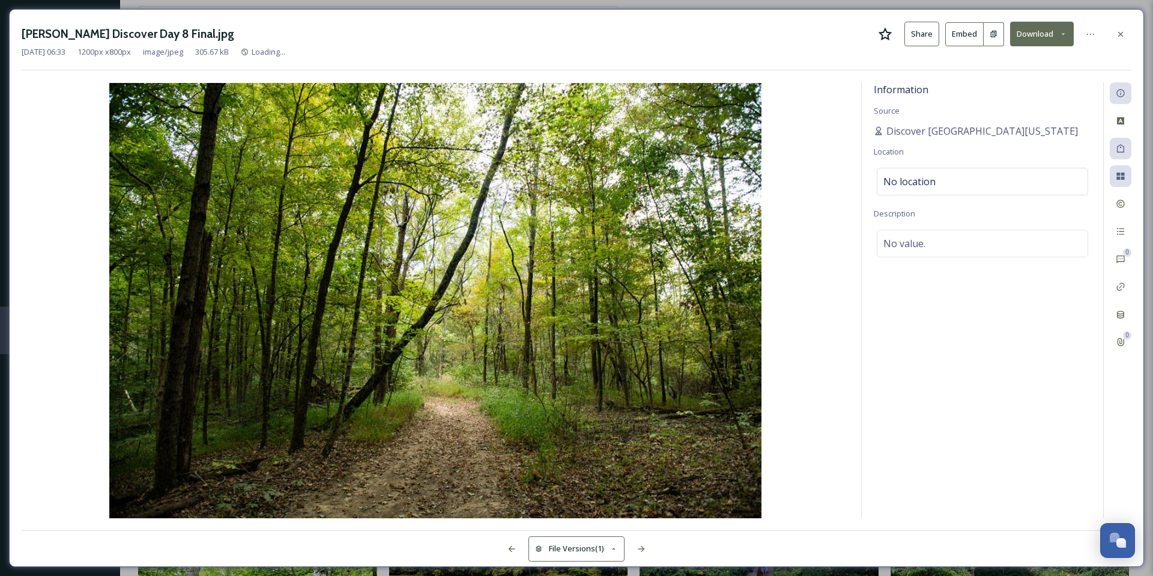
click at [884, 40] on icon at bounding box center [885, 34] width 14 height 14
click at [1065, 28] on button "Download" at bounding box center [1042, 34] width 64 height 25
click at [979, 61] on span "Download Original (1200 x 800)" at bounding box center [1010, 61] width 109 height 11
click at [1120, 30] on icon at bounding box center [1121, 34] width 10 height 10
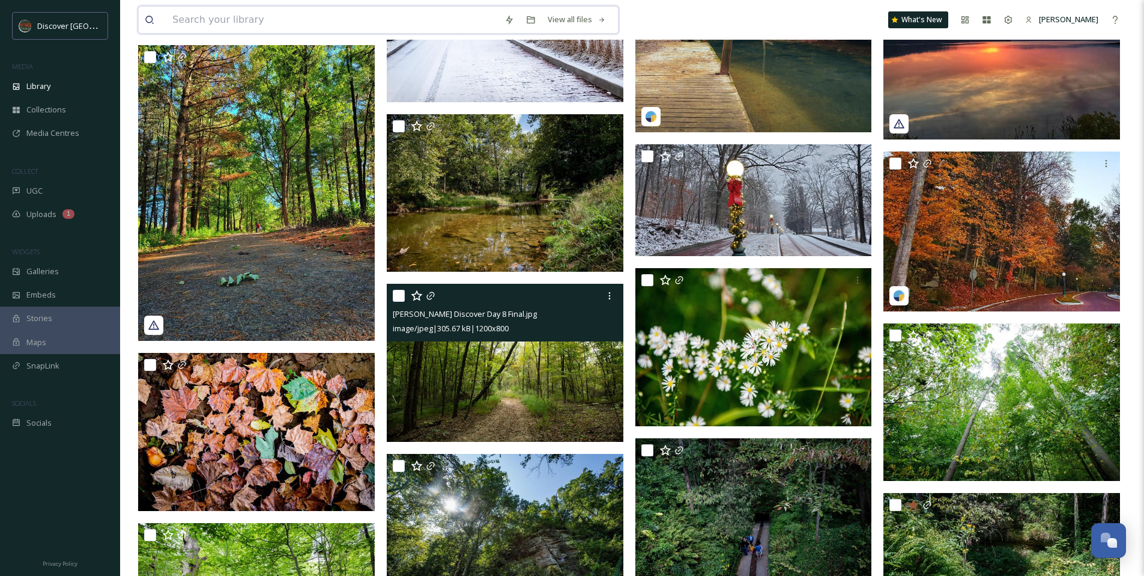
click at [278, 19] on input at bounding box center [332, 20] width 332 height 26
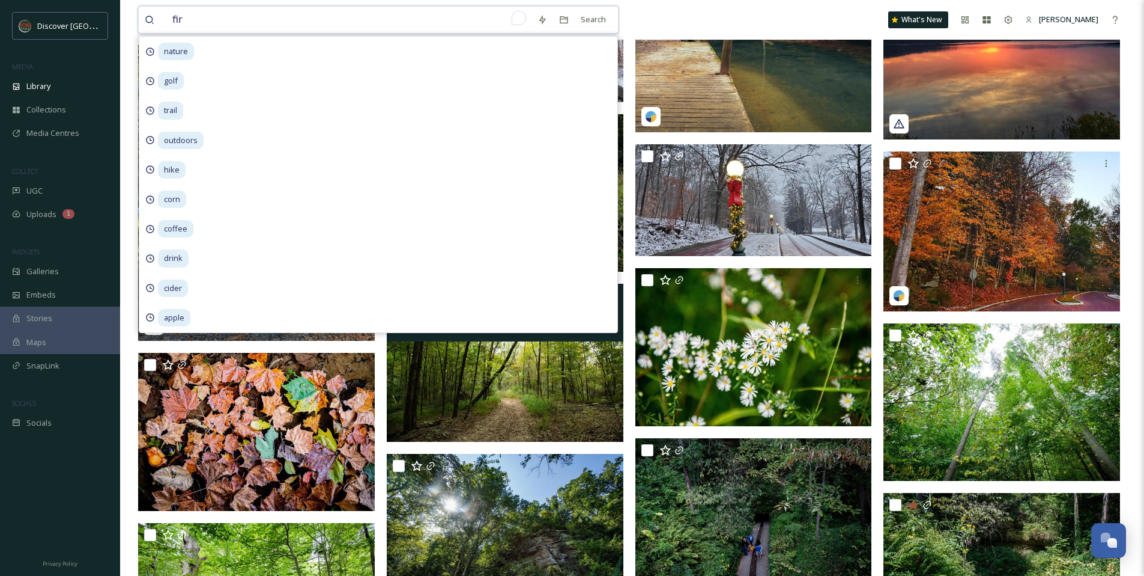
type input "fire"
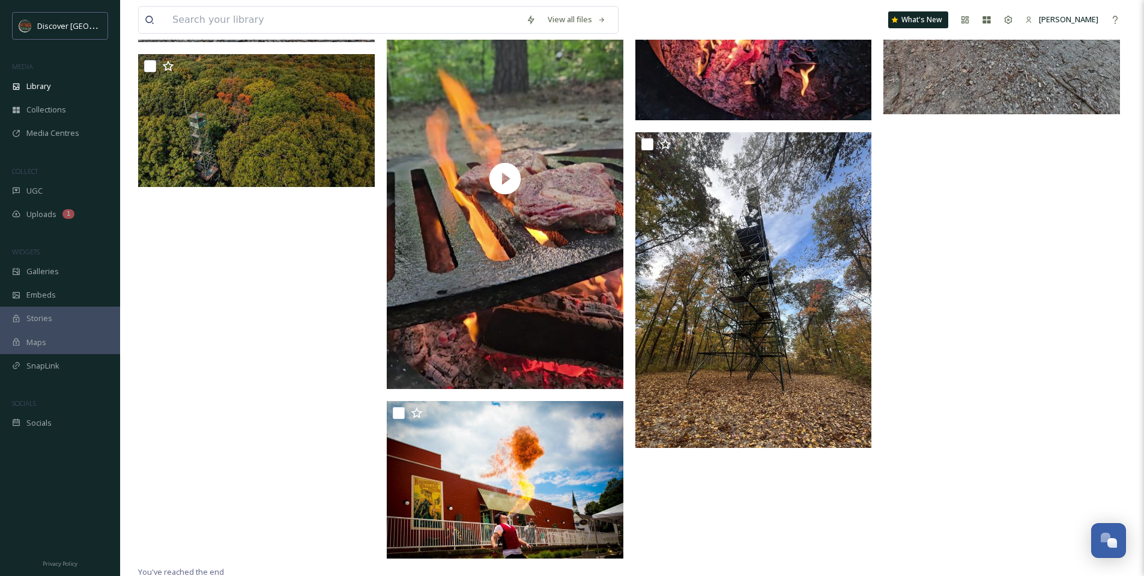
scroll to position [1620, 0]
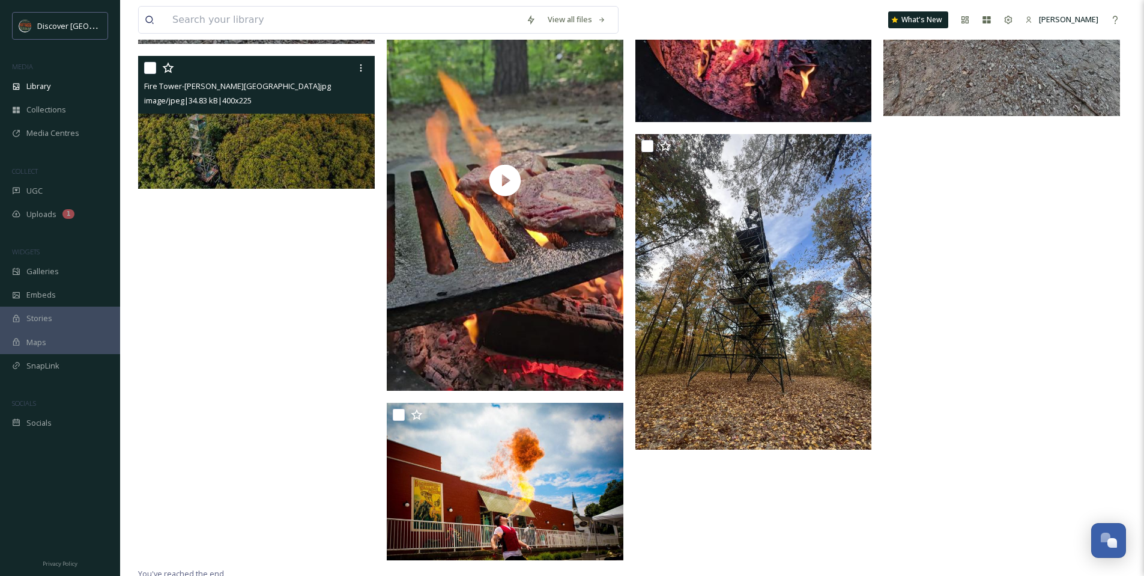
click at [275, 162] on img at bounding box center [256, 122] width 237 height 133
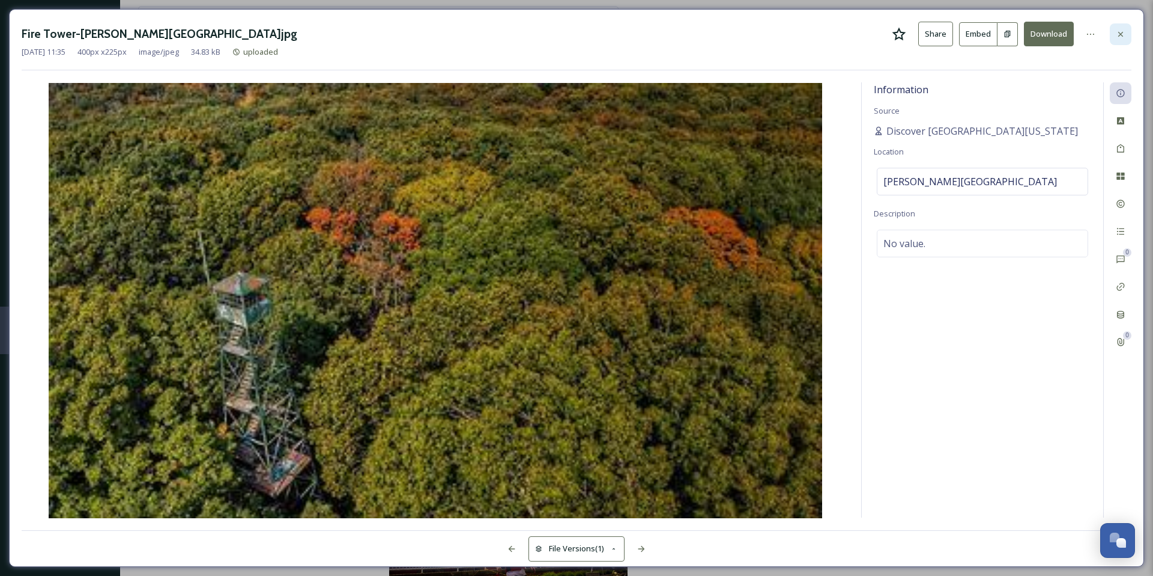
click at [1129, 37] on div at bounding box center [1121, 34] width 22 height 22
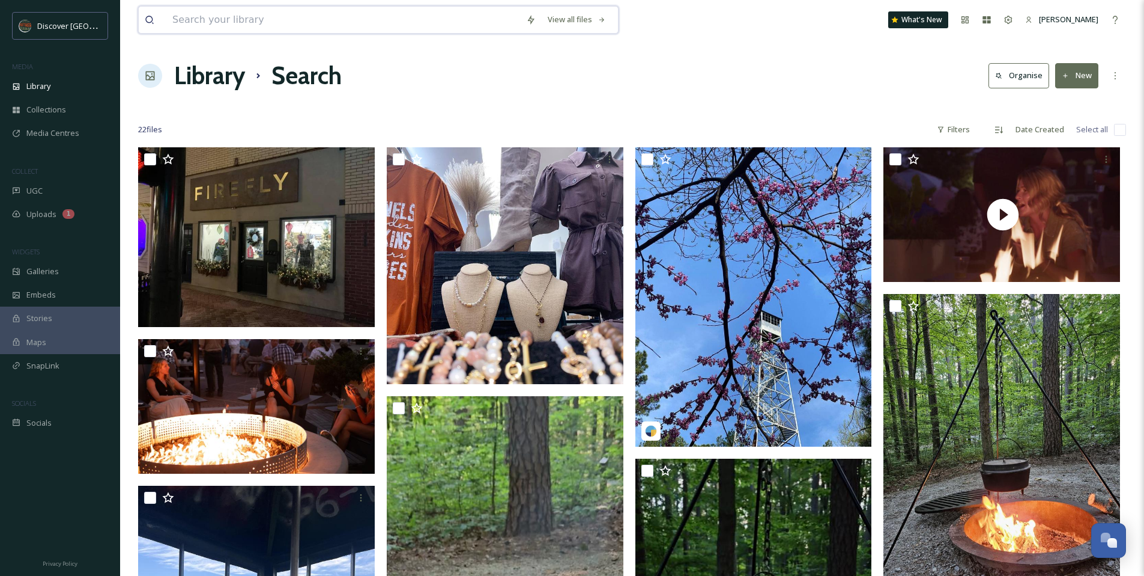
click at [294, 16] on input at bounding box center [343, 20] width 354 height 26
type input "cozy"
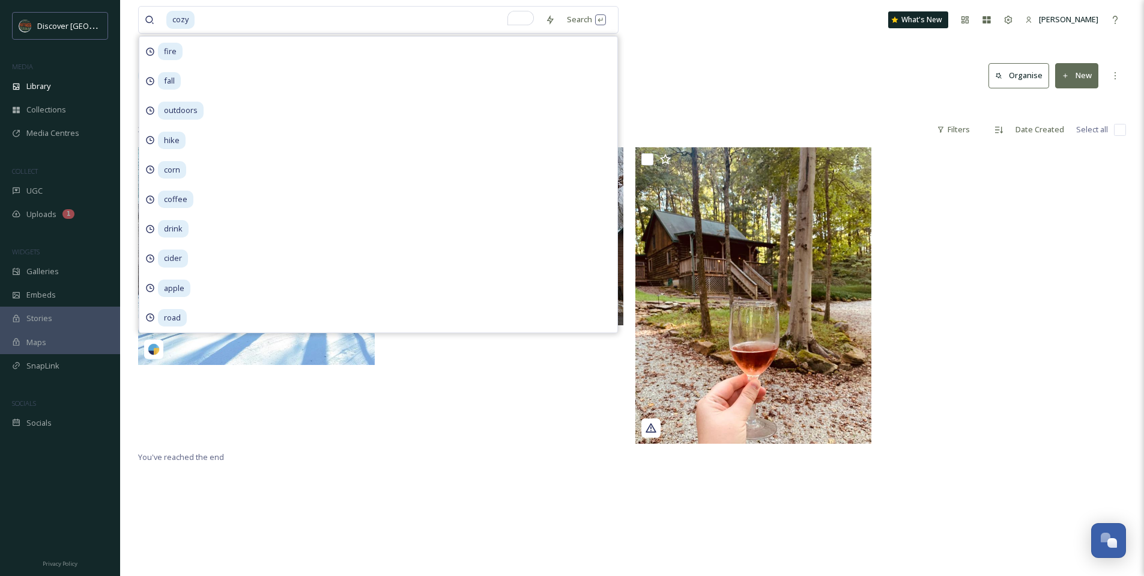
click at [746, 42] on div "cozy Search fire fall outdoors hike corn coffee drink cider apple road What's N…" at bounding box center [632, 361] width 1024 height 723
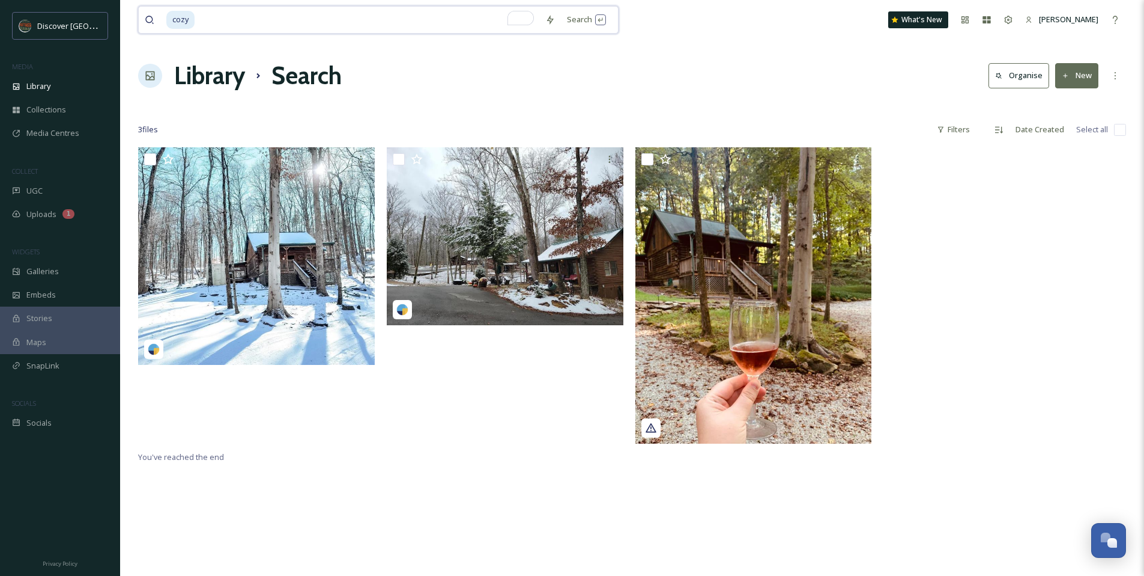
click at [300, 26] on input "To enrich screen reader interactions, please activate Accessibility in Grammarl…" at bounding box center [368, 20] width 344 height 26
click at [300, 22] on input "To enrich screen reader interactions, please activate Accessibility in Grammarl…" at bounding box center [368, 20] width 344 height 26
type input "c"
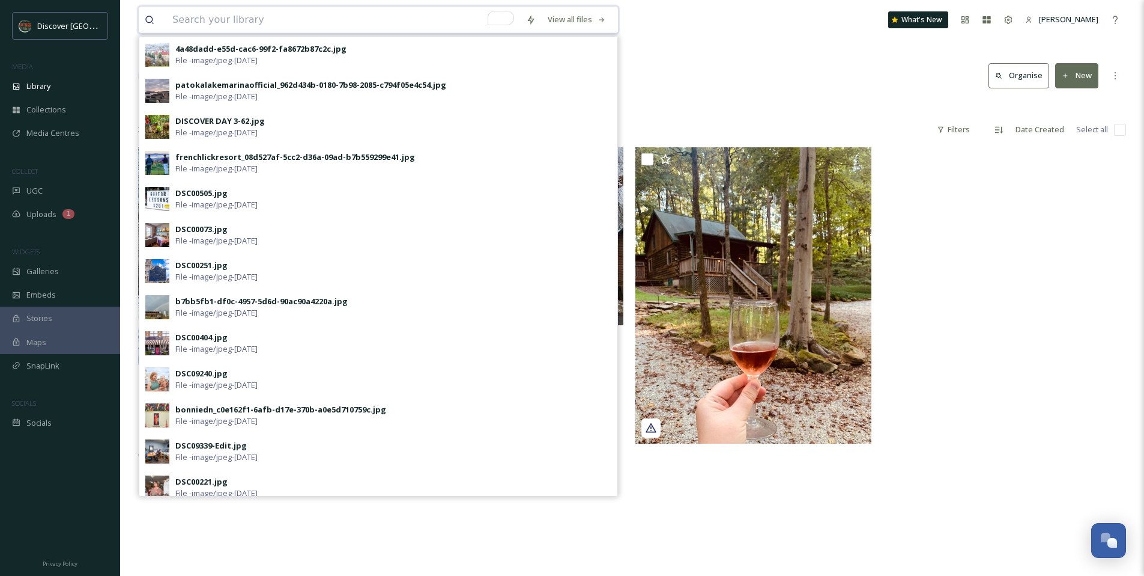
click at [225, 23] on input "To enrich screen reader interactions, please activate Accessibility in Grammarl…" at bounding box center [343, 20] width 354 height 26
type input "football"
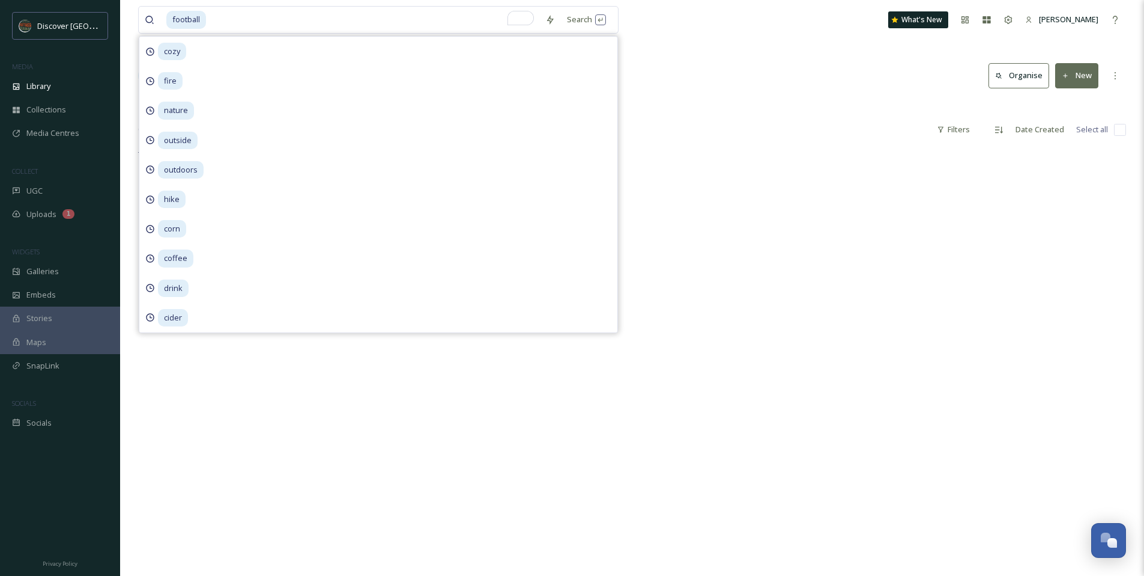
click at [746, 38] on div "football Search cozy fire nature outside outdoors hike corn coffee drink cider …" at bounding box center [632, 20] width 988 height 40
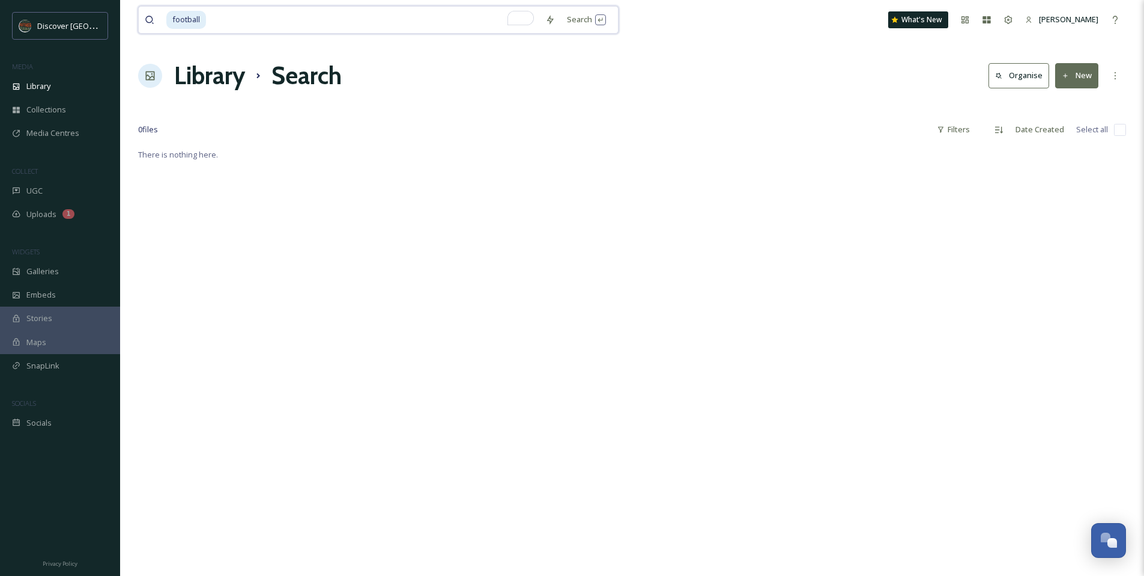
click at [289, 21] on input "To enrich screen reader interactions, please activate Accessibility in Grammarl…" at bounding box center [373, 20] width 332 height 26
type input "f"
type input "game"
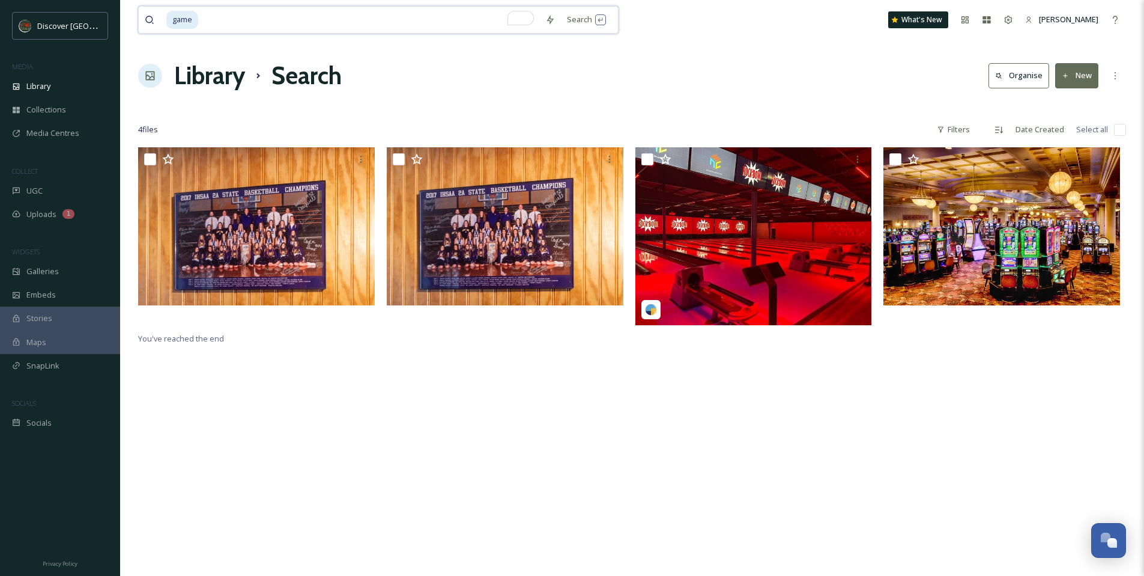
click at [259, 26] on input "To enrich screen reader interactions, please activate Accessibility in Grammarl…" at bounding box center [369, 20] width 340 height 26
type input "g"
type input "fair"
